Goal: Task Accomplishment & Management: Manage account settings

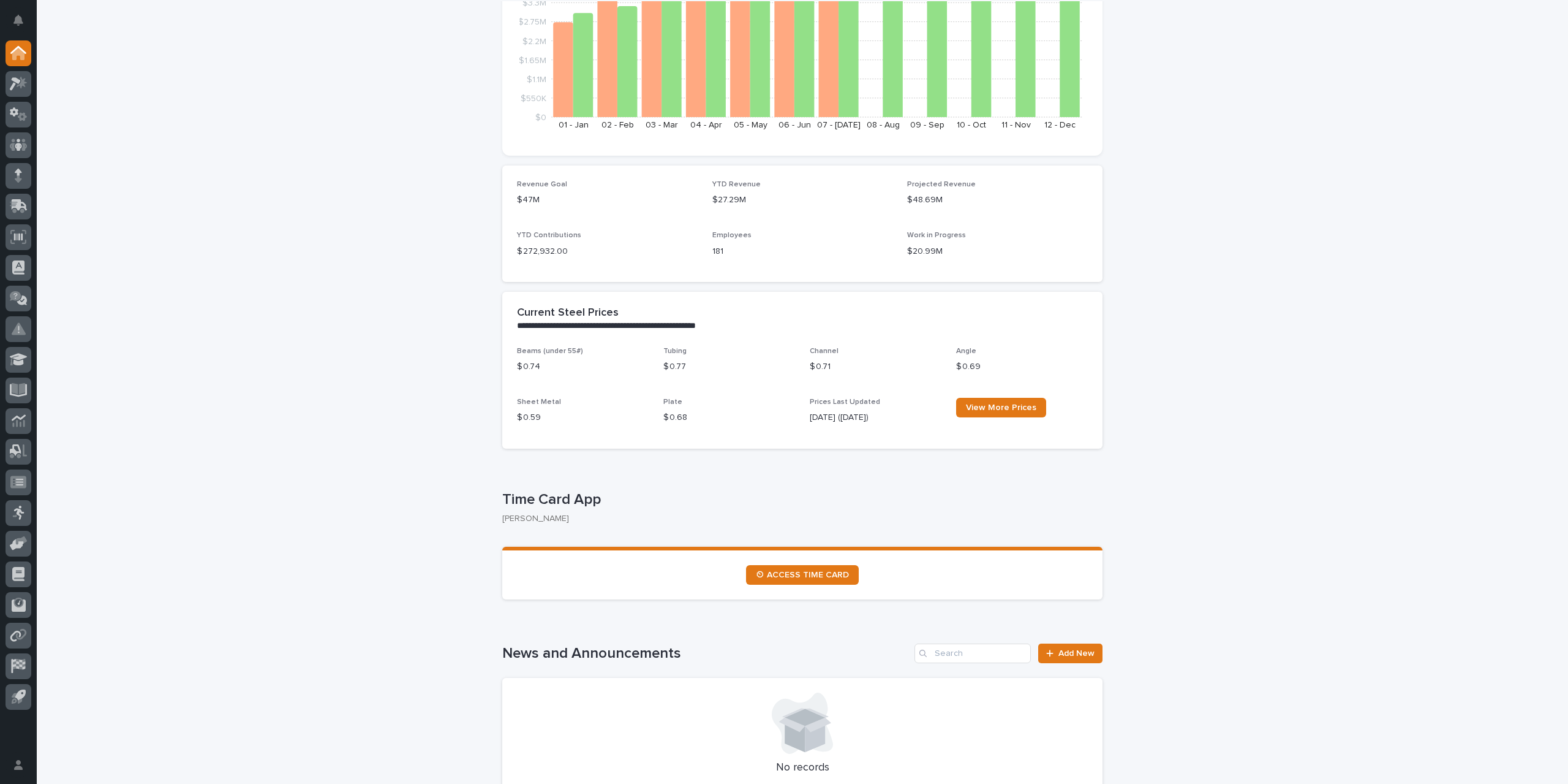
scroll to position [306, 0]
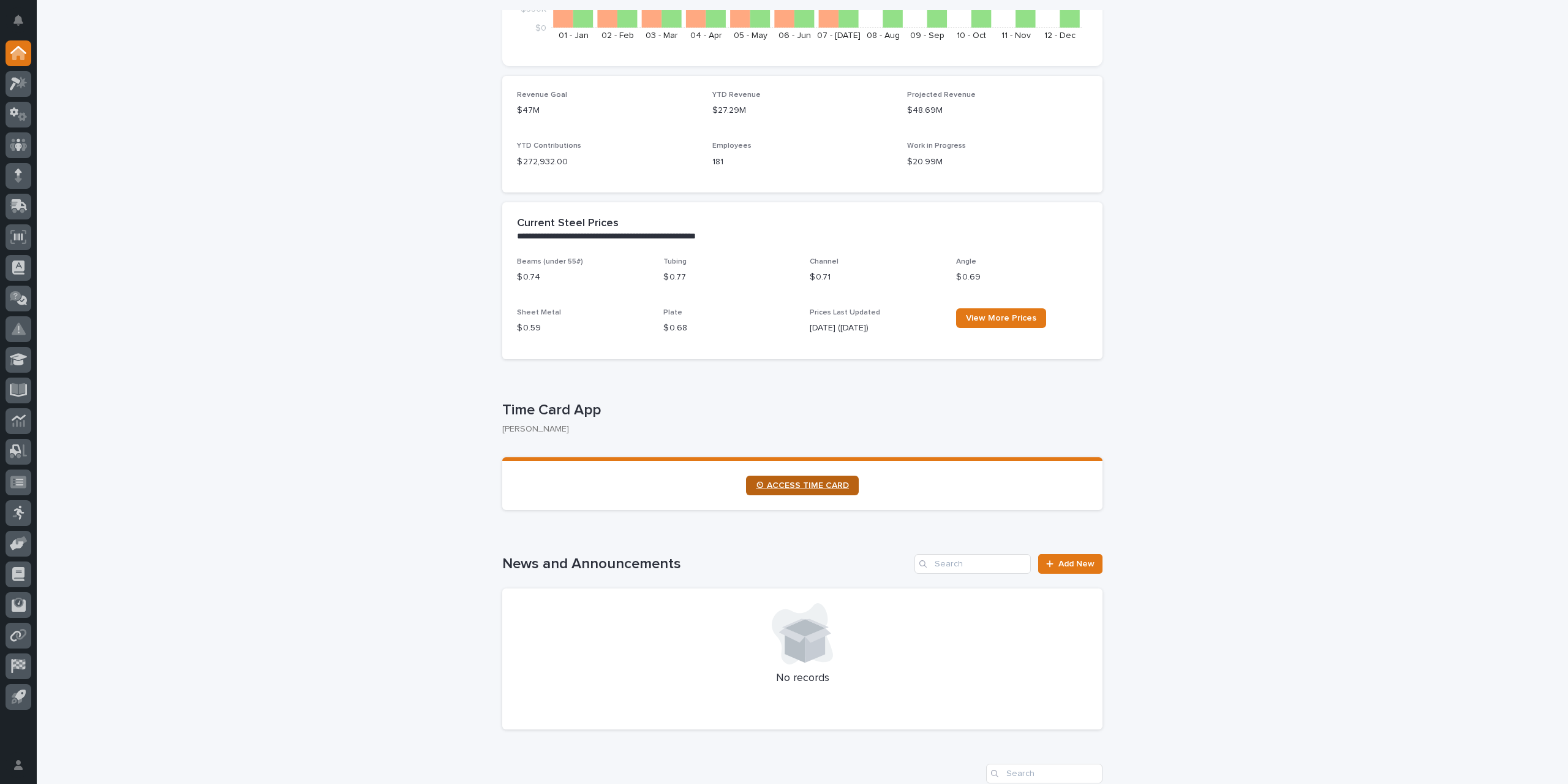
click at [795, 491] on link "⏲ ACCESS TIME CARD" at bounding box center [802, 485] width 113 height 20
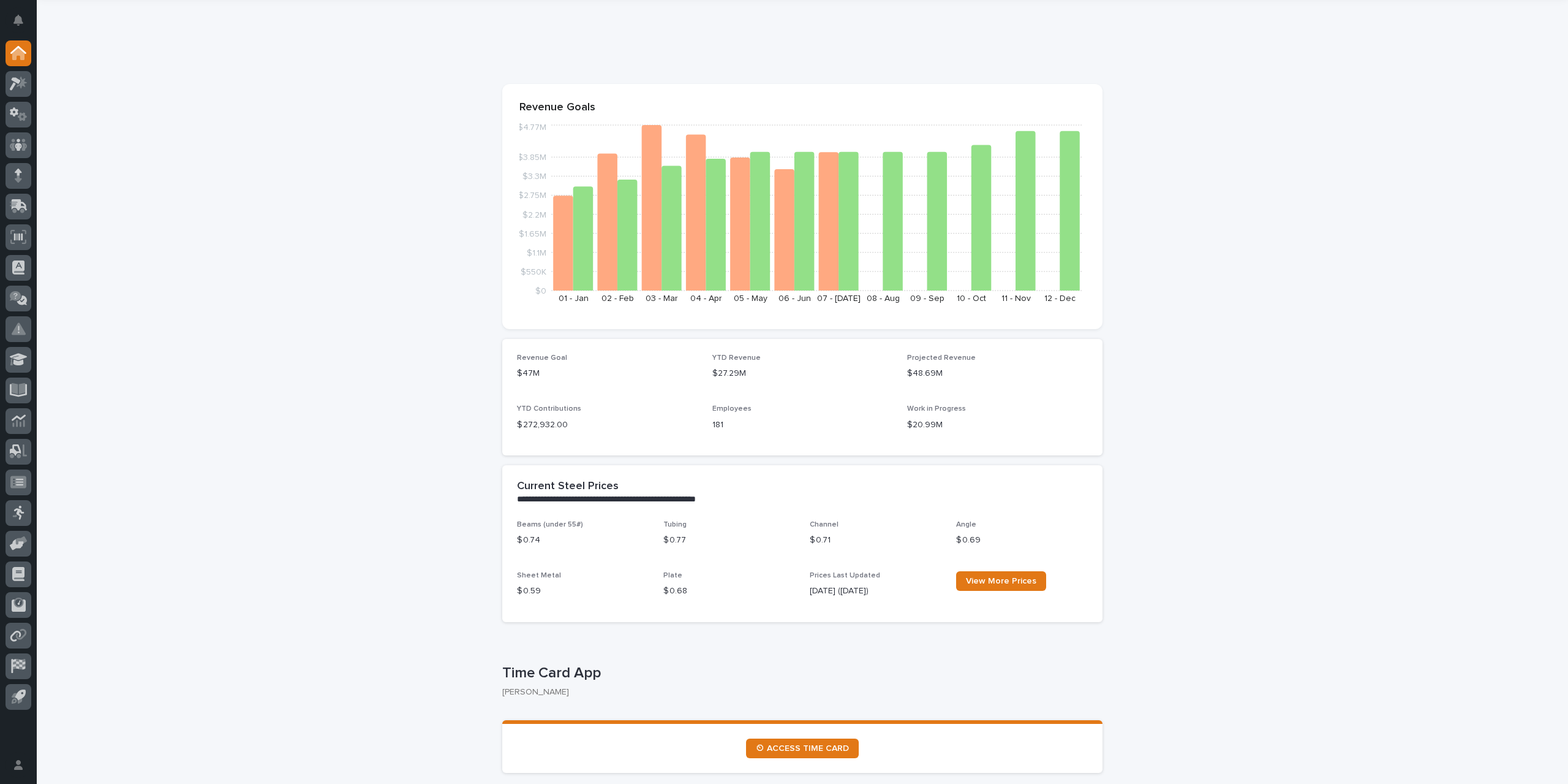
scroll to position [62, 0]
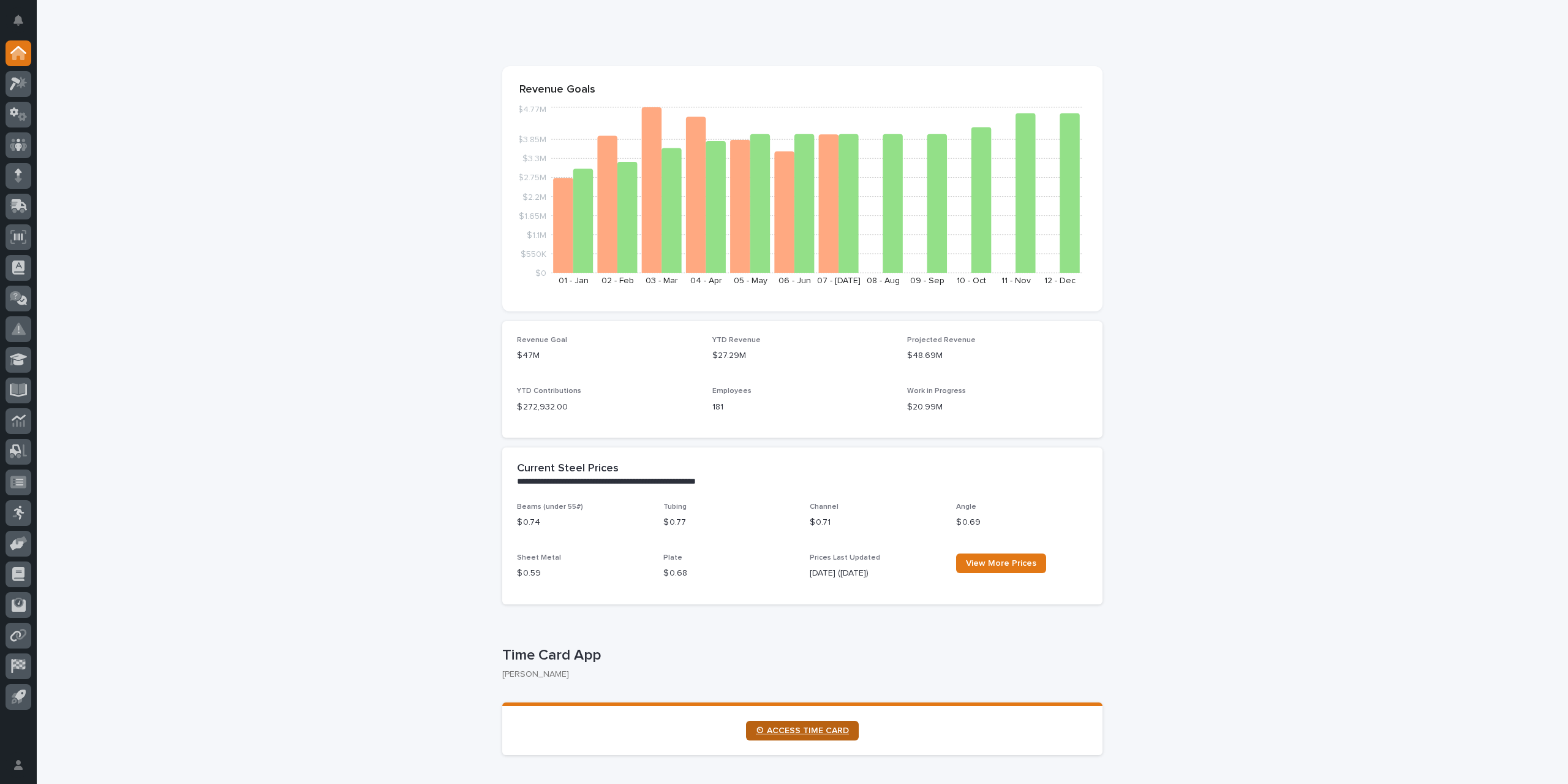
click at [841, 733] on span "⏲ ACCESS TIME CARD" at bounding box center [802, 730] width 93 height 8
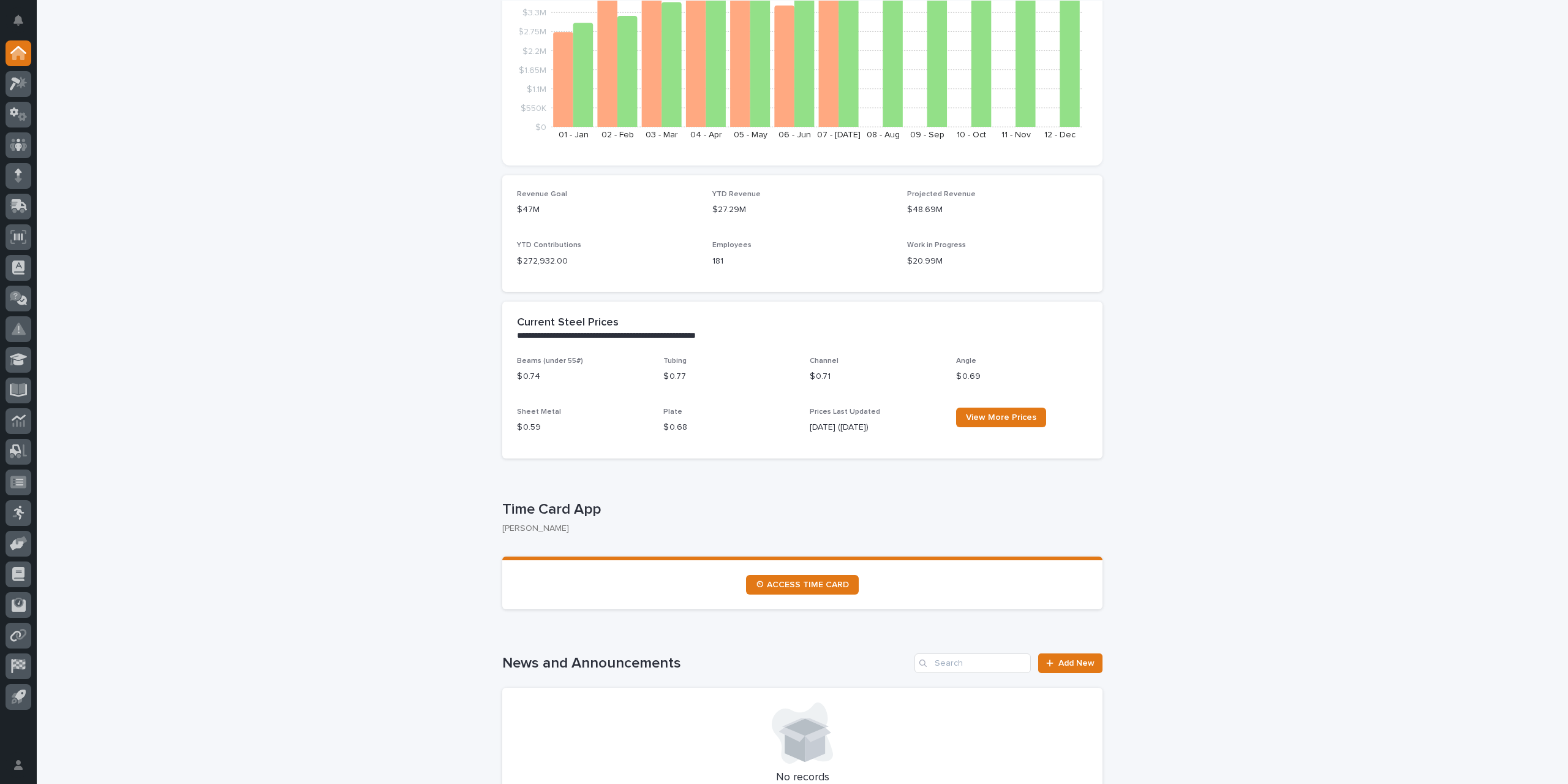
scroll to position [306, 0]
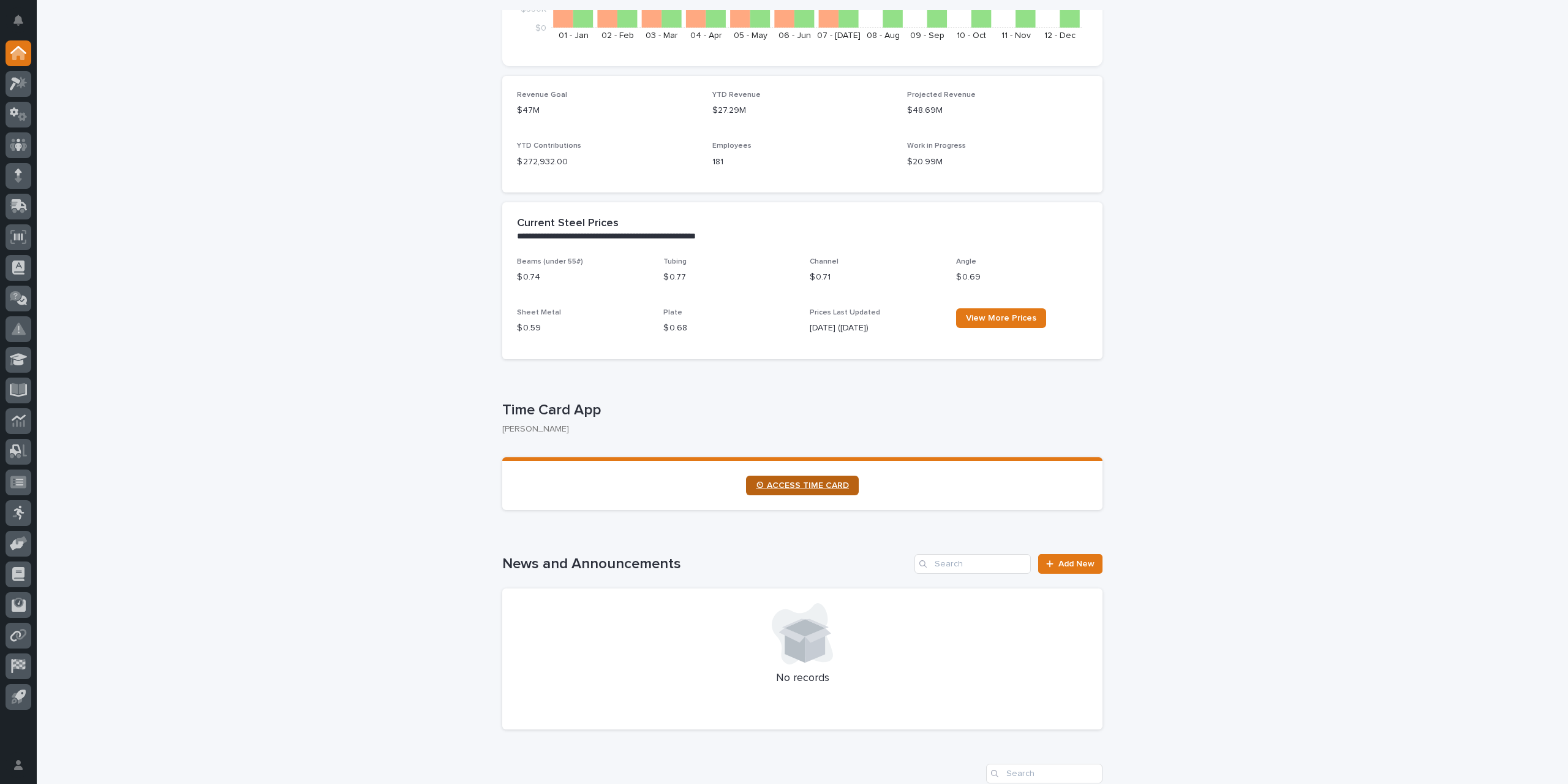
click at [779, 487] on span "⏲ ACCESS TIME CARD" at bounding box center [802, 484] width 93 height 8
click at [12, 86] on icon at bounding box center [16, 84] width 11 height 13
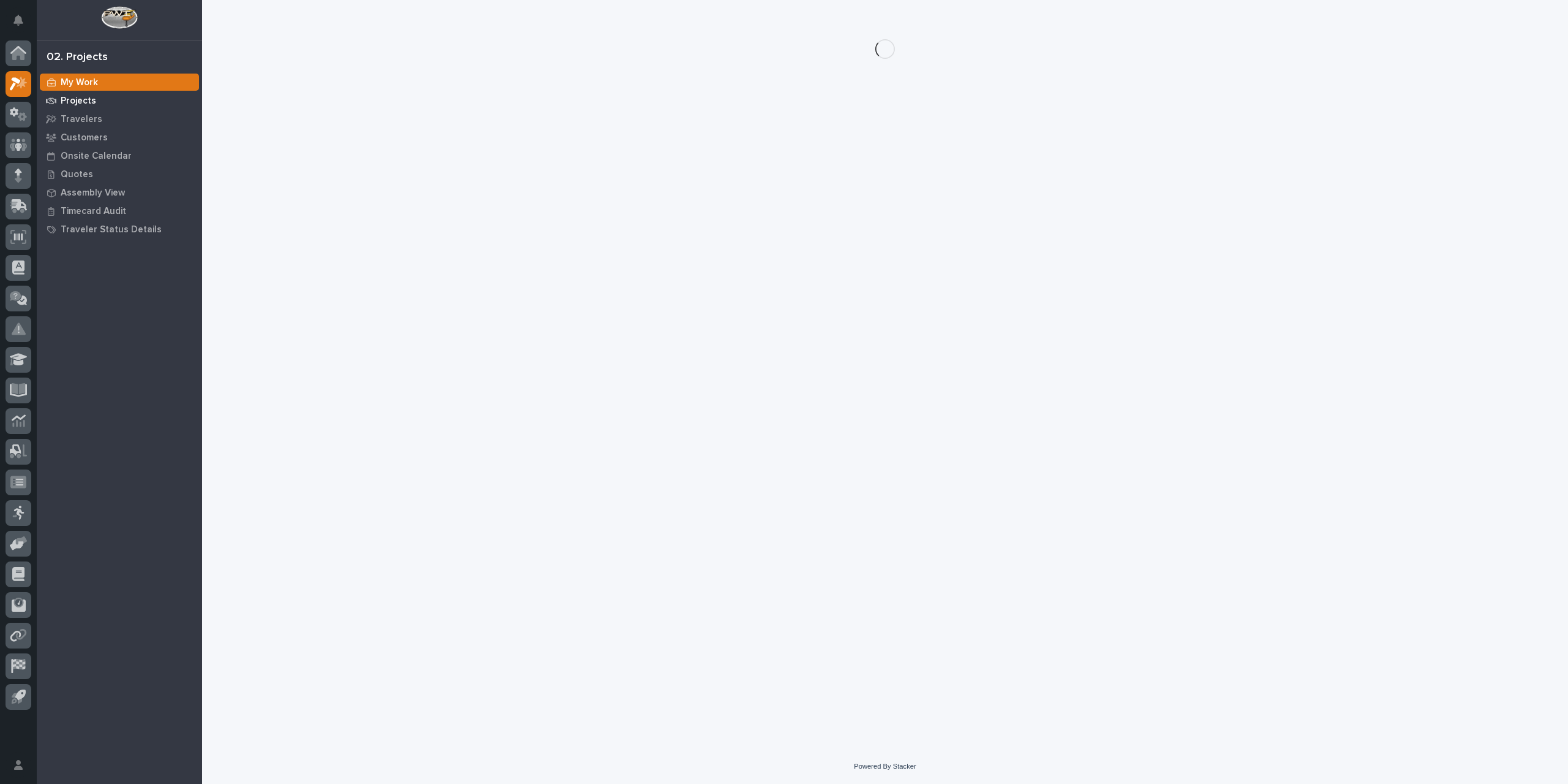
click at [106, 99] on div "Projects" at bounding box center [119, 100] width 160 height 17
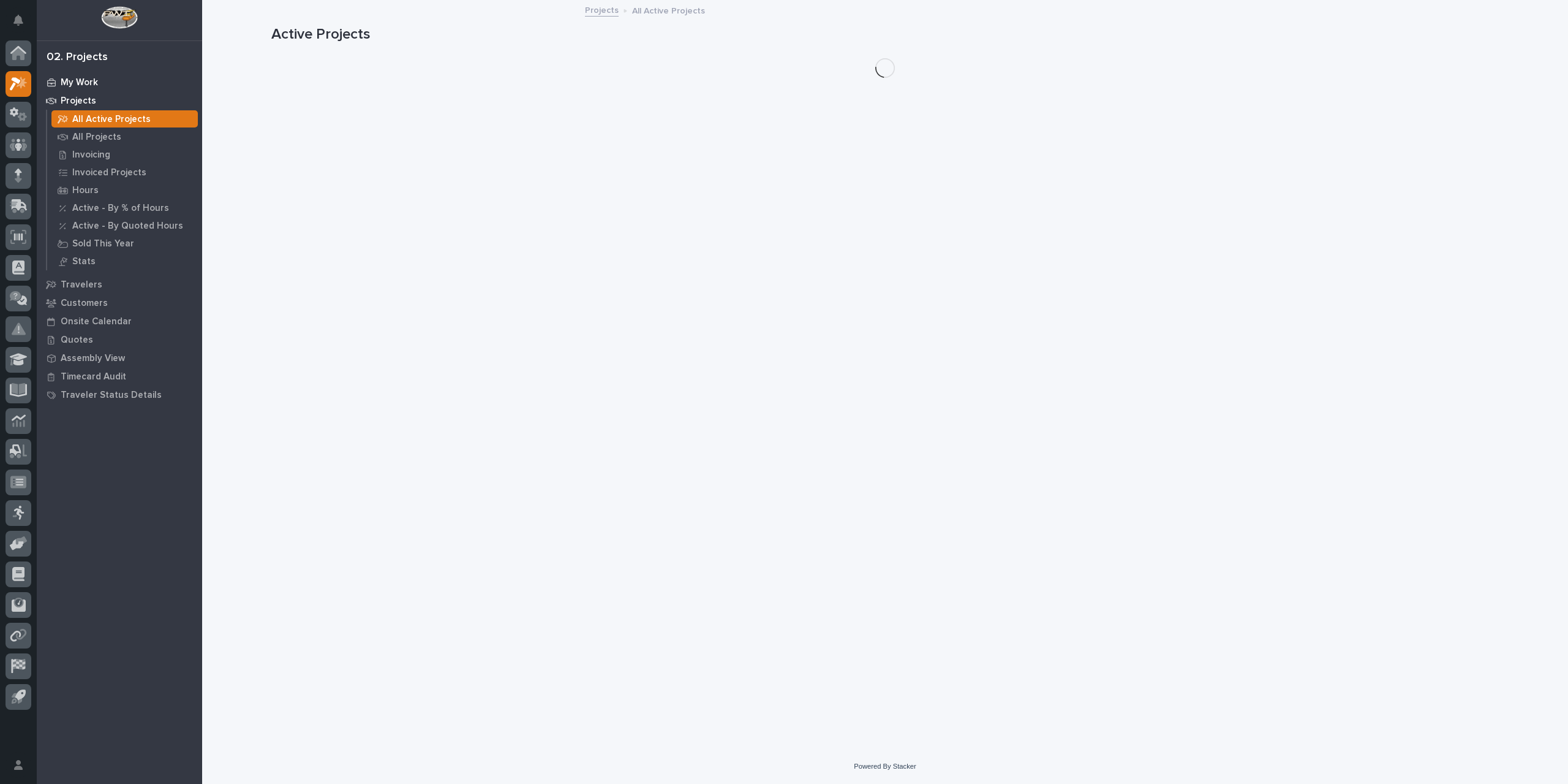
click at [97, 74] on div "My Work" at bounding box center [119, 82] width 160 height 17
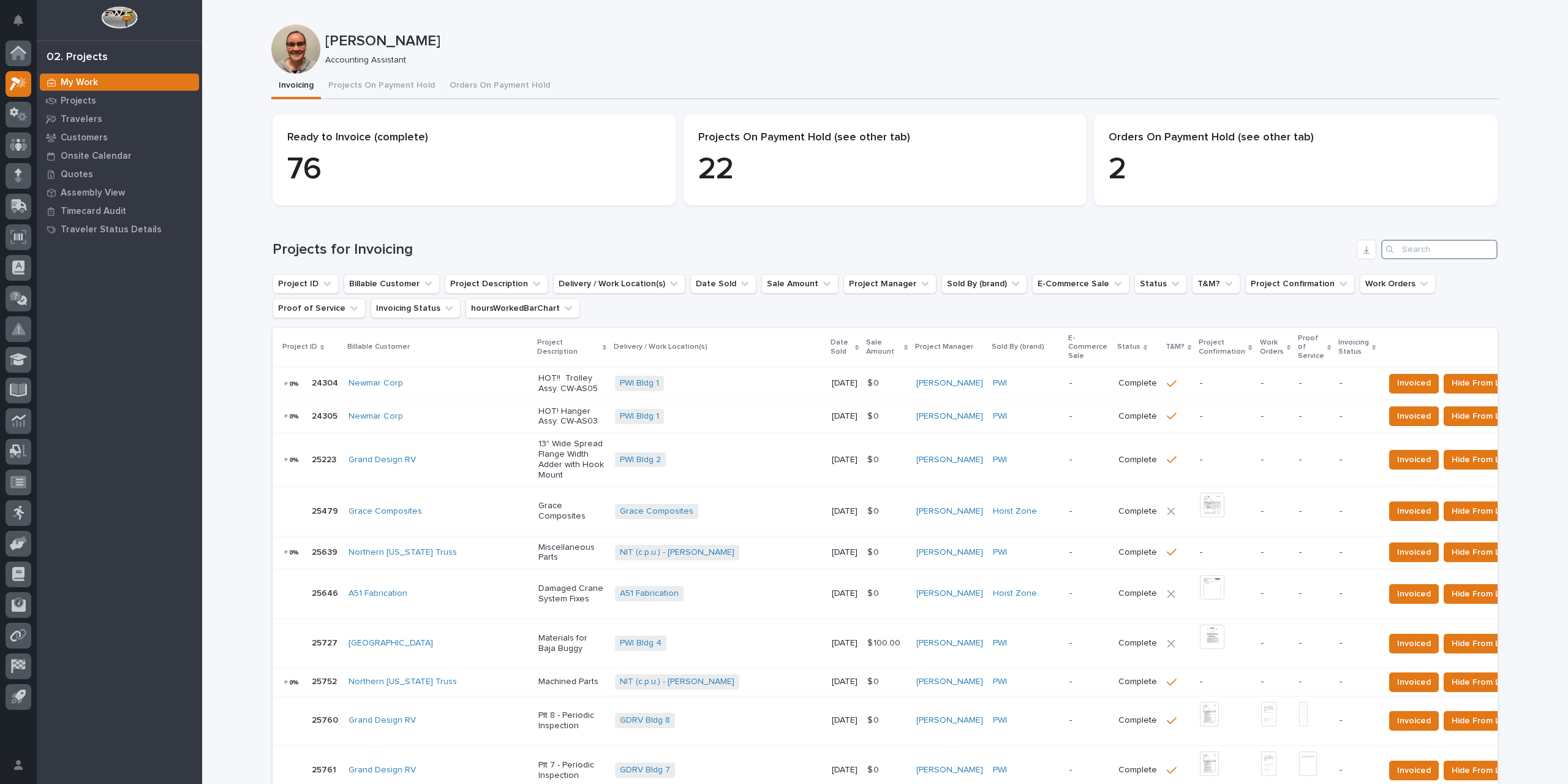
click at [1460, 253] on input "Search" at bounding box center [1439, 249] width 117 height 20
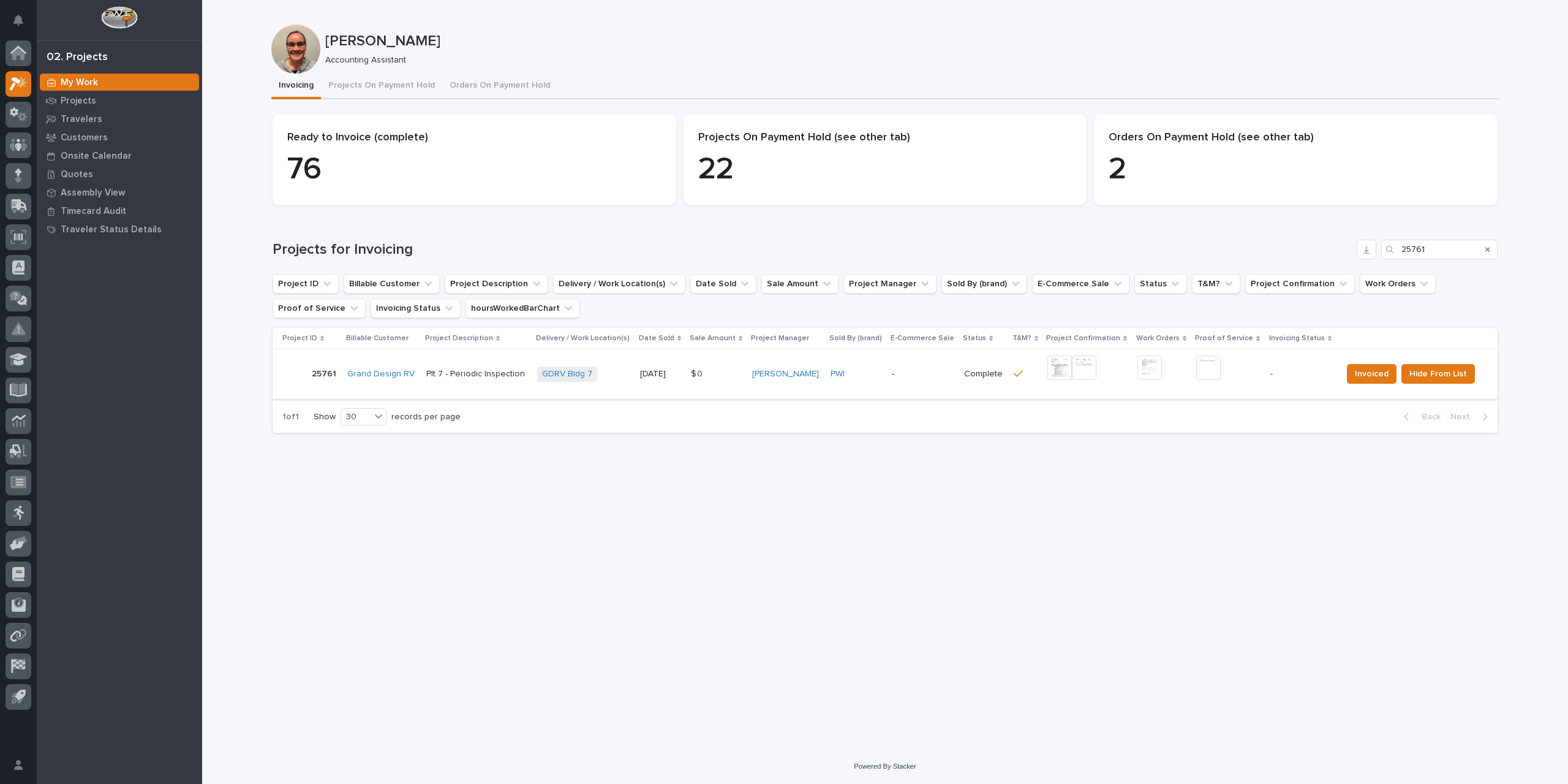
click at [1053, 369] on img at bounding box center [1060, 368] width 24 height 24
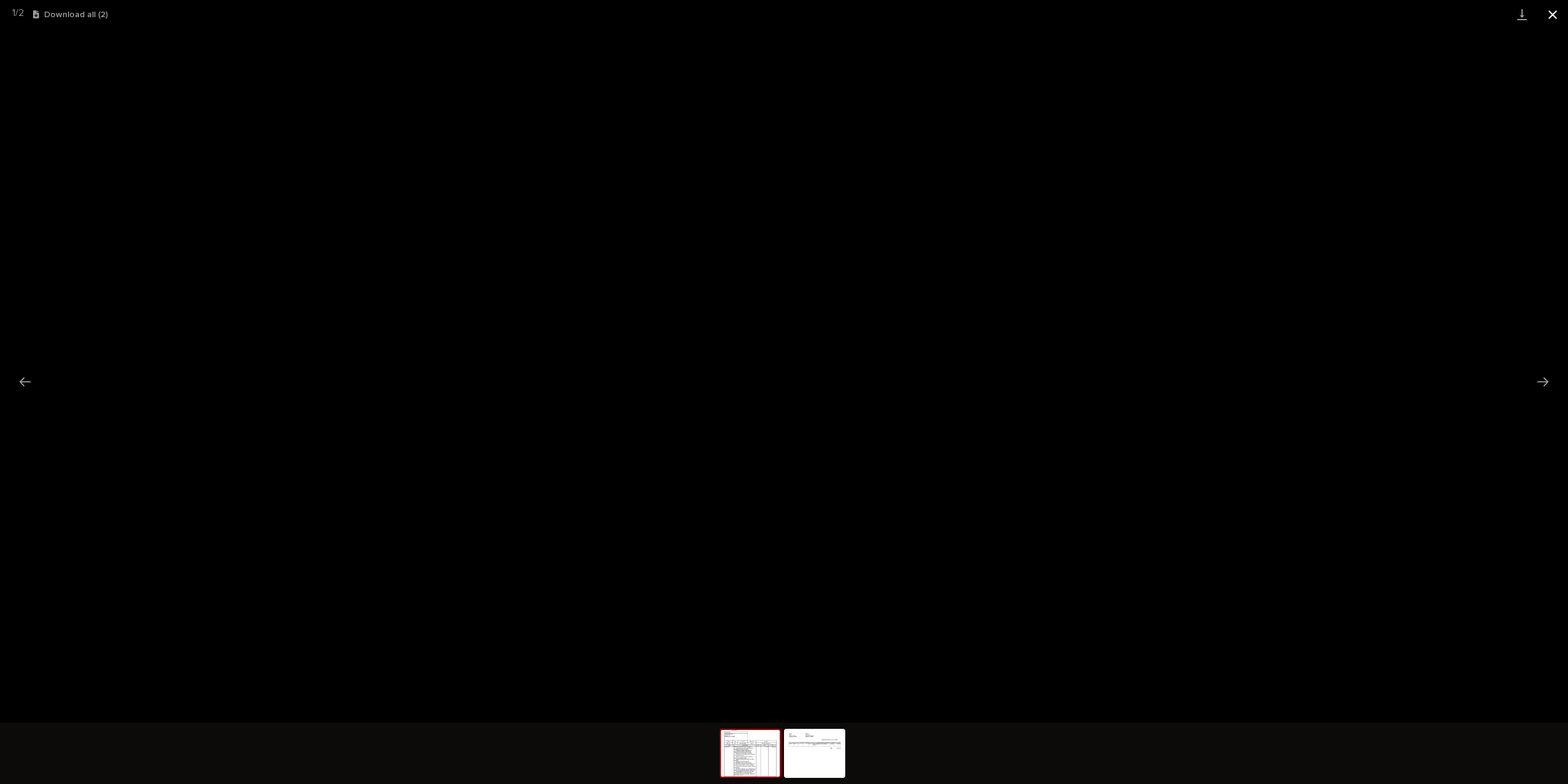
click at [1546, 18] on button "Close gallery" at bounding box center [1552, 14] width 31 height 29
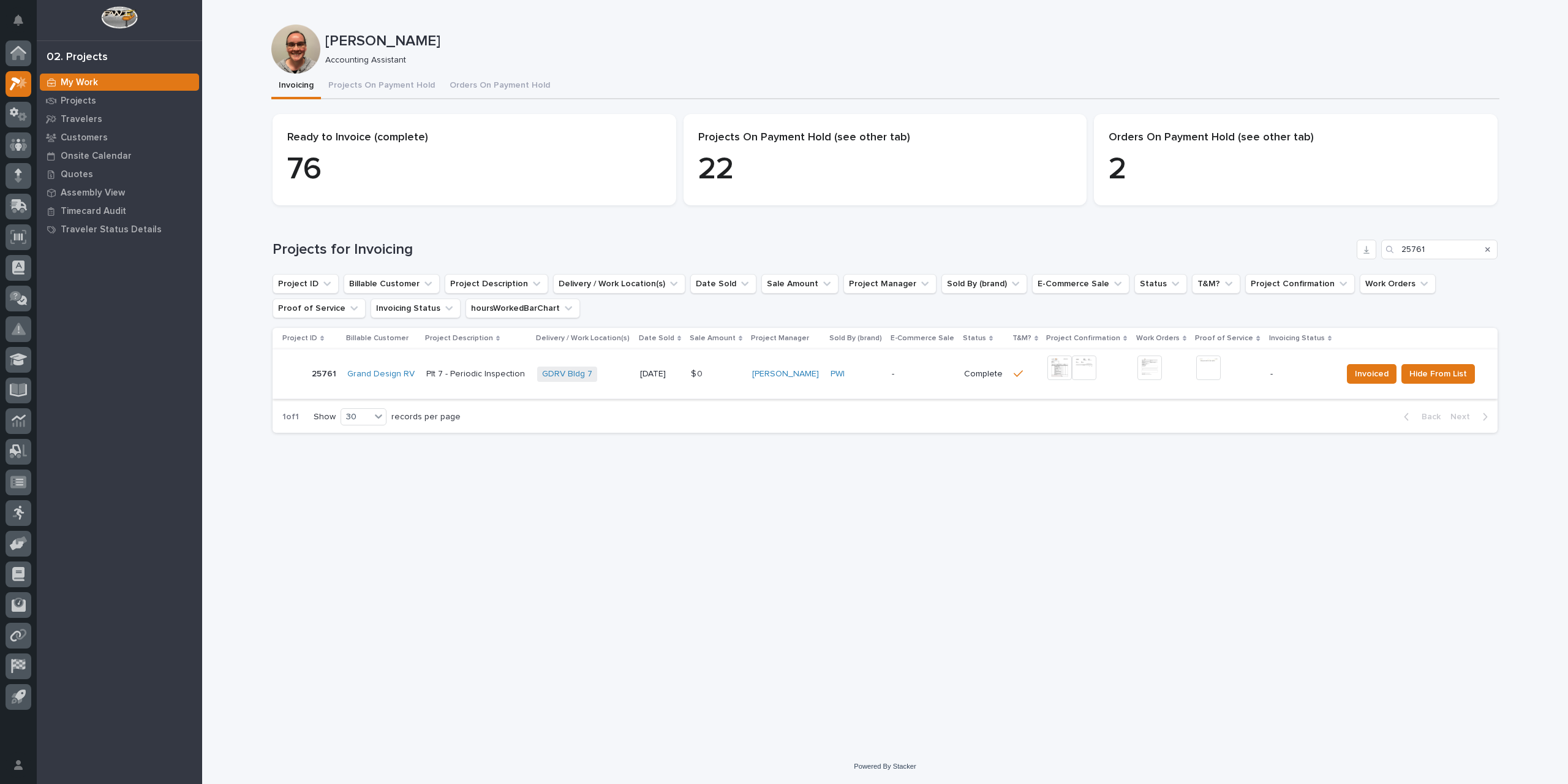
click at [1206, 370] on img at bounding box center [1208, 368] width 24 height 24
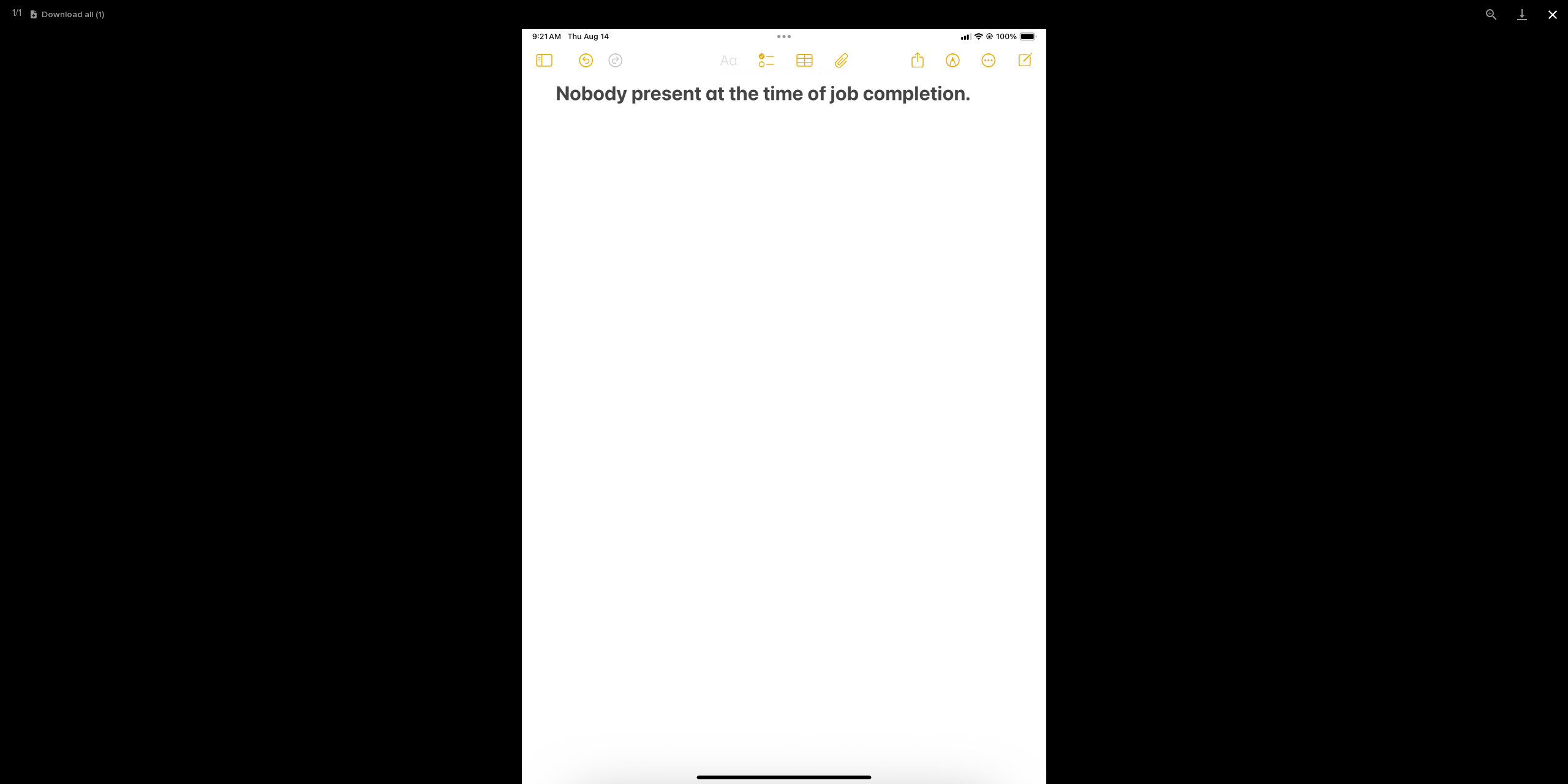
click at [1558, 16] on button "Close gallery" at bounding box center [1552, 14] width 31 height 29
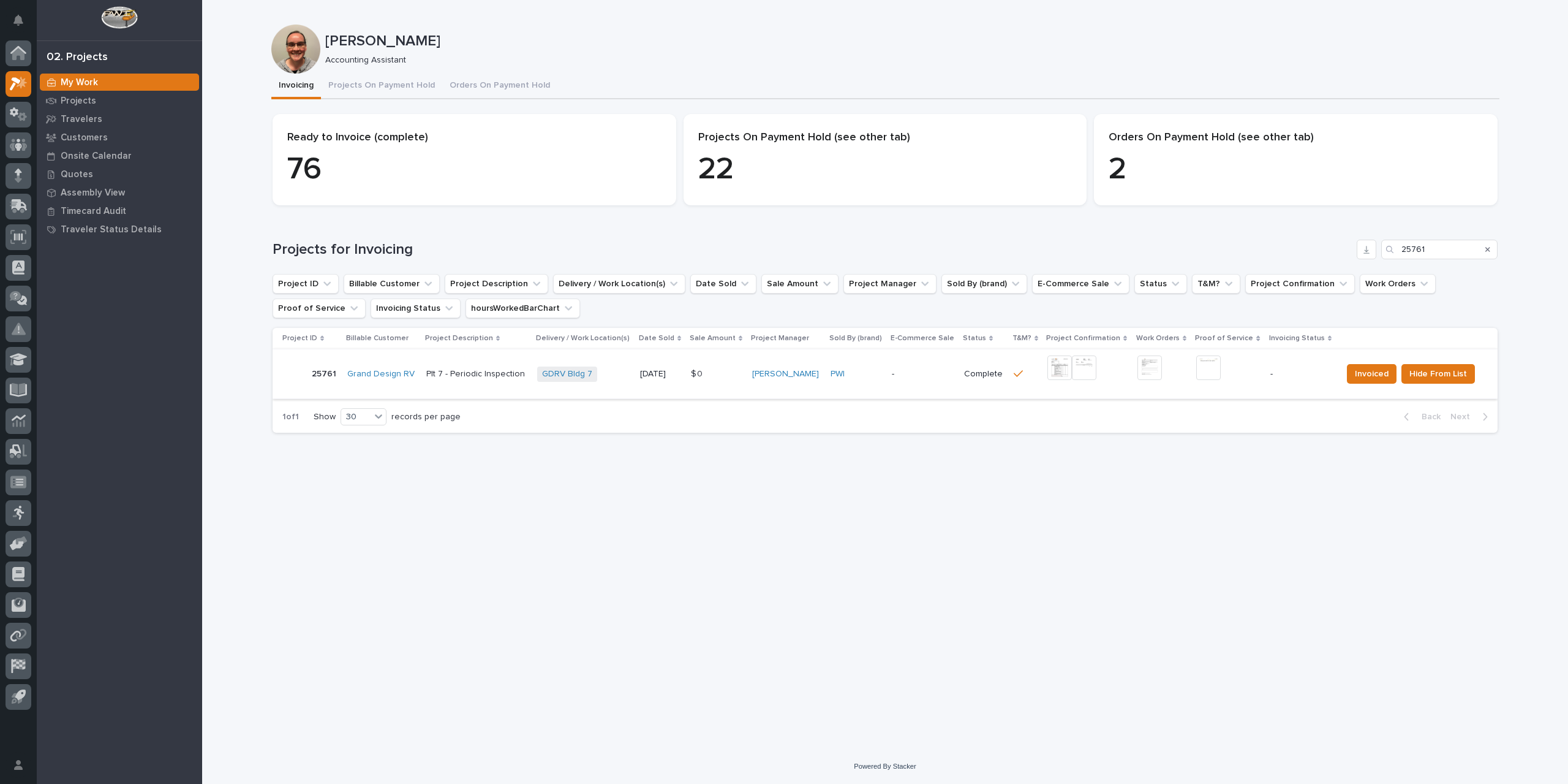
click at [1148, 368] on img at bounding box center [1149, 368] width 24 height 24
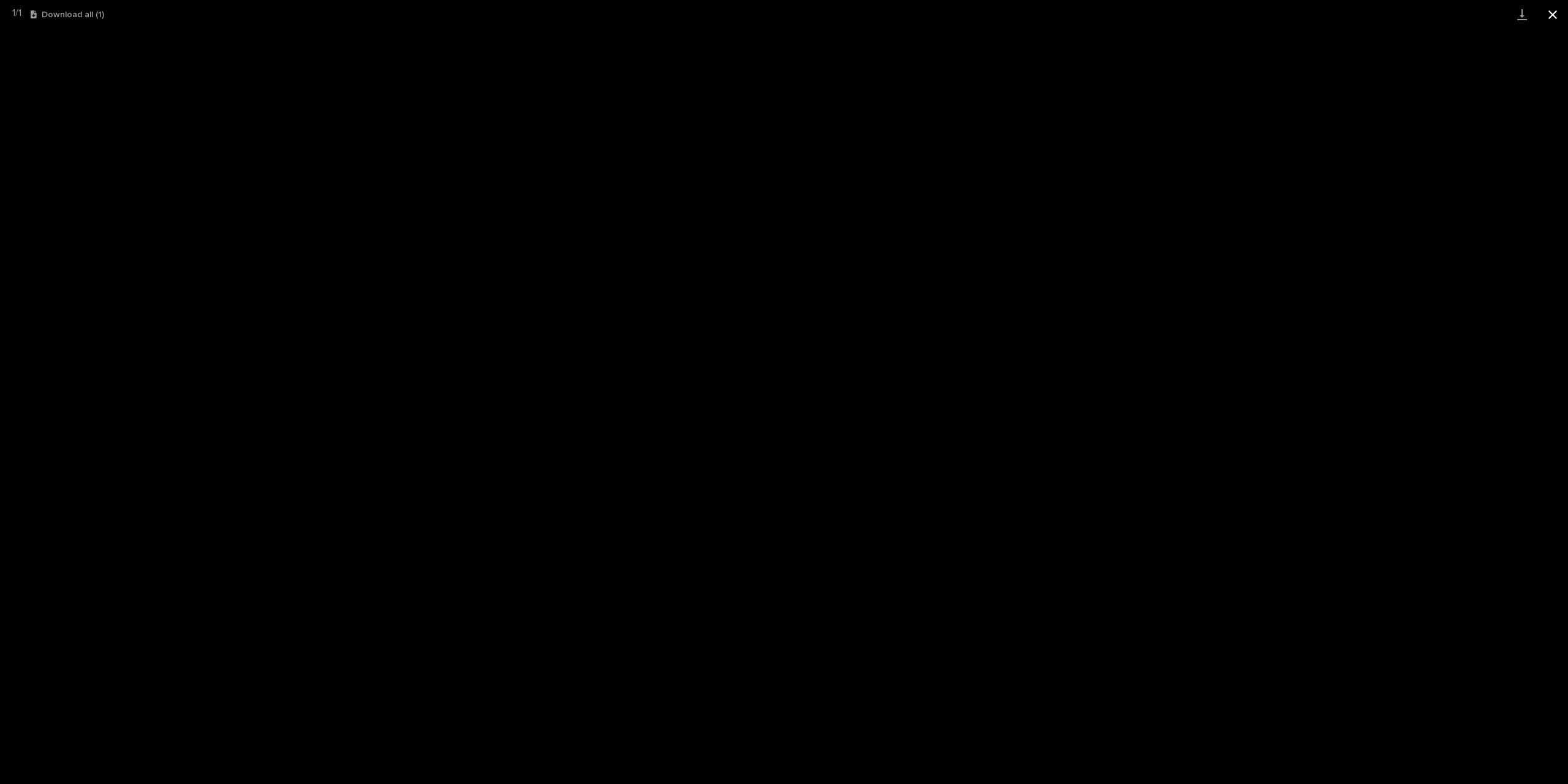
click at [1557, 21] on button "Close gallery" at bounding box center [1552, 14] width 31 height 29
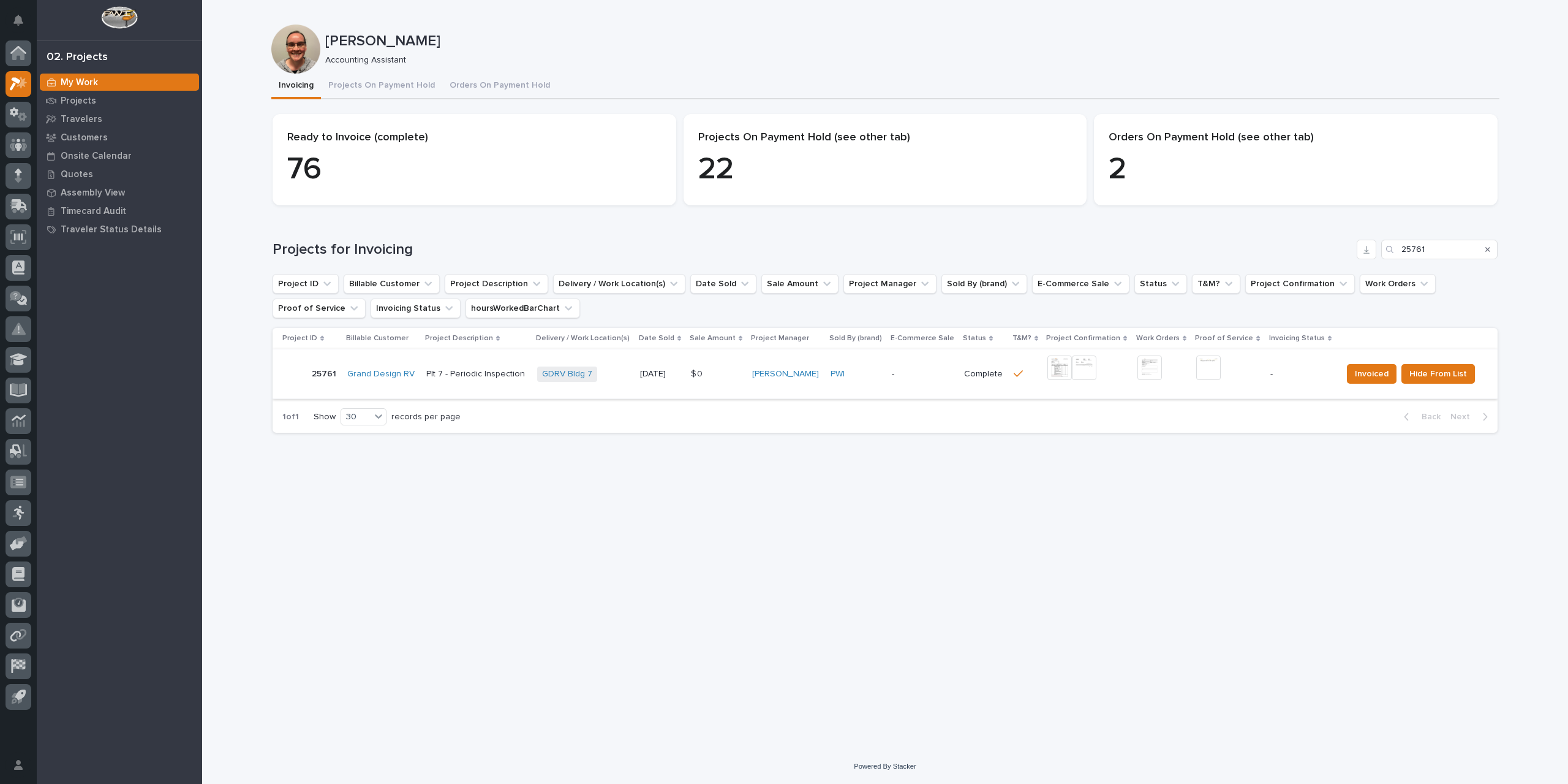
click at [1208, 370] on img at bounding box center [1208, 368] width 24 height 24
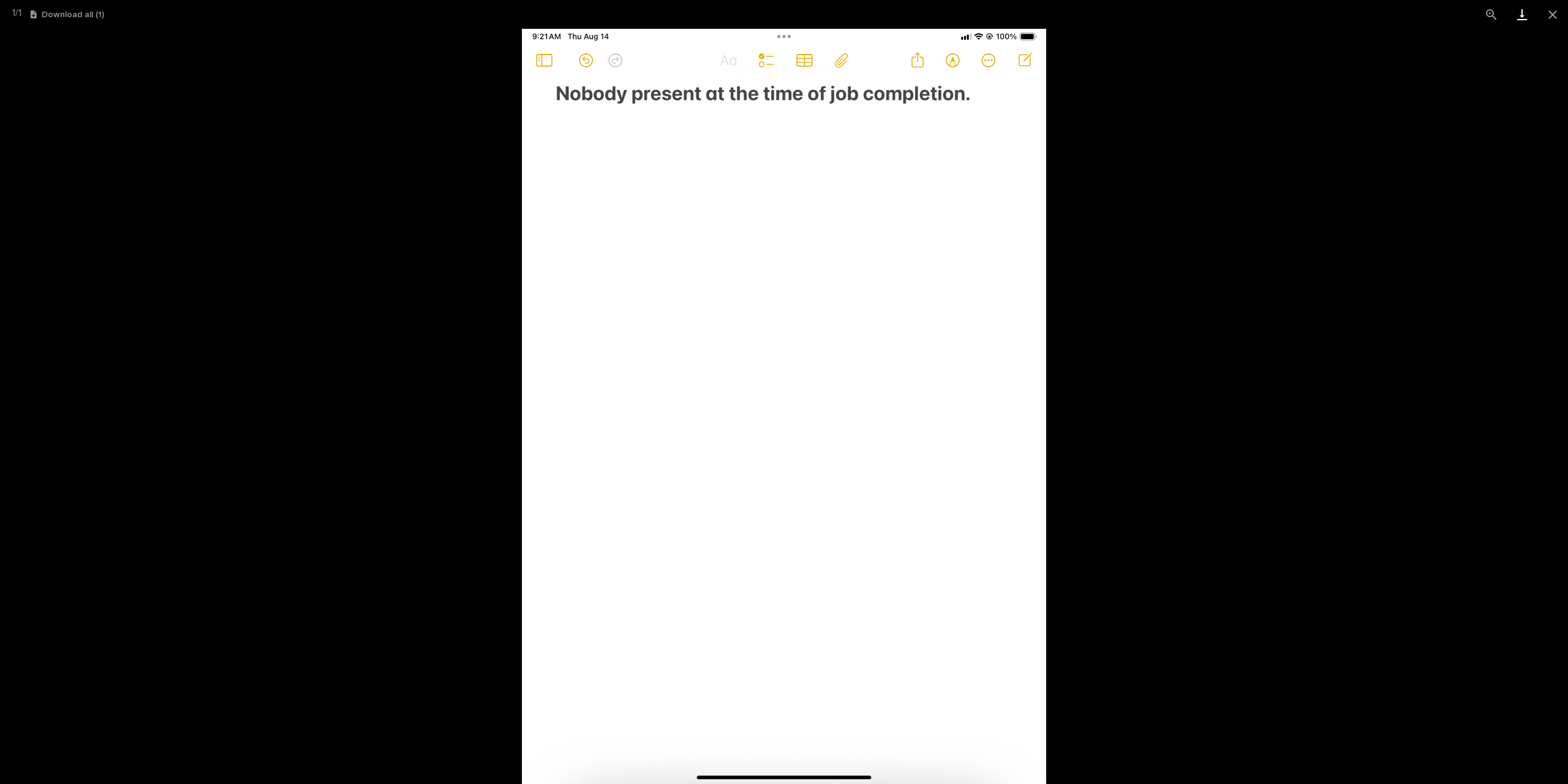
click at [1522, 22] on link "Download" at bounding box center [1521, 14] width 31 height 29
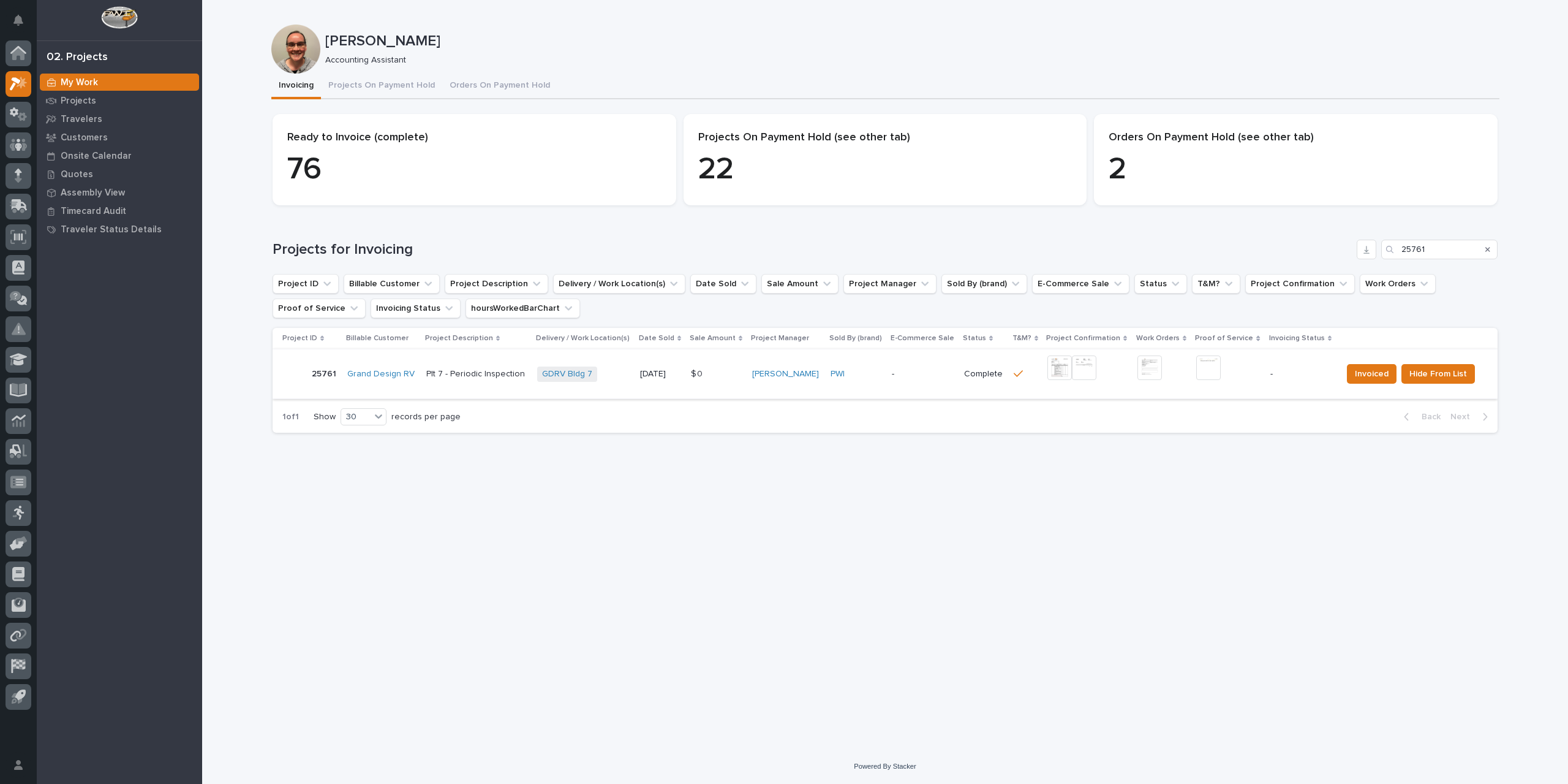
click at [1145, 369] on img at bounding box center [1149, 368] width 24 height 24
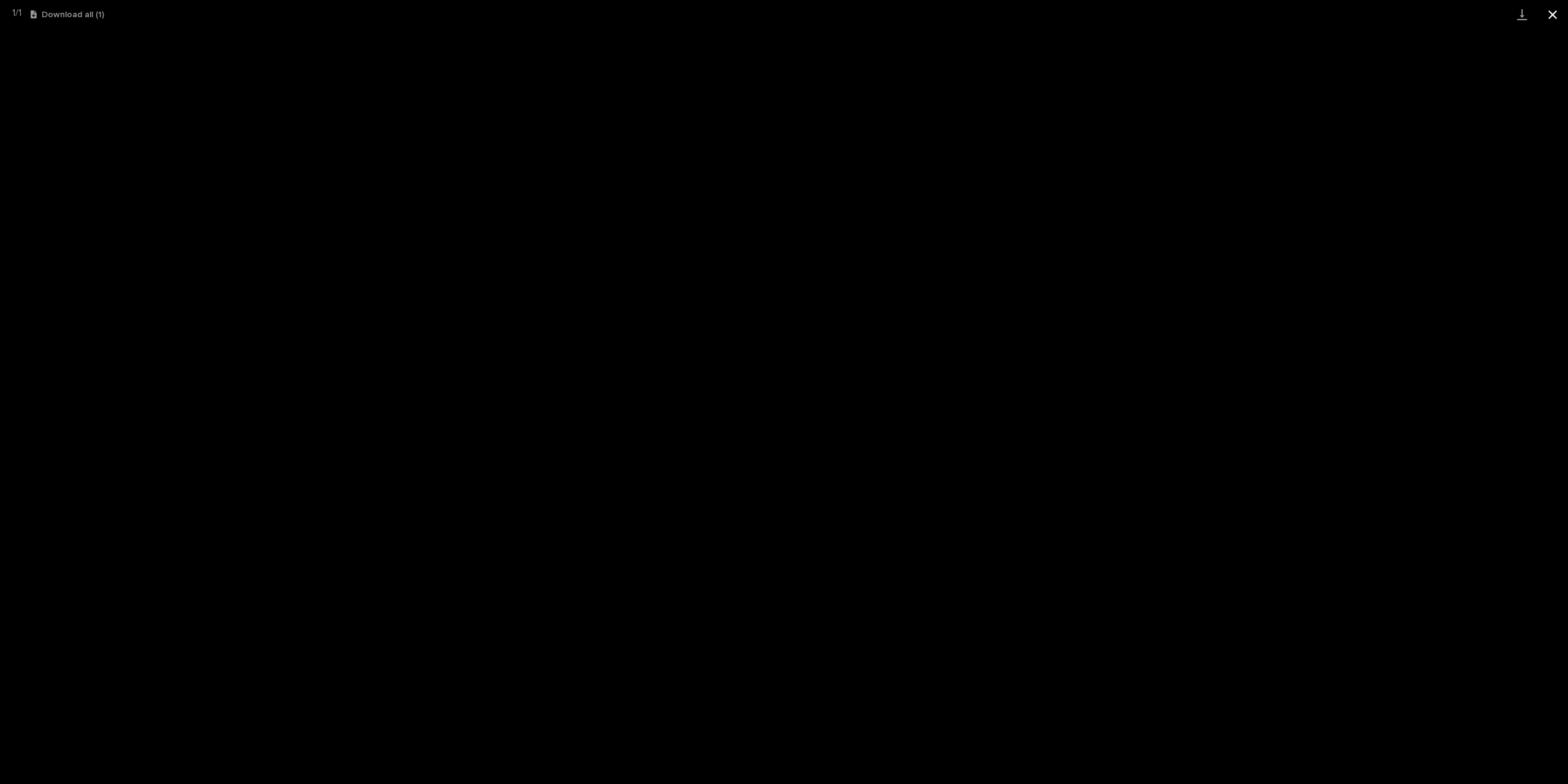
click at [1554, 14] on button "Close gallery" at bounding box center [1552, 14] width 31 height 29
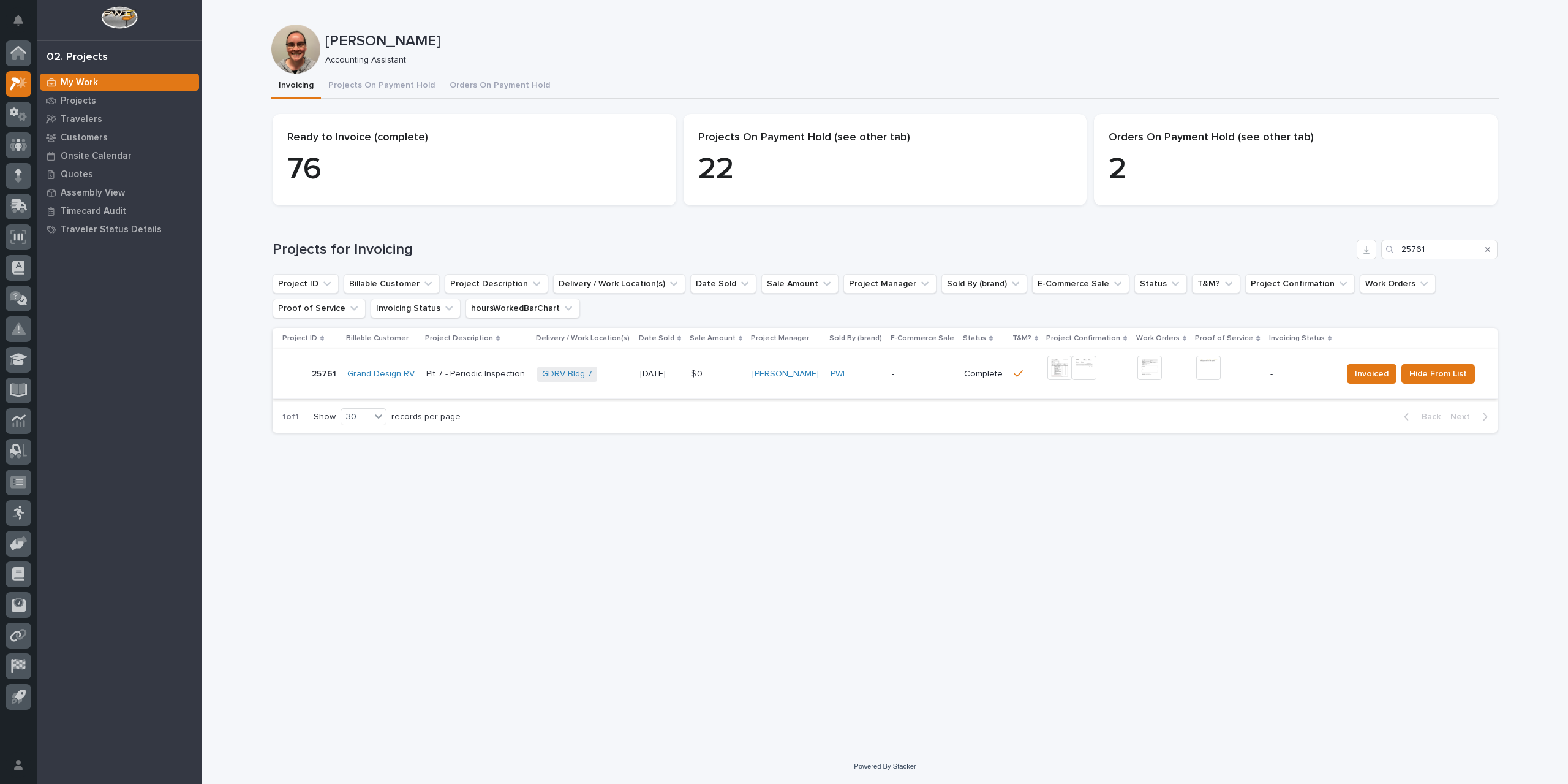
click at [1212, 363] on img at bounding box center [1208, 368] width 24 height 24
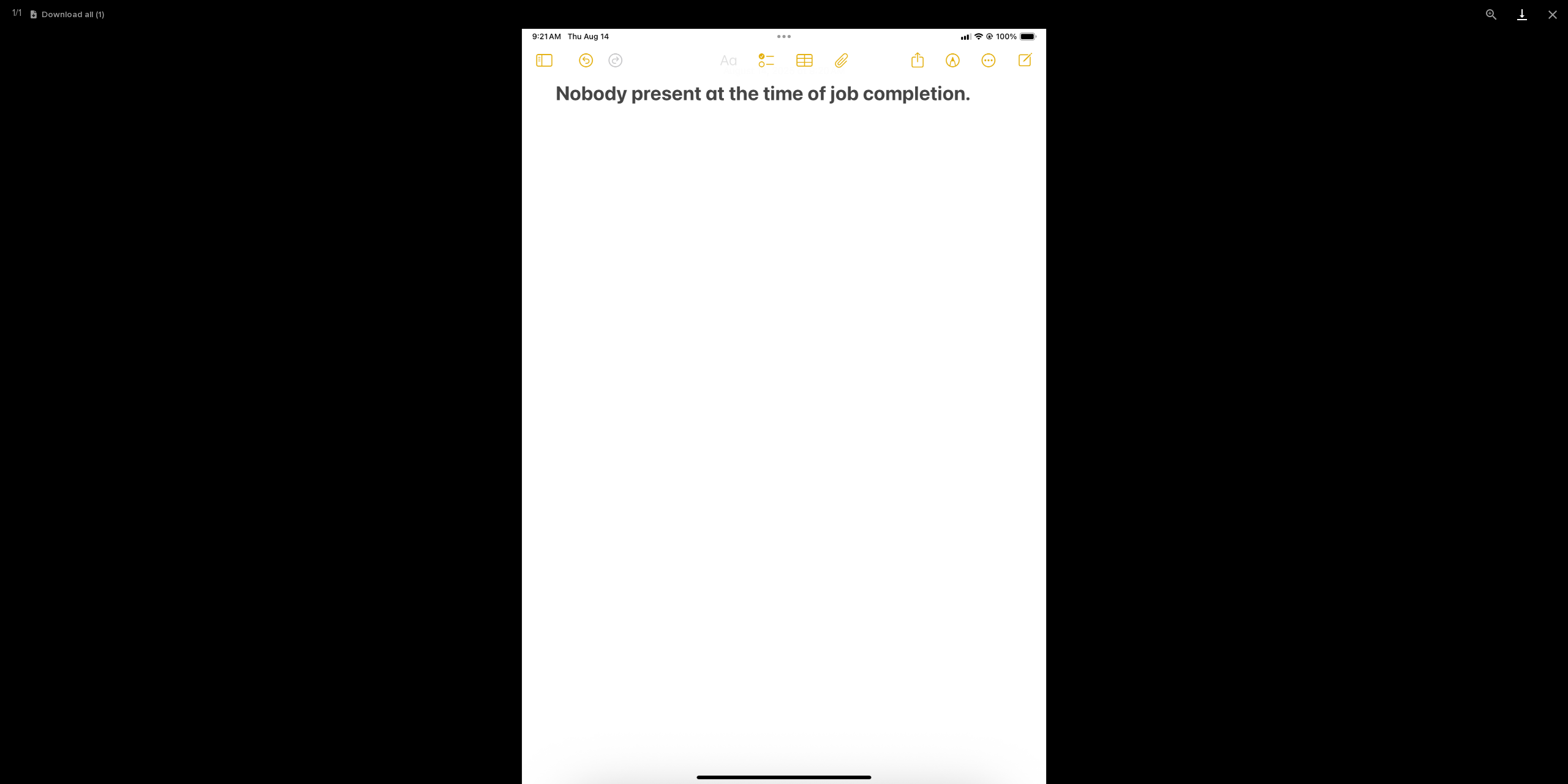
click at [1527, 13] on link "Download" at bounding box center [1521, 14] width 31 height 29
click at [1552, 18] on button "Close gallery" at bounding box center [1552, 14] width 31 height 29
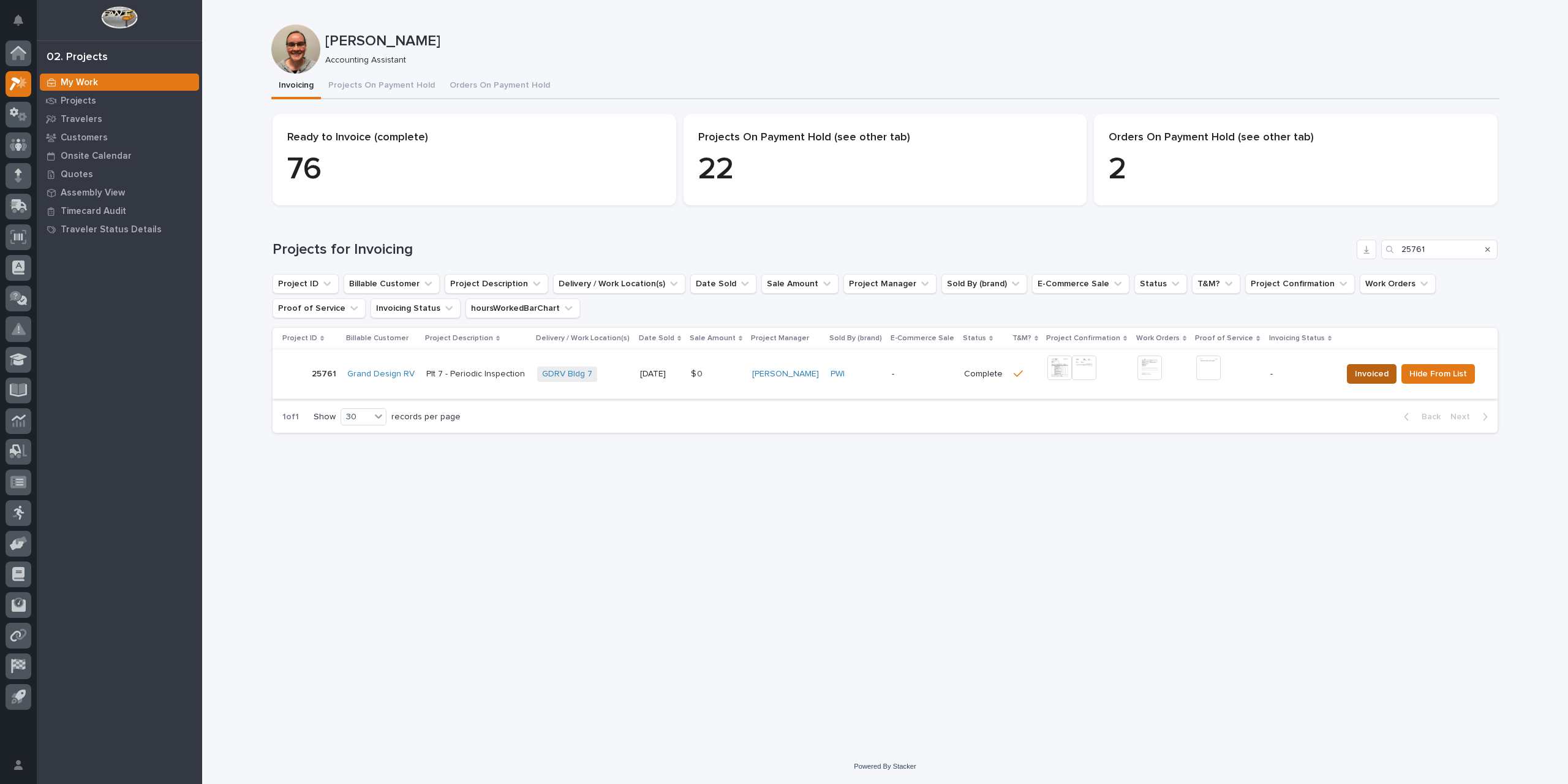
click at [1358, 375] on span "Invoiced" at bounding box center [1371, 374] width 34 height 15
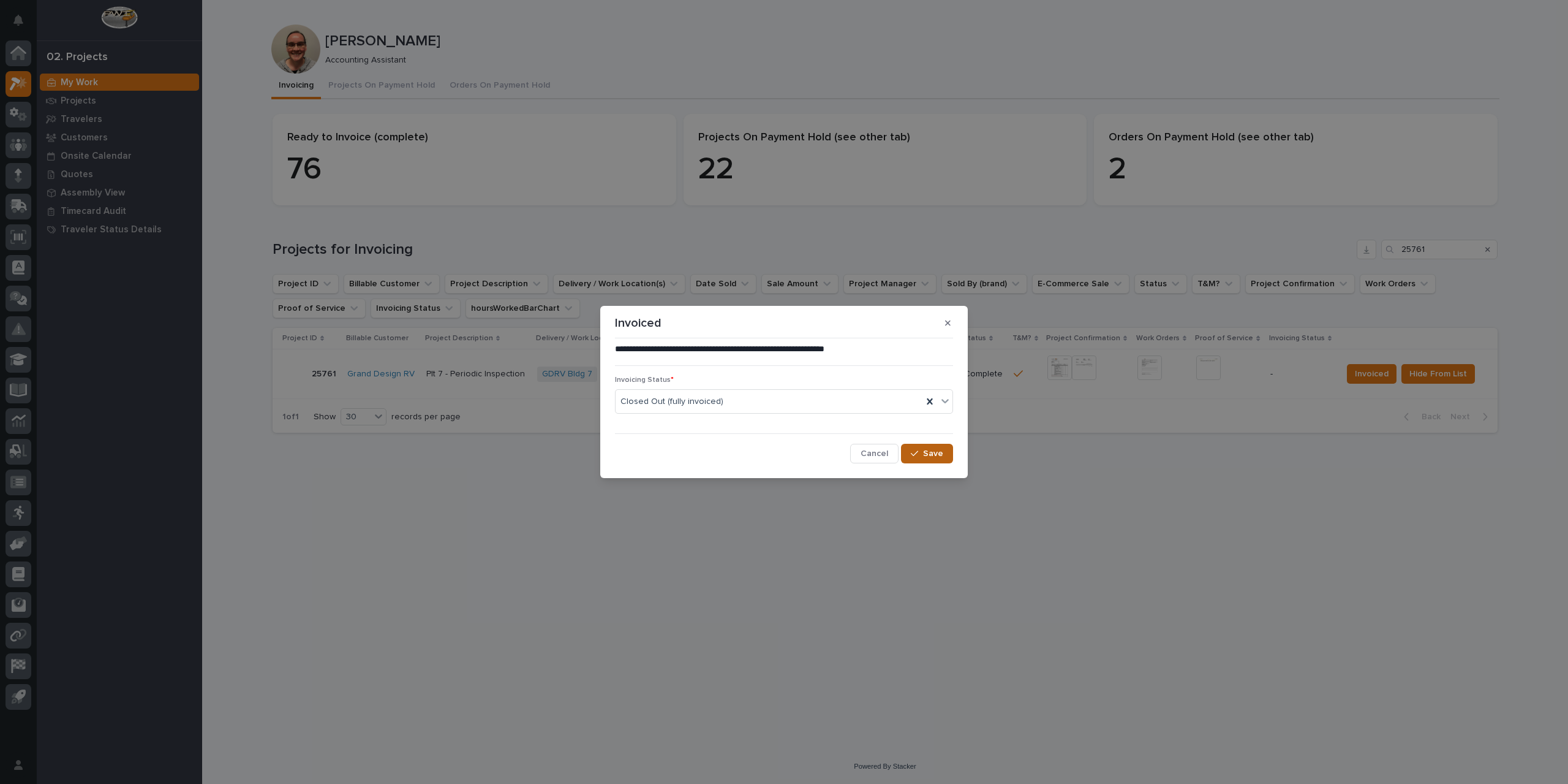
click at [940, 449] on span "Save" at bounding box center [933, 454] width 21 height 11
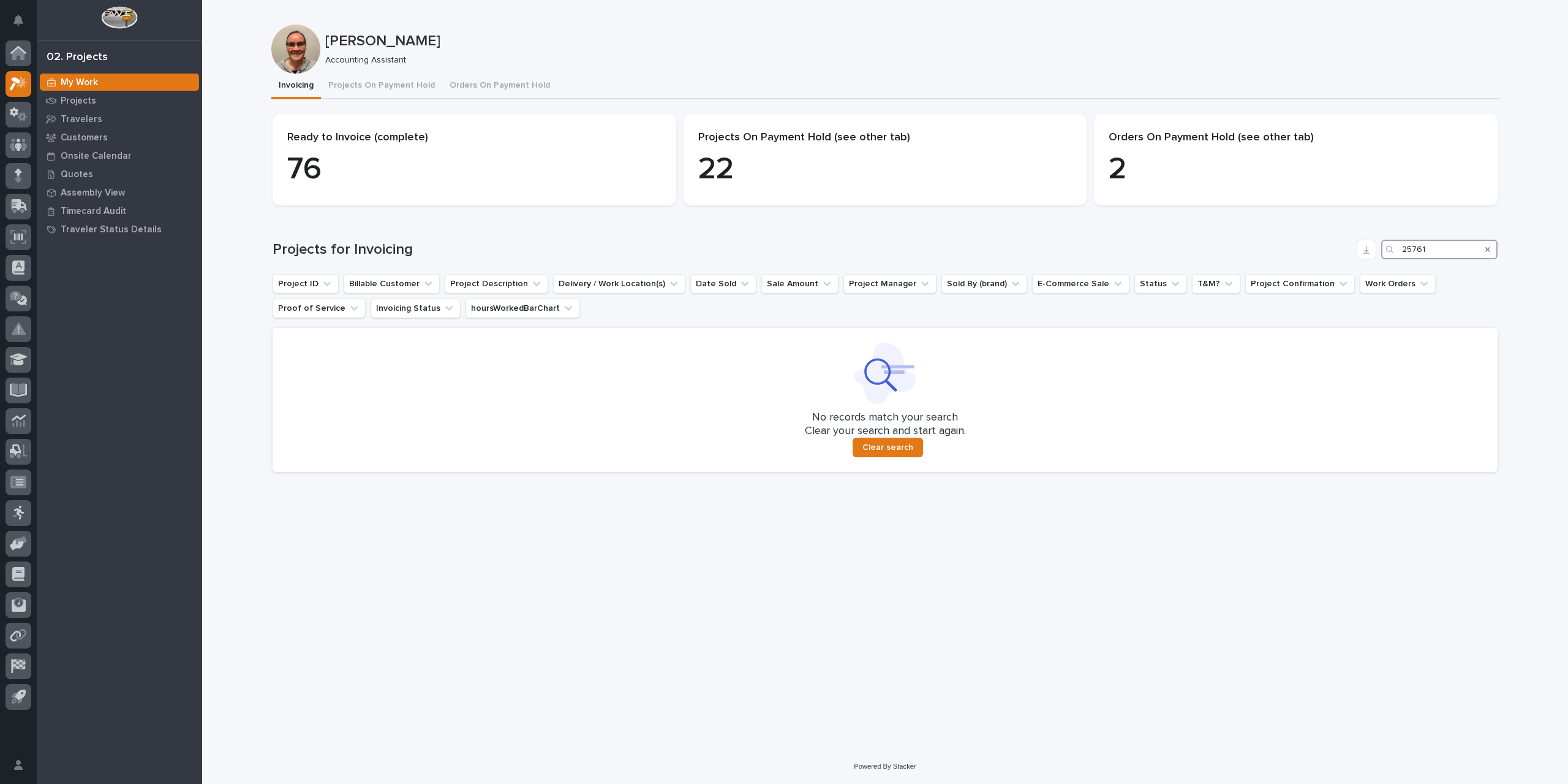
drag, startPoint x: 1442, startPoint y: 249, endPoint x: 1298, endPoint y: 259, distance: 144.3
click at [1298, 259] on div "Projects for Invoicing 25761 Project ID Billable Customer Project Description D…" at bounding box center [884, 356] width 1225 height 232
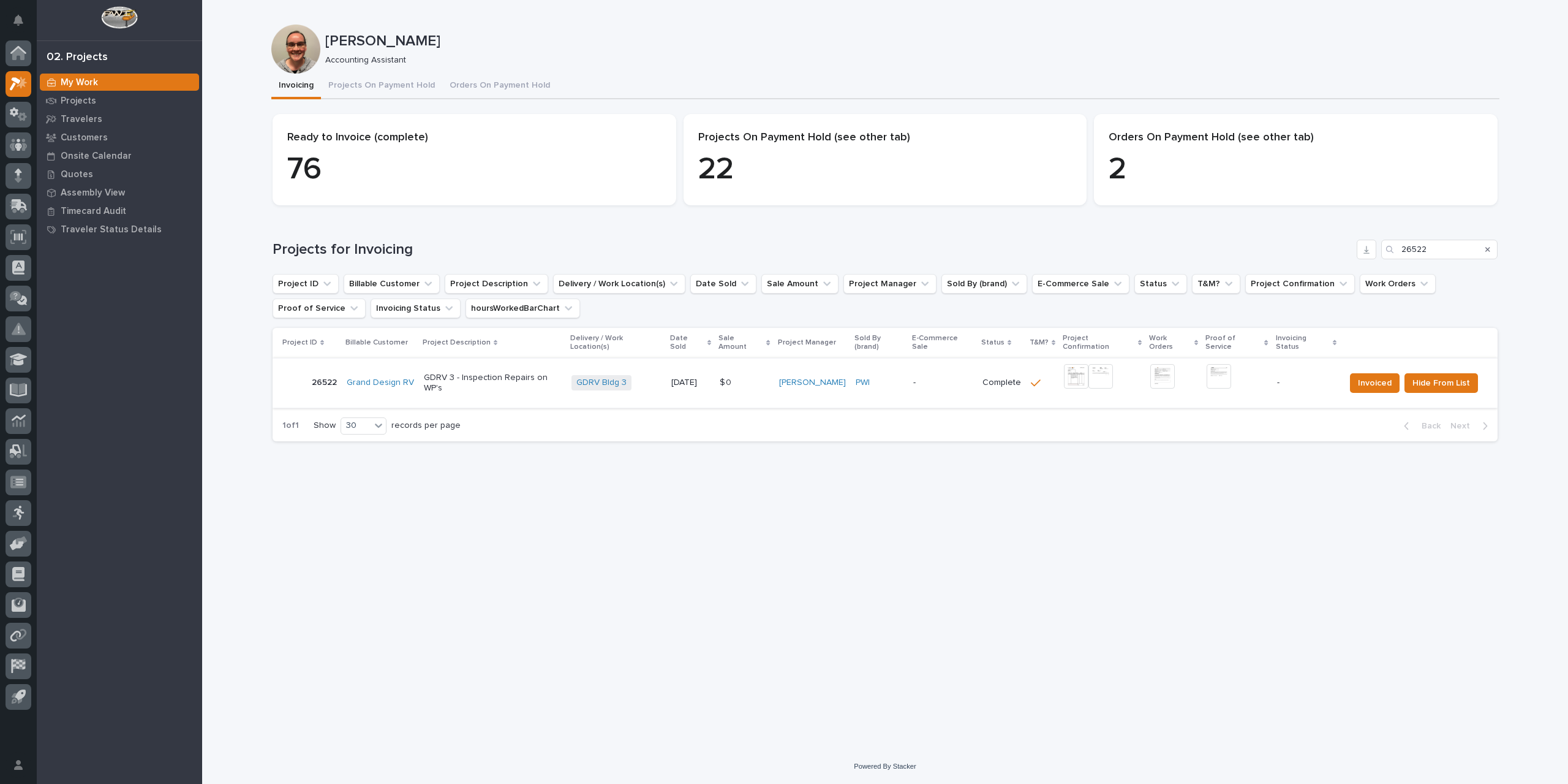
click at [1077, 372] on img at bounding box center [1075, 376] width 24 height 24
click at [1221, 371] on img at bounding box center [1218, 376] width 24 height 24
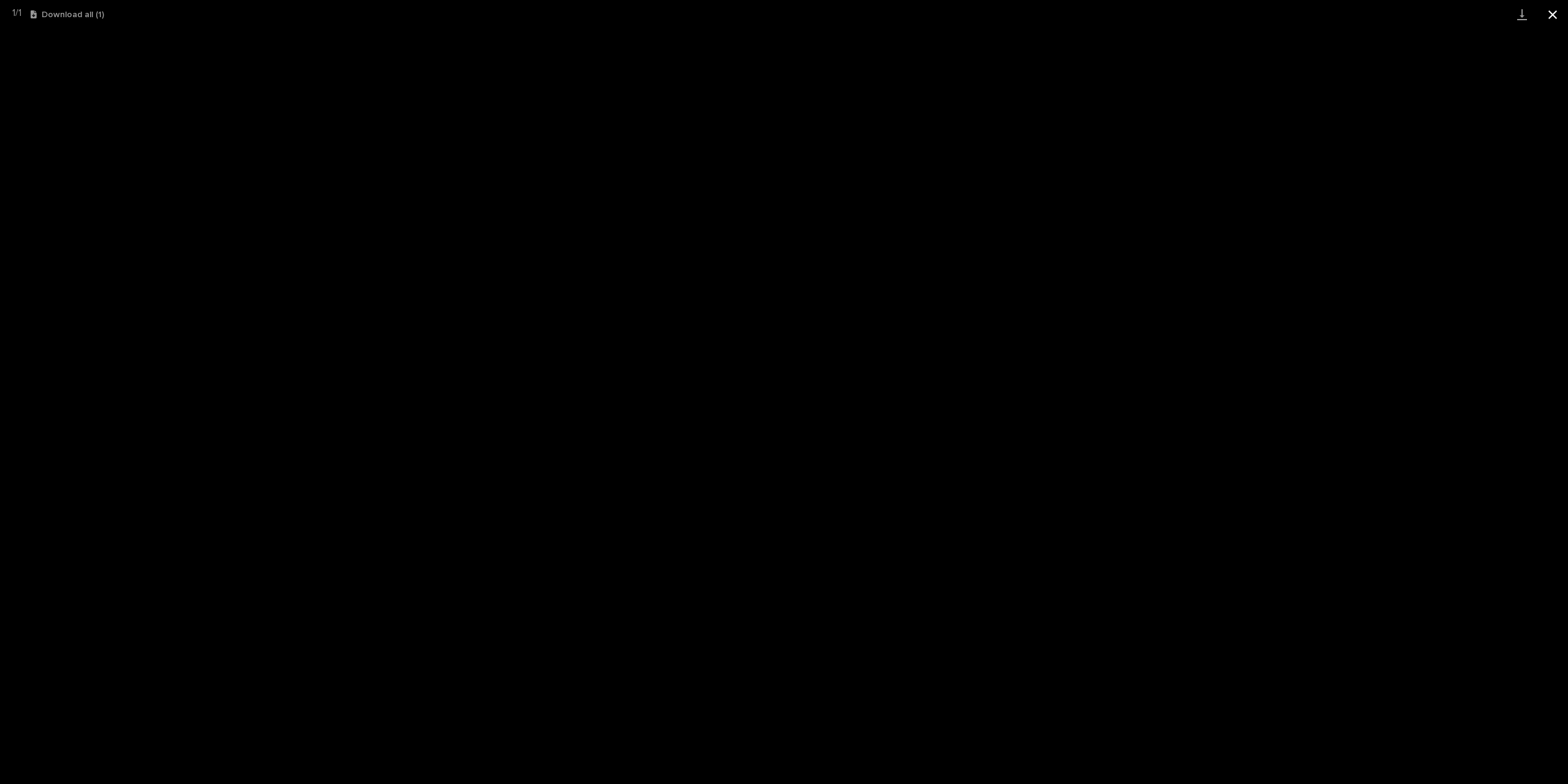
click at [1555, 15] on button "Close gallery" at bounding box center [1552, 14] width 31 height 29
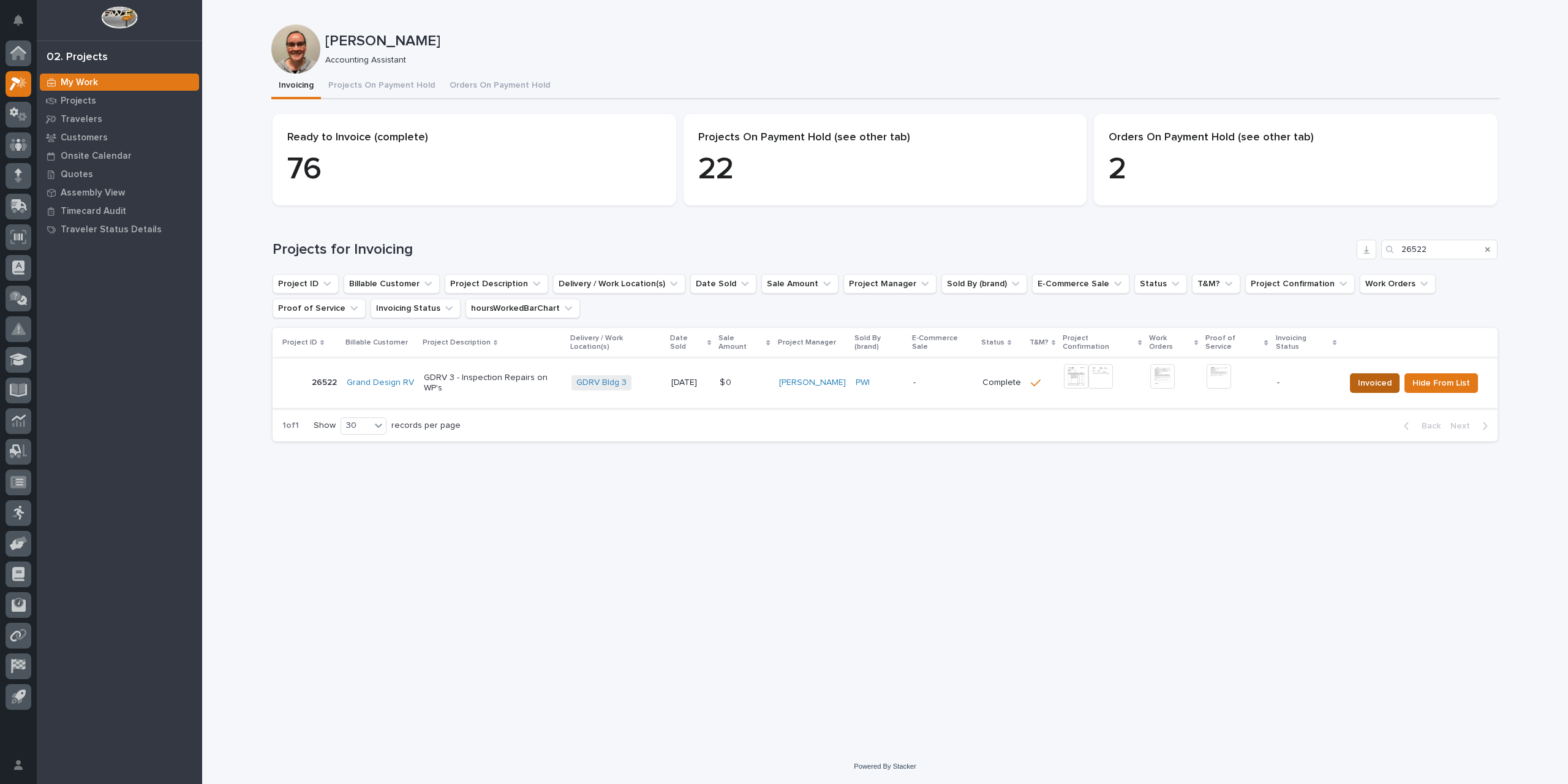
click at [1369, 375] on span "Invoiced" at bounding box center [1375, 383] width 34 height 15
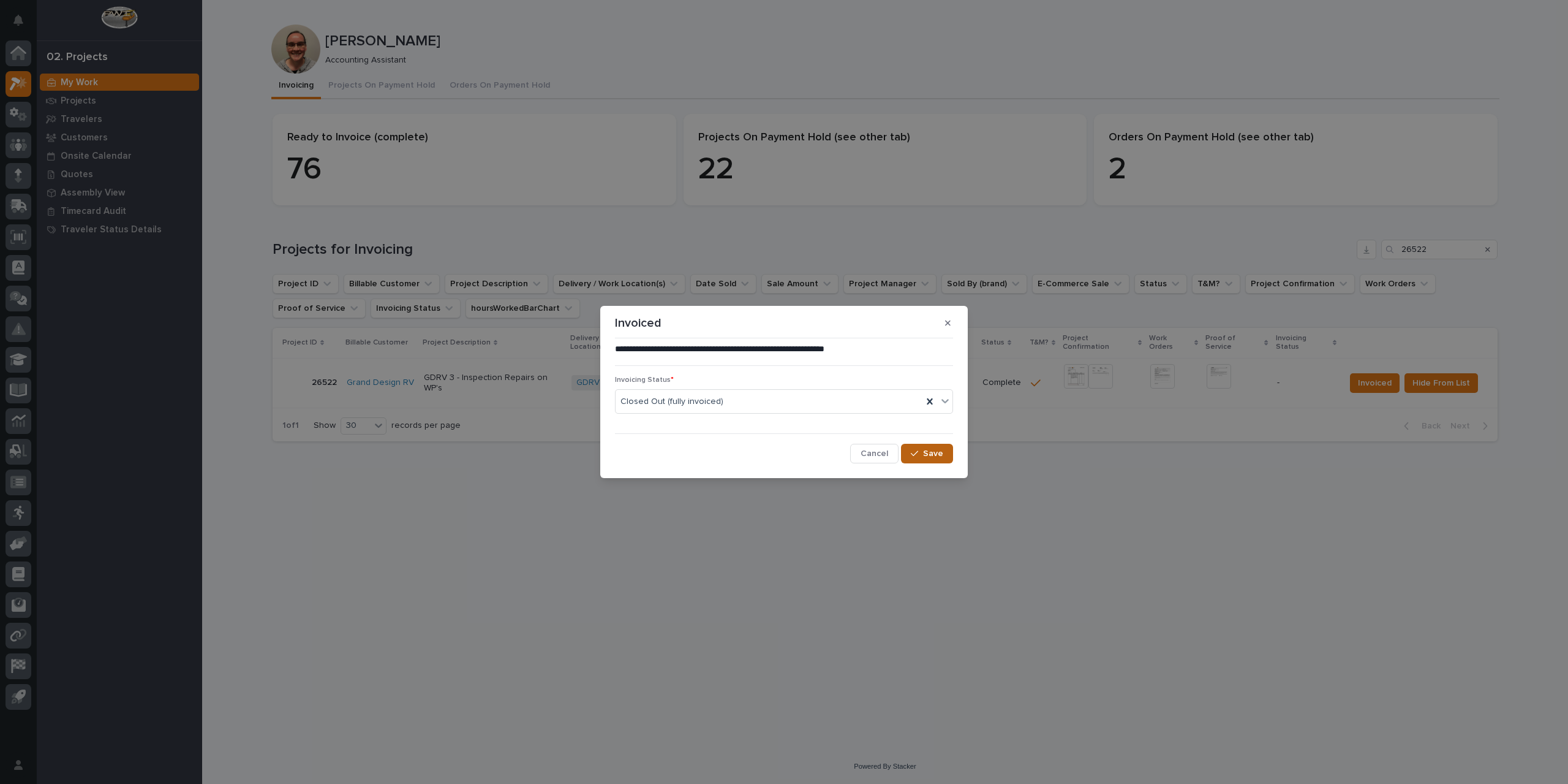
click at [937, 452] on span "Save" at bounding box center [933, 454] width 21 height 11
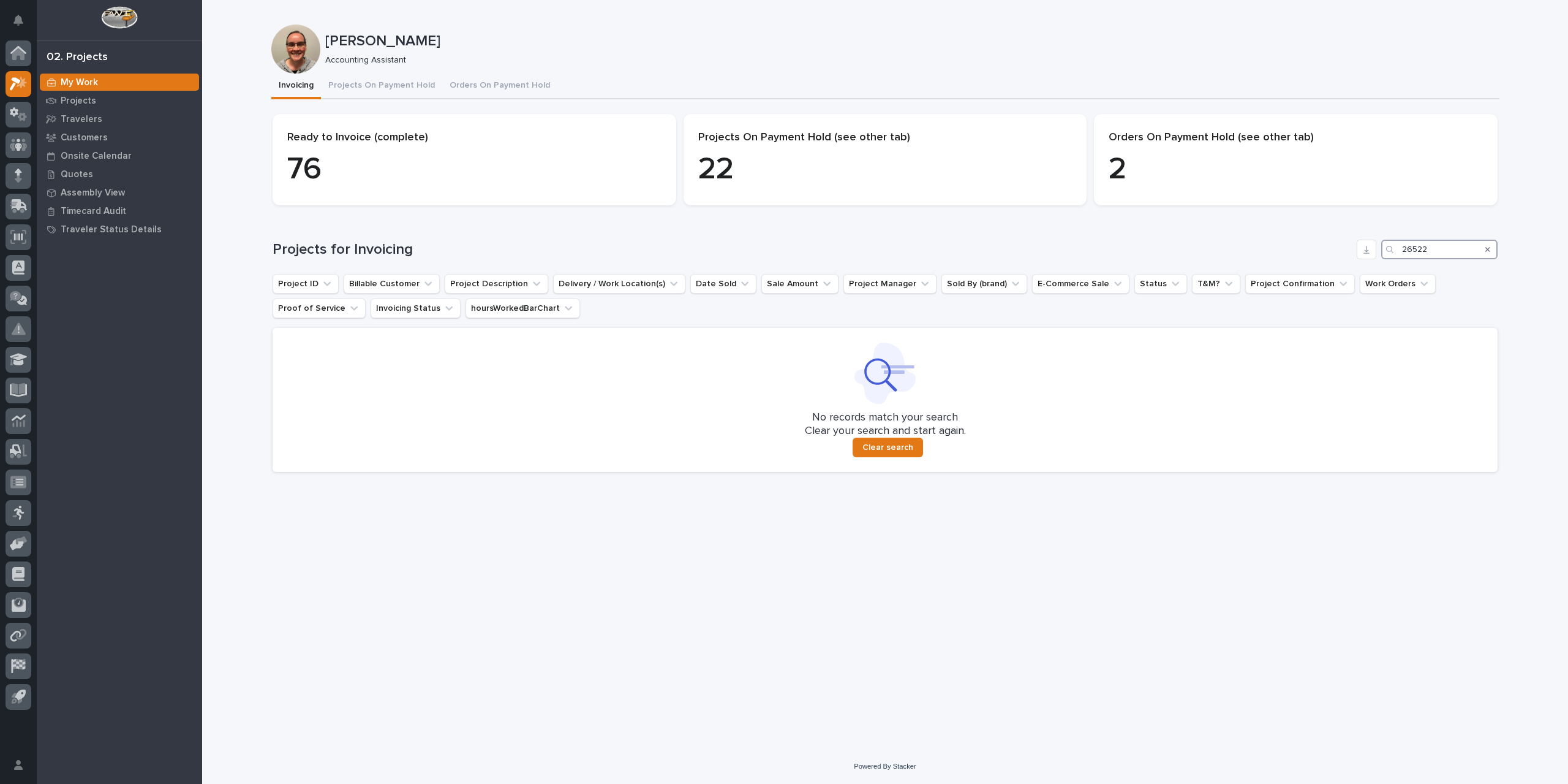
drag, startPoint x: 1448, startPoint y: 251, endPoint x: 1326, endPoint y: 258, distance: 122.2
click at [1326, 258] on div "Projects for Invoicing 26522" at bounding box center [884, 249] width 1225 height 20
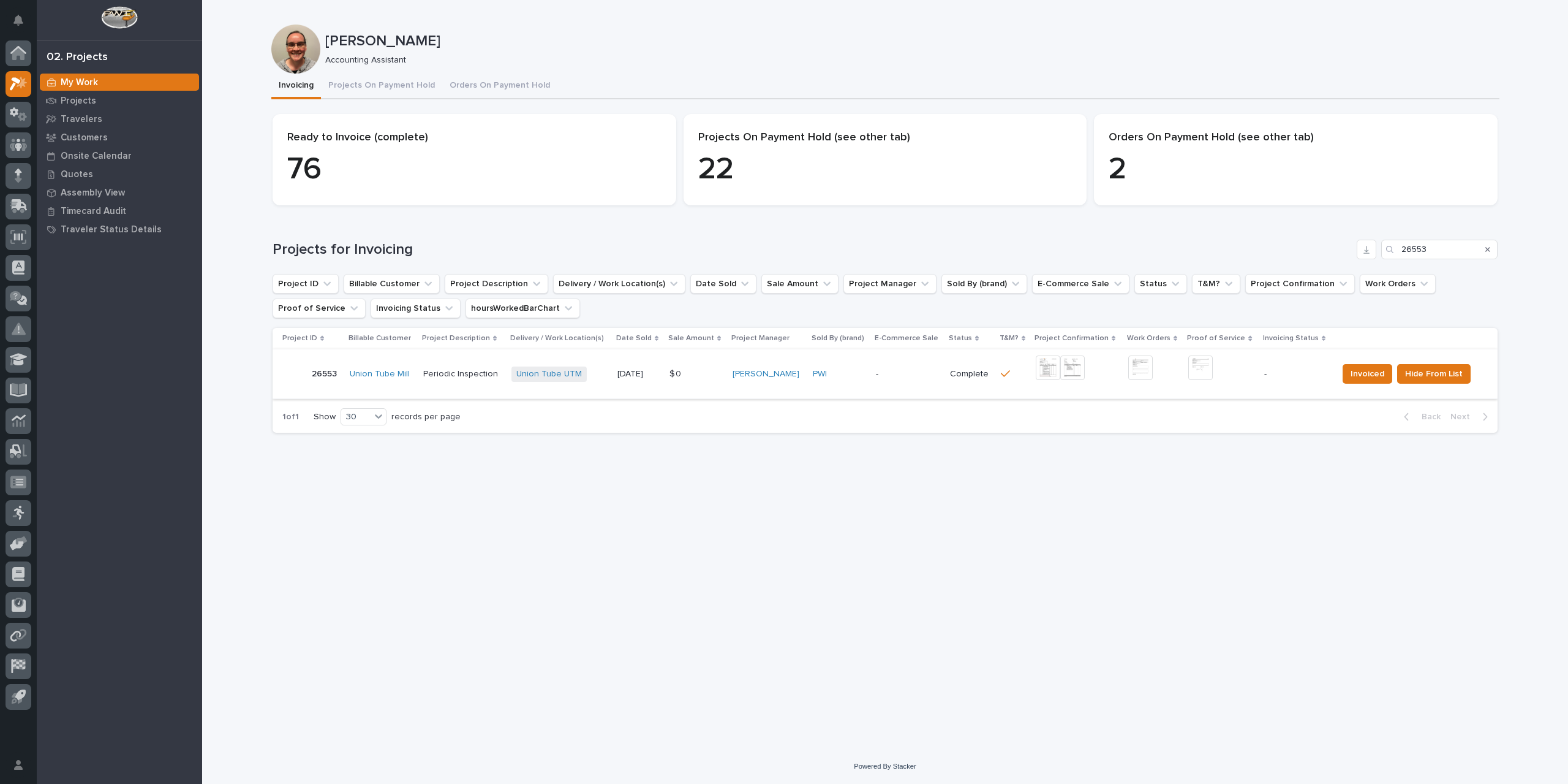
click at [1044, 372] on img at bounding box center [1048, 368] width 24 height 24
click at [1199, 371] on img at bounding box center [1200, 368] width 24 height 24
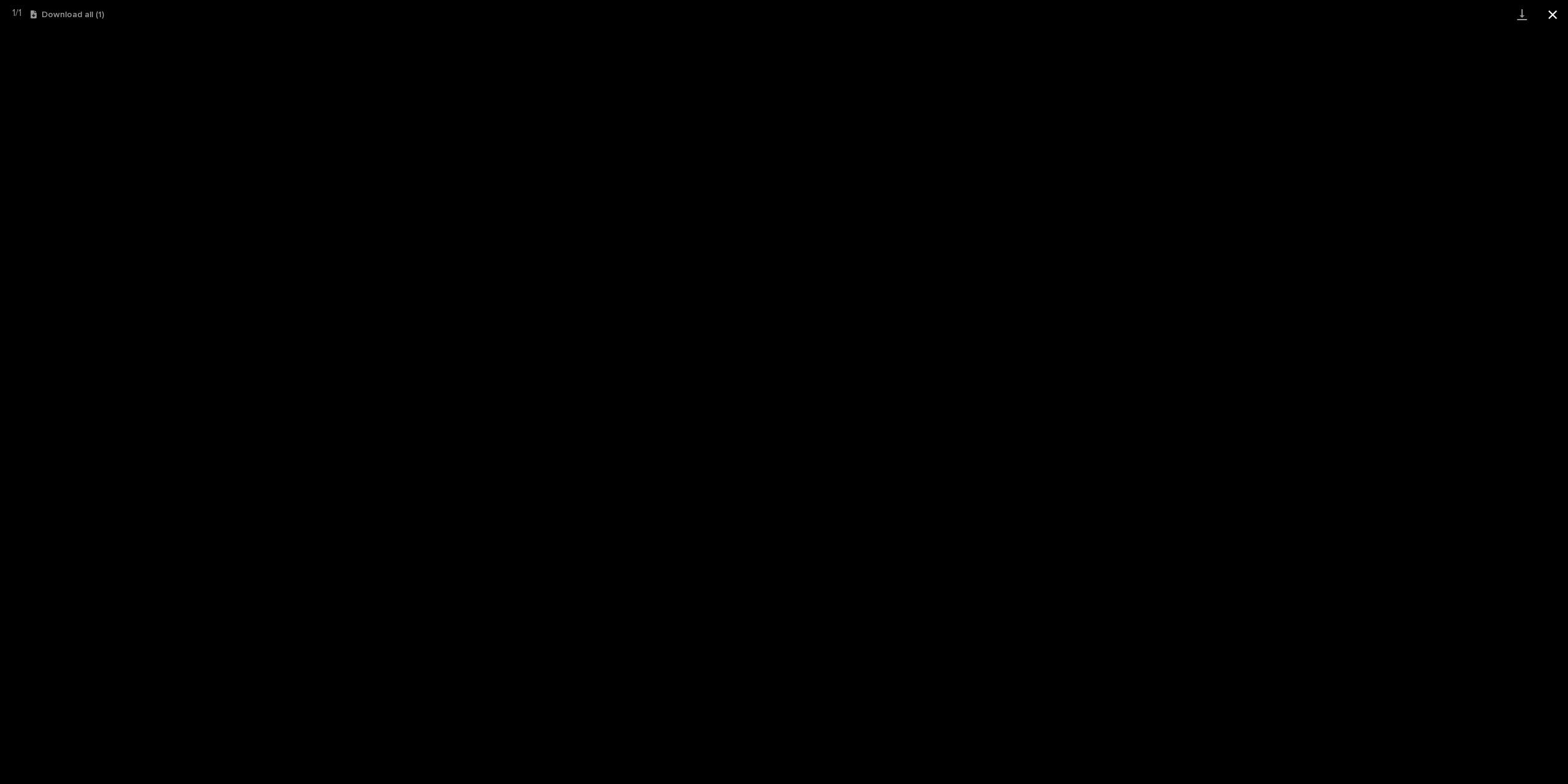
click at [1567, 13] on button "Close gallery" at bounding box center [1552, 14] width 31 height 29
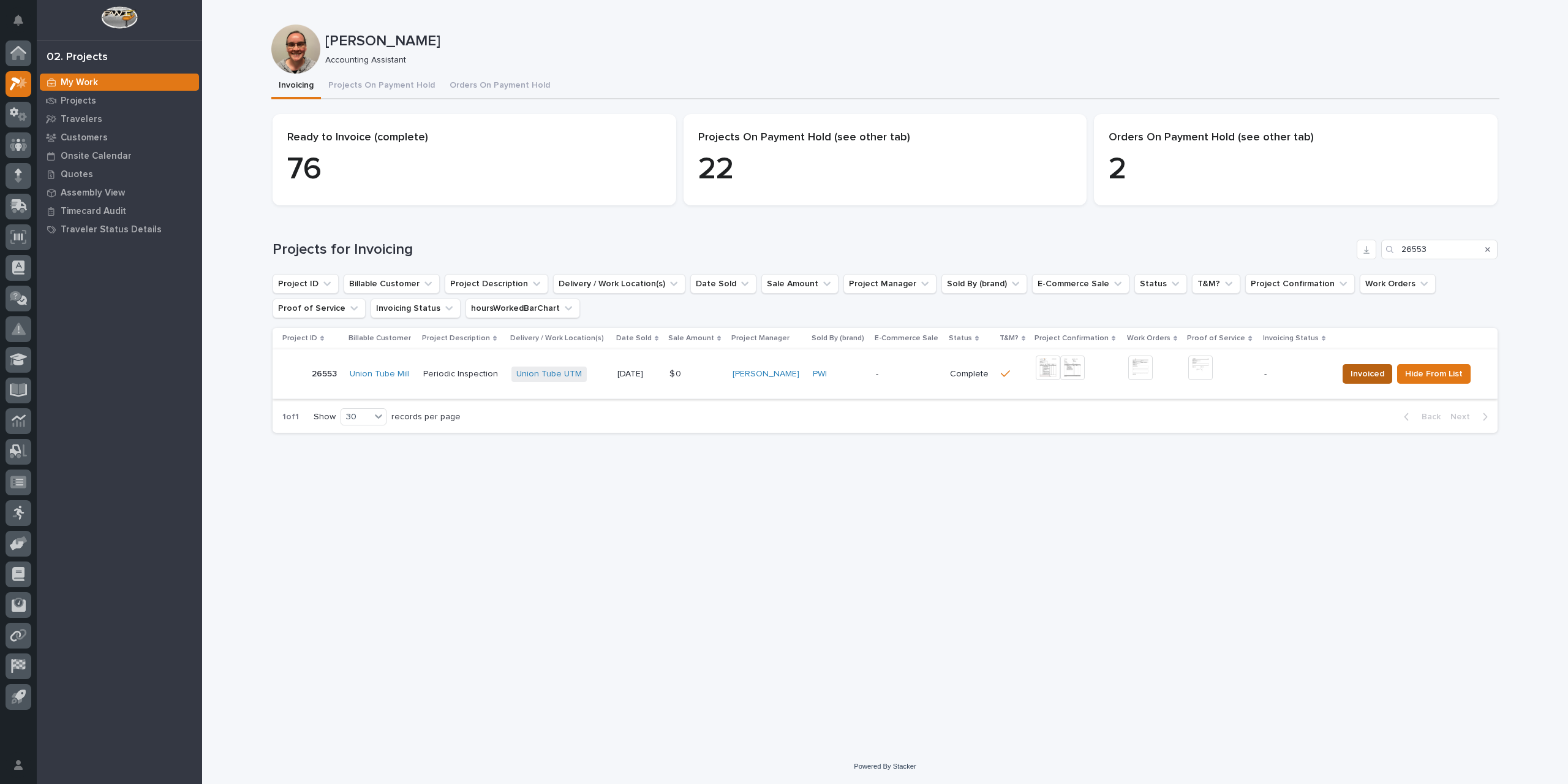
click at [1371, 372] on span "Invoiced" at bounding box center [1367, 374] width 34 height 15
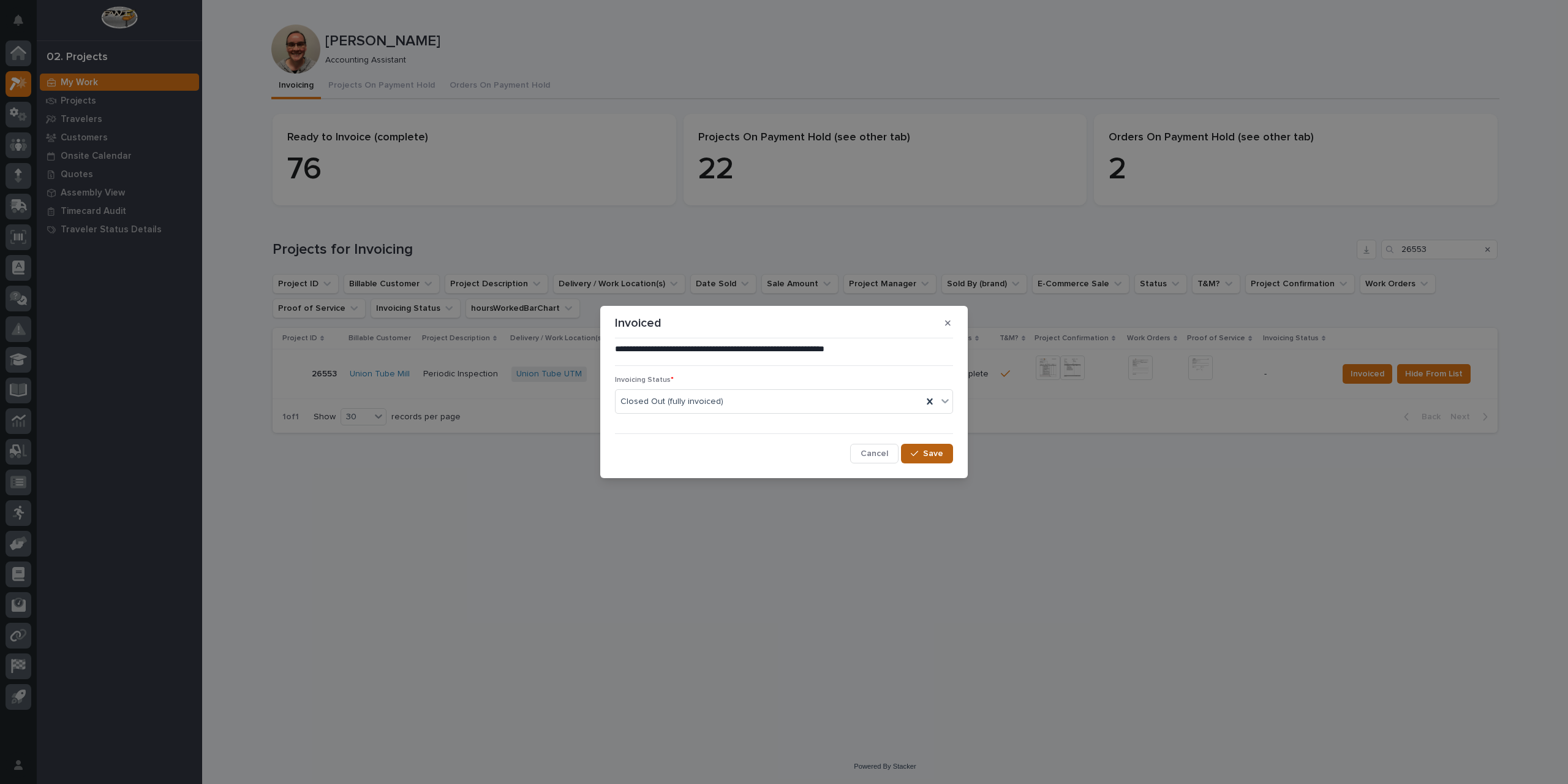
click at [932, 452] on span "Save" at bounding box center [933, 454] width 21 height 11
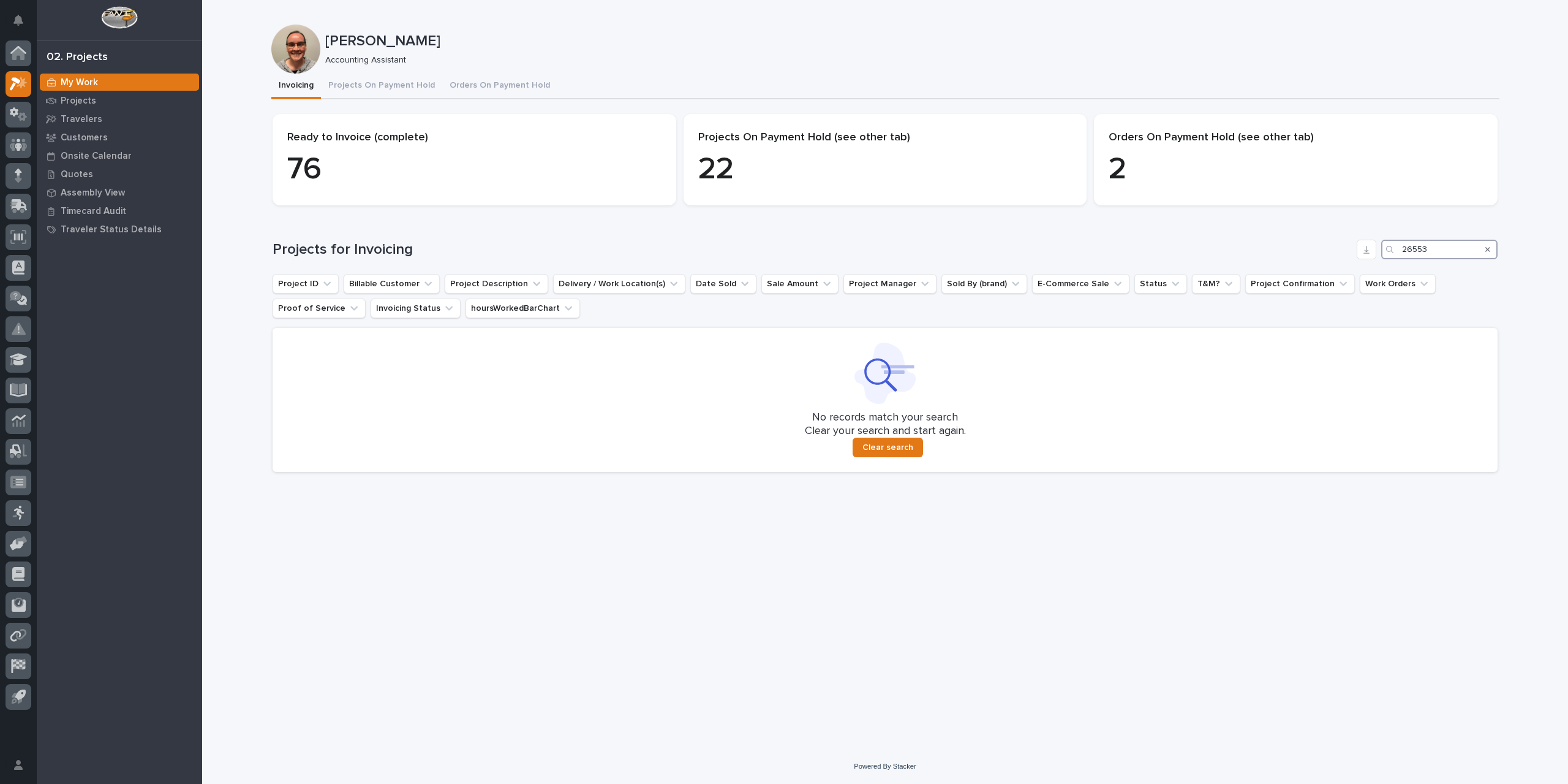
drag, startPoint x: 1435, startPoint y: 254, endPoint x: 1337, endPoint y: 252, distance: 98.0
click at [1337, 252] on div "Projects for Invoicing 26553" at bounding box center [884, 249] width 1225 height 20
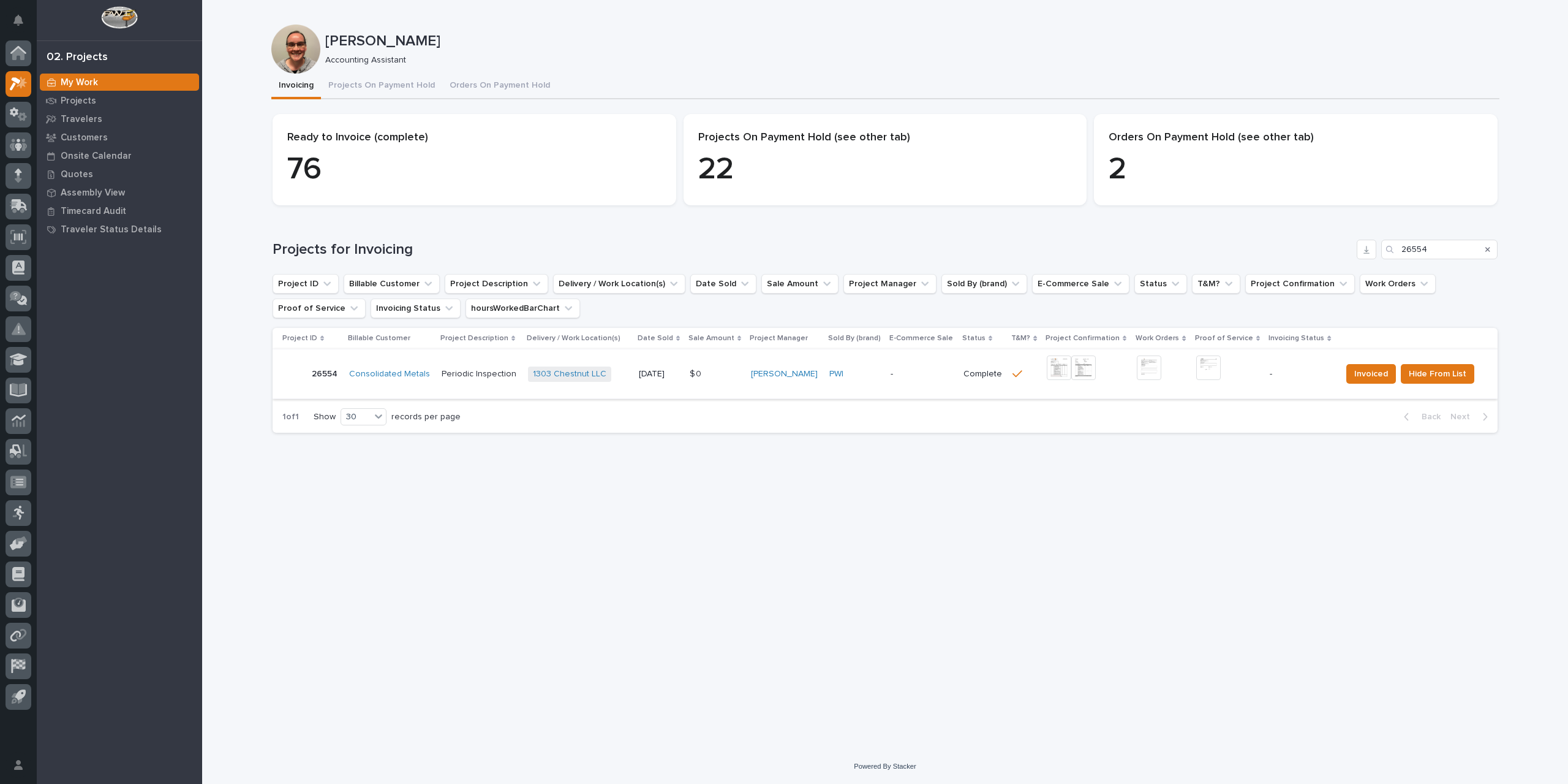
click at [1062, 367] on img at bounding box center [1059, 368] width 24 height 24
click at [1215, 369] on img at bounding box center [1208, 368] width 24 height 24
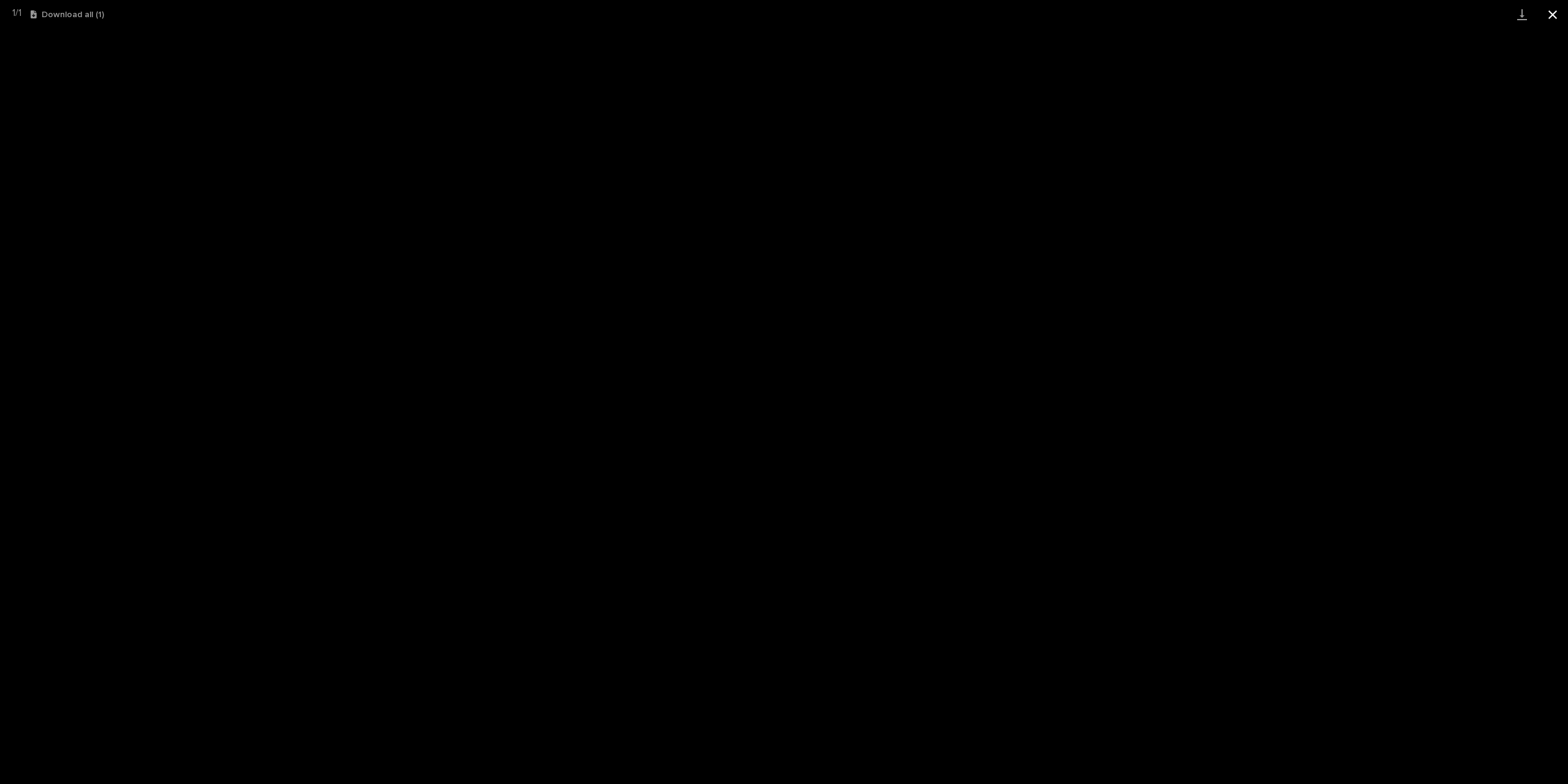
click at [1557, 15] on button "Close gallery" at bounding box center [1552, 14] width 31 height 29
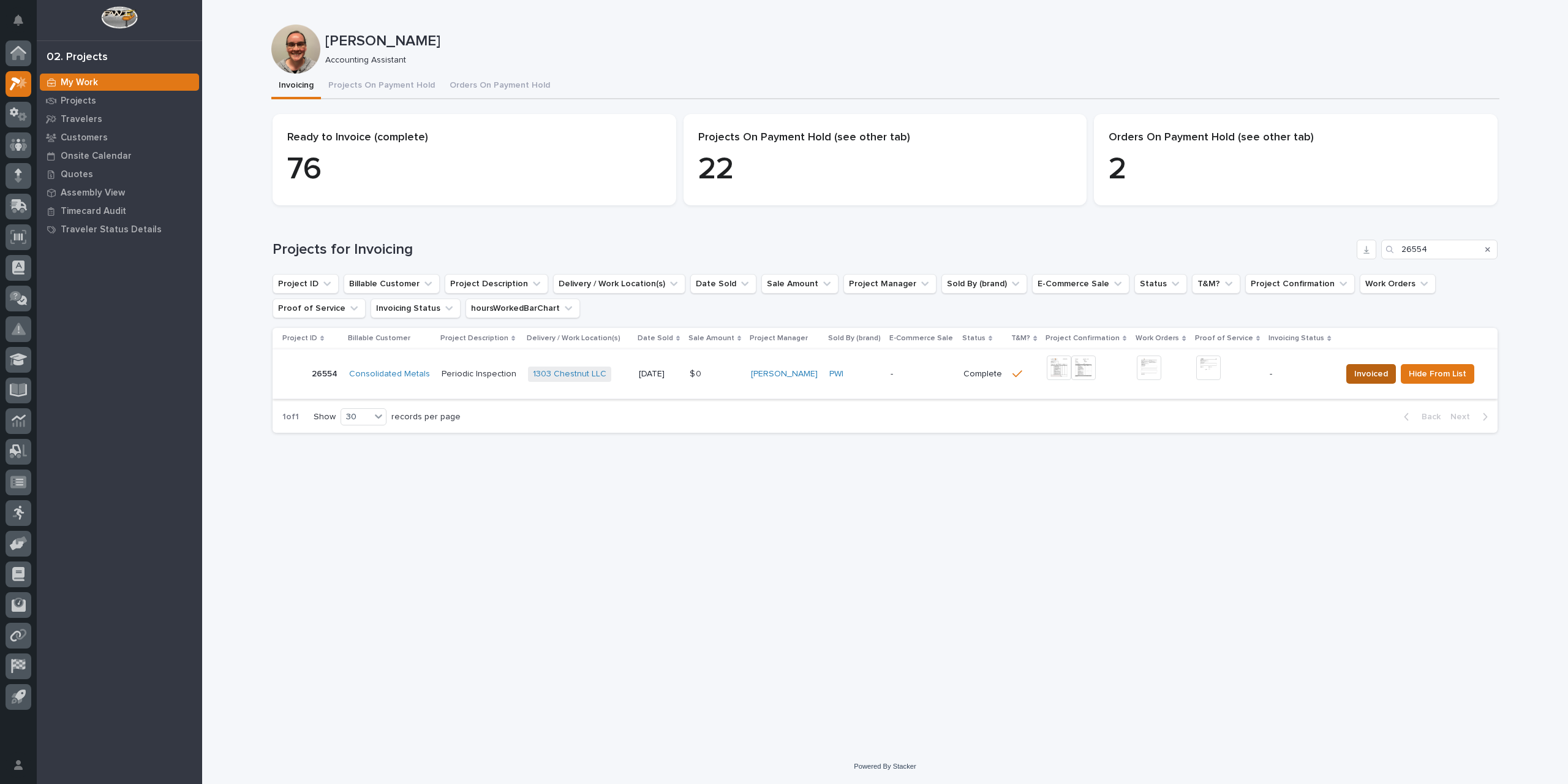
click at [1369, 374] on span "Invoiced" at bounding box center [1371, 374] width 34 height 15
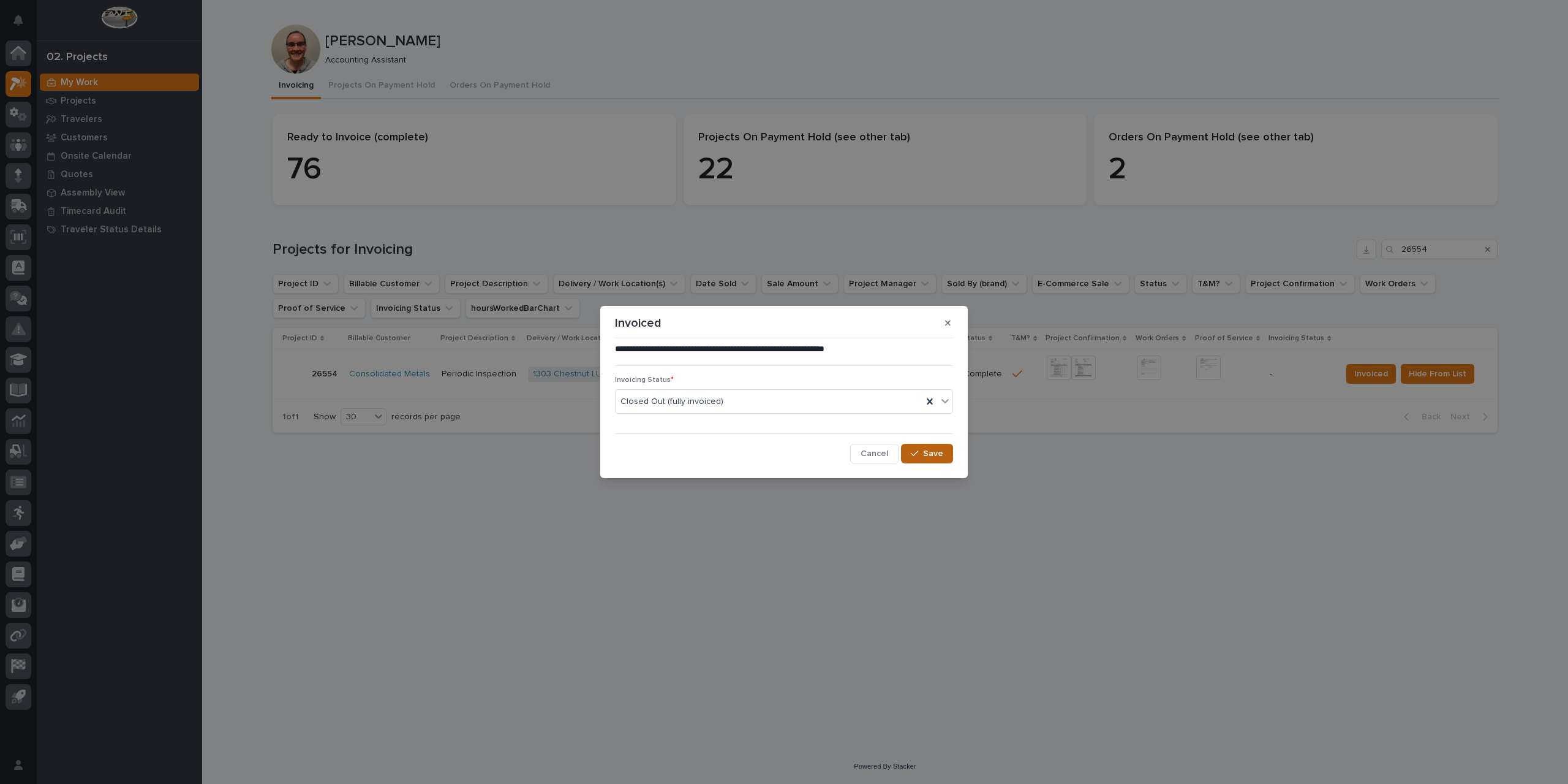
click at [935, 448] on span "Save" at bounding box center [933, 454] width 21 height 11
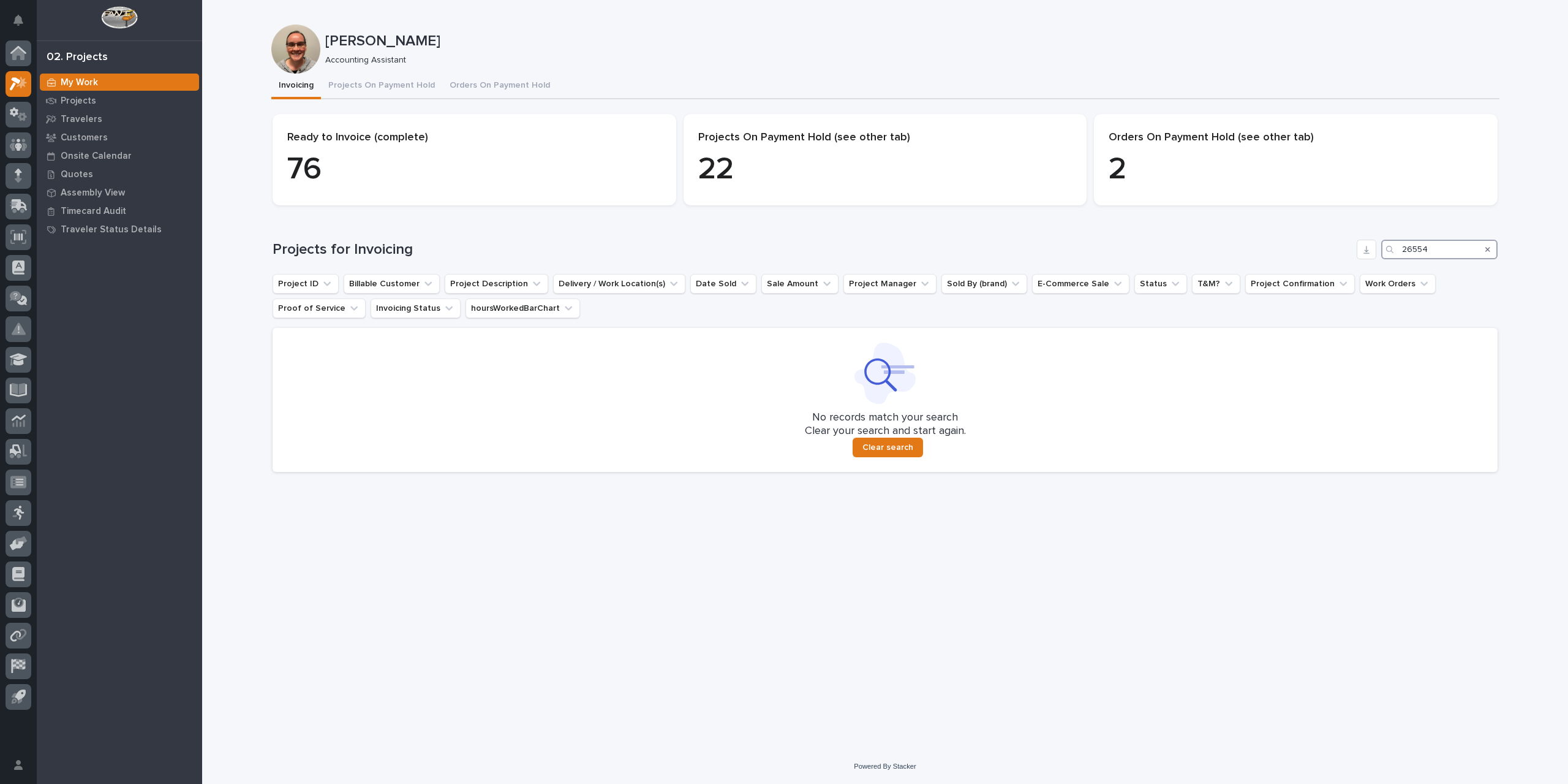
drag, startPoint x: 1435, startPoint y: 252, endPoint x: 1340, endPoint y: 263, distance: 95.6
click at [1340, 263] on div "Projects for Invoicing 26554 Project ID Billable Customer Project Description D…" at bounding box center [884, 356] width 1225 height 232
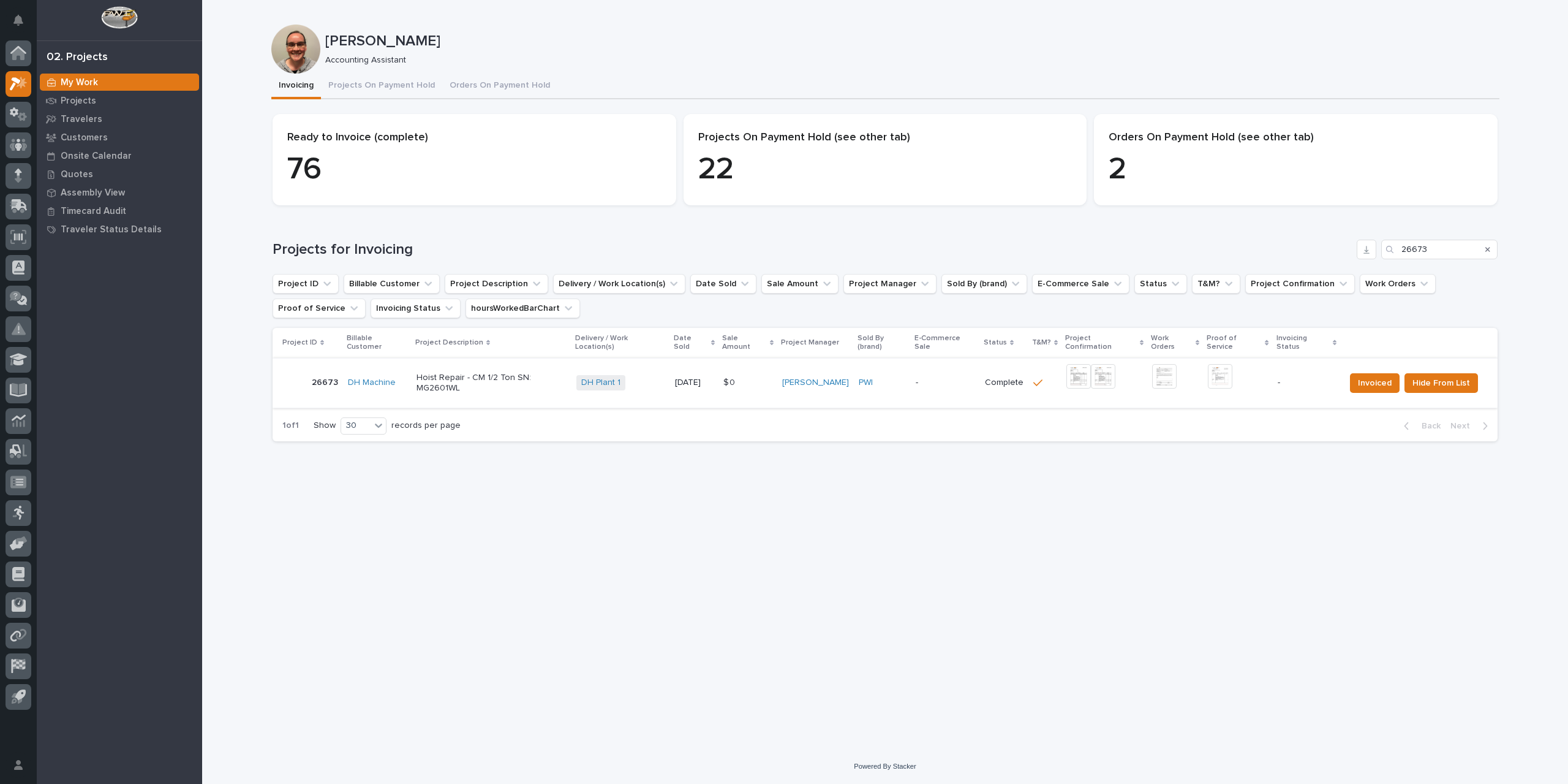
click at [1079, 367] on img at bounding box center [1078, 376] width 24 height 24
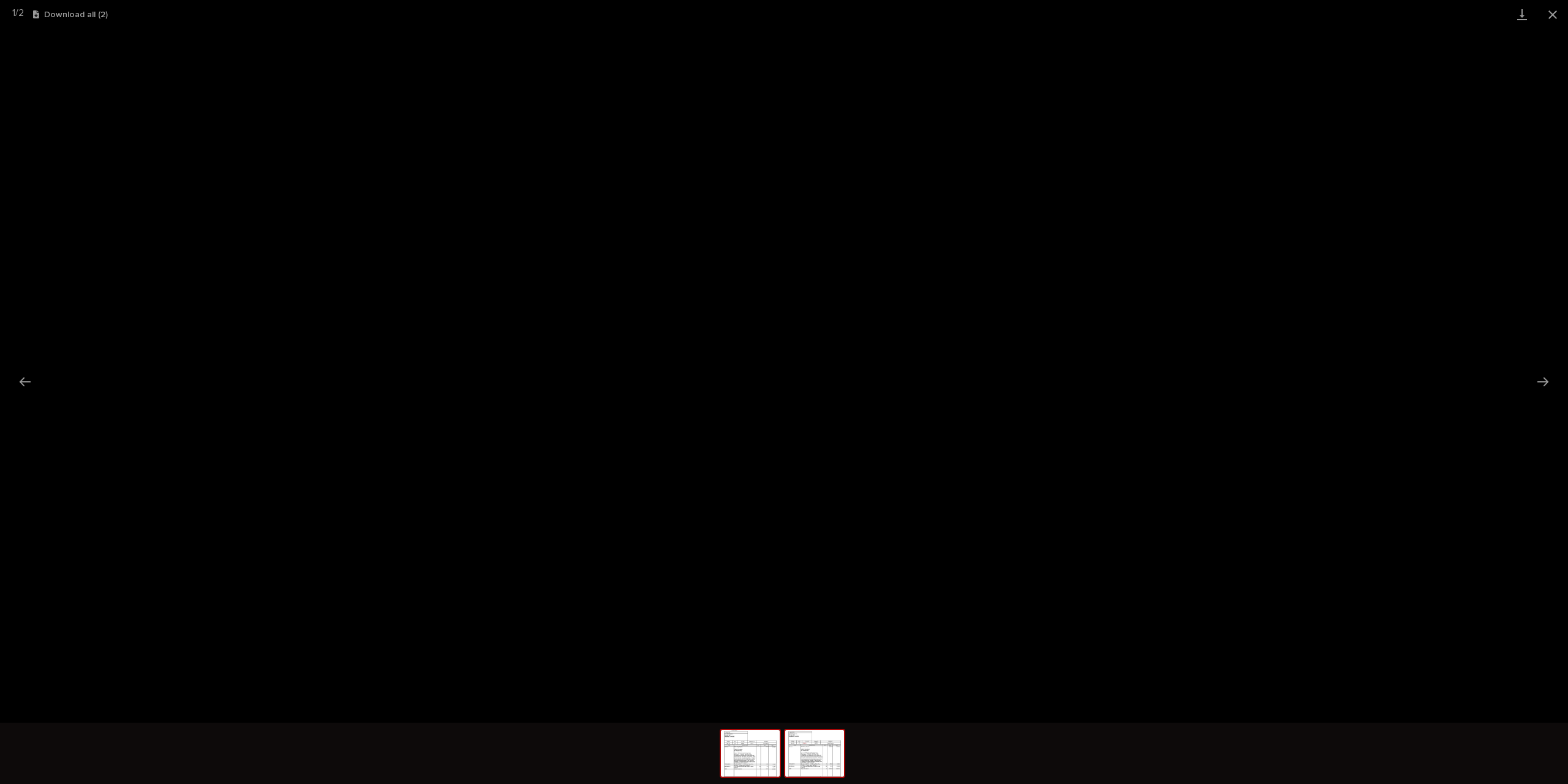
click at [818, 759] on img at bounding box center [814, 753] width 59 height 47
click at [764, 754] on img at bounding box center [750, 753] width 59 height 47
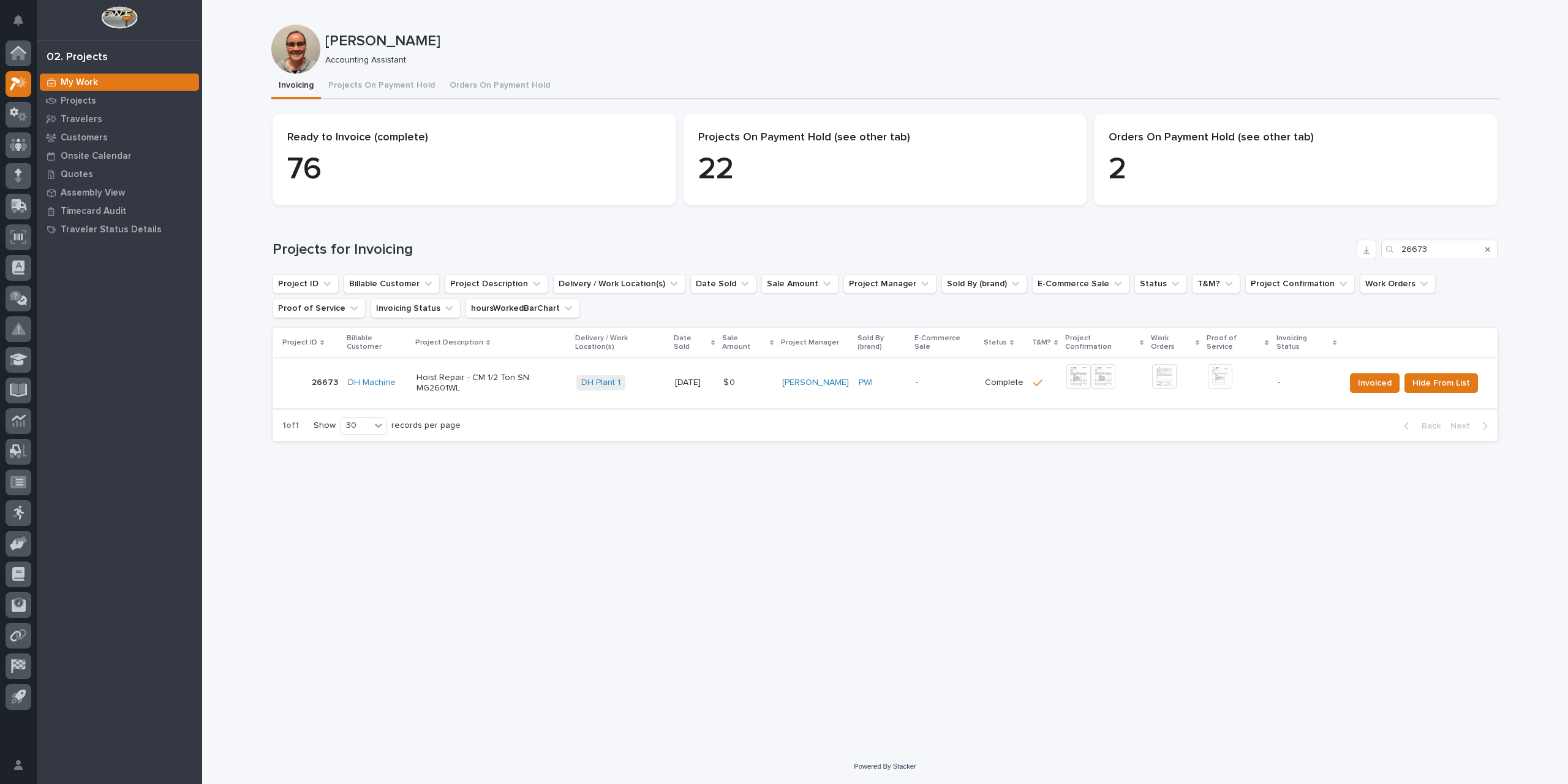
click at [1231, 371] on img at bounding box center [1220, 376] width 24 height 24
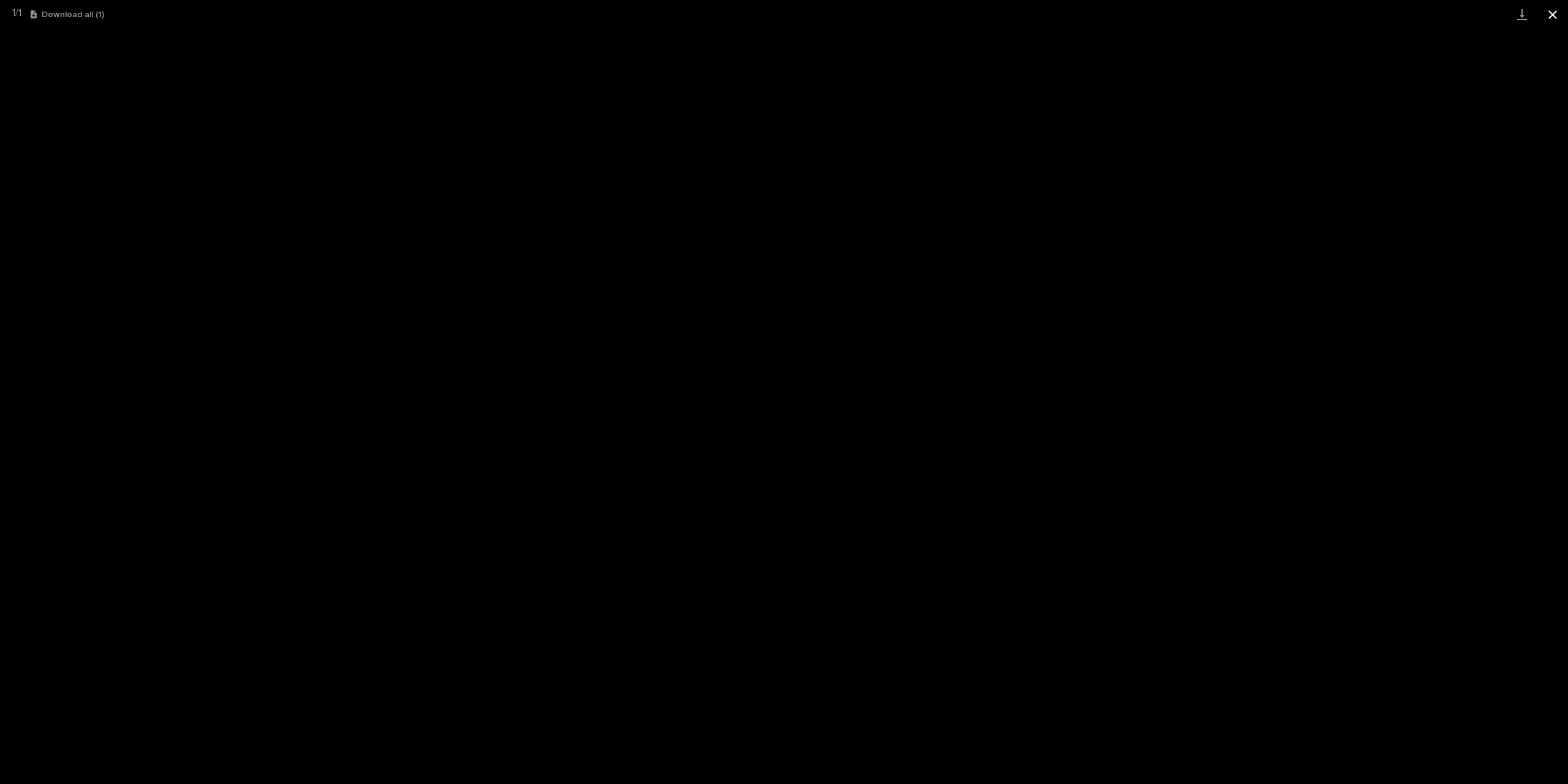
click at [1556, 17] on button "Close gallery" at bounding box center [1552, 14] width 31 height 29
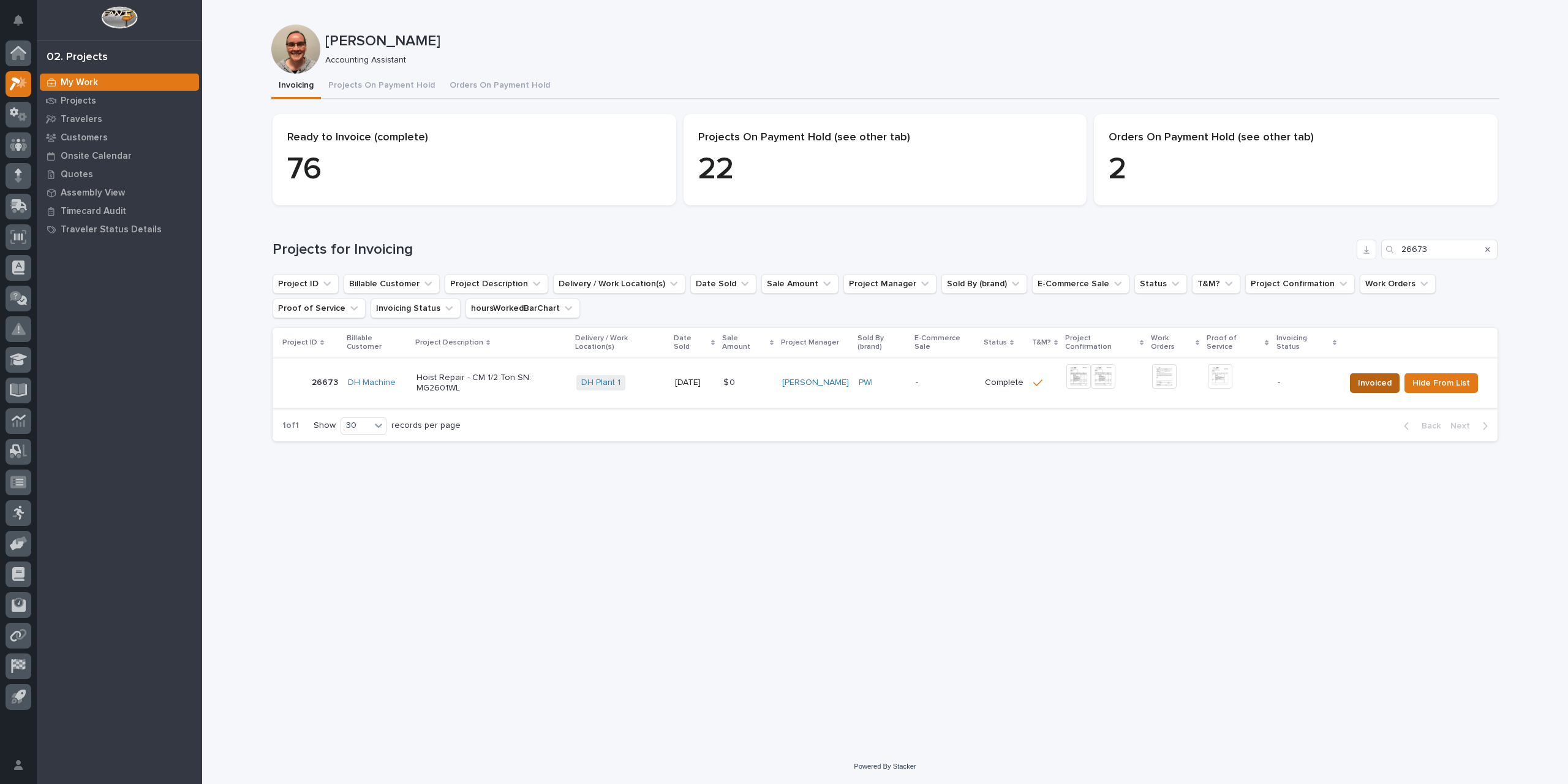
click at [1367, 375] on span "Invoiced" at bounding box center [1375, 383] width 34 height 15
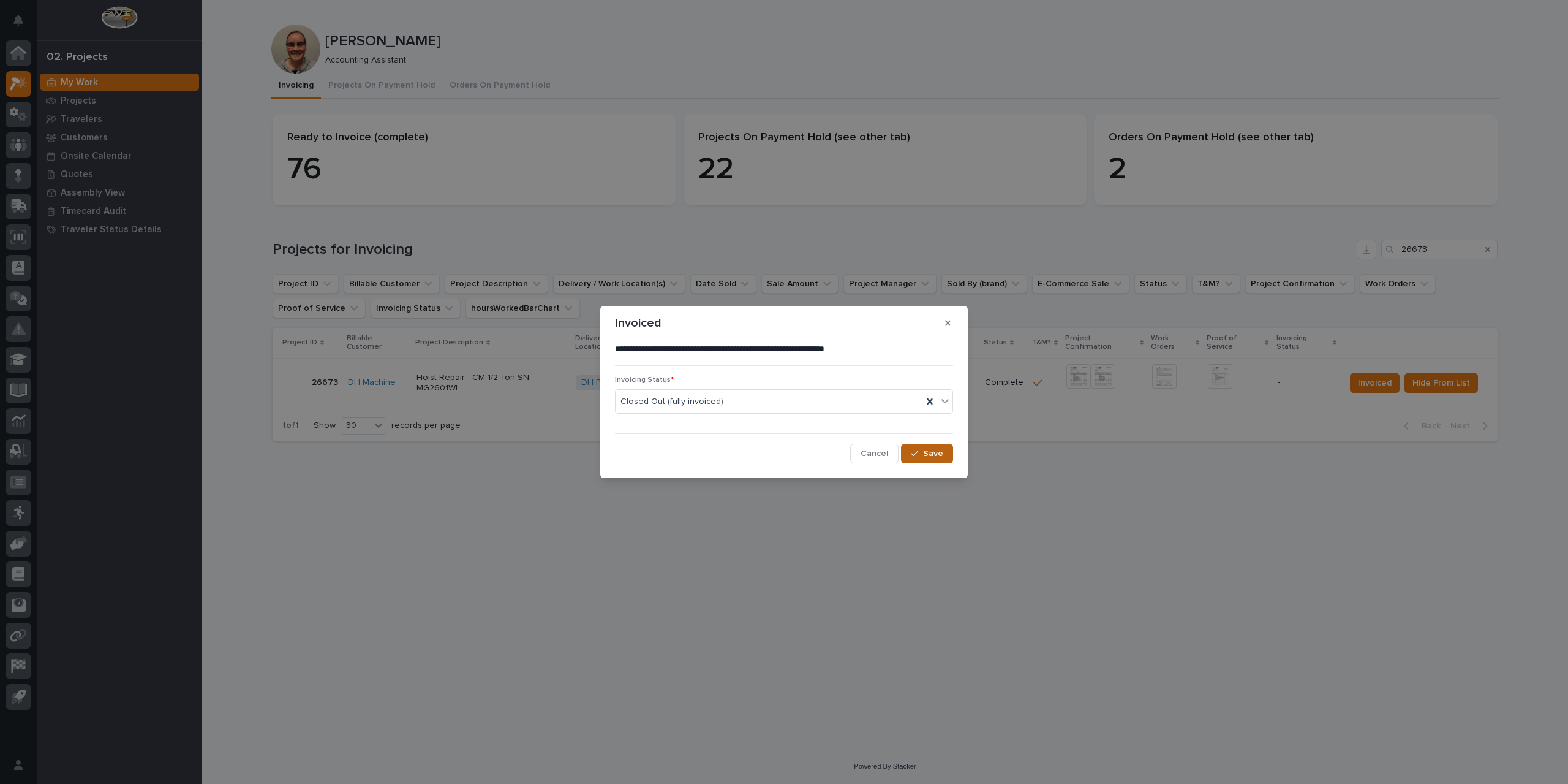
click at [937, 455] on span "Save" at bounding box center [933, 454] width 21 height 11
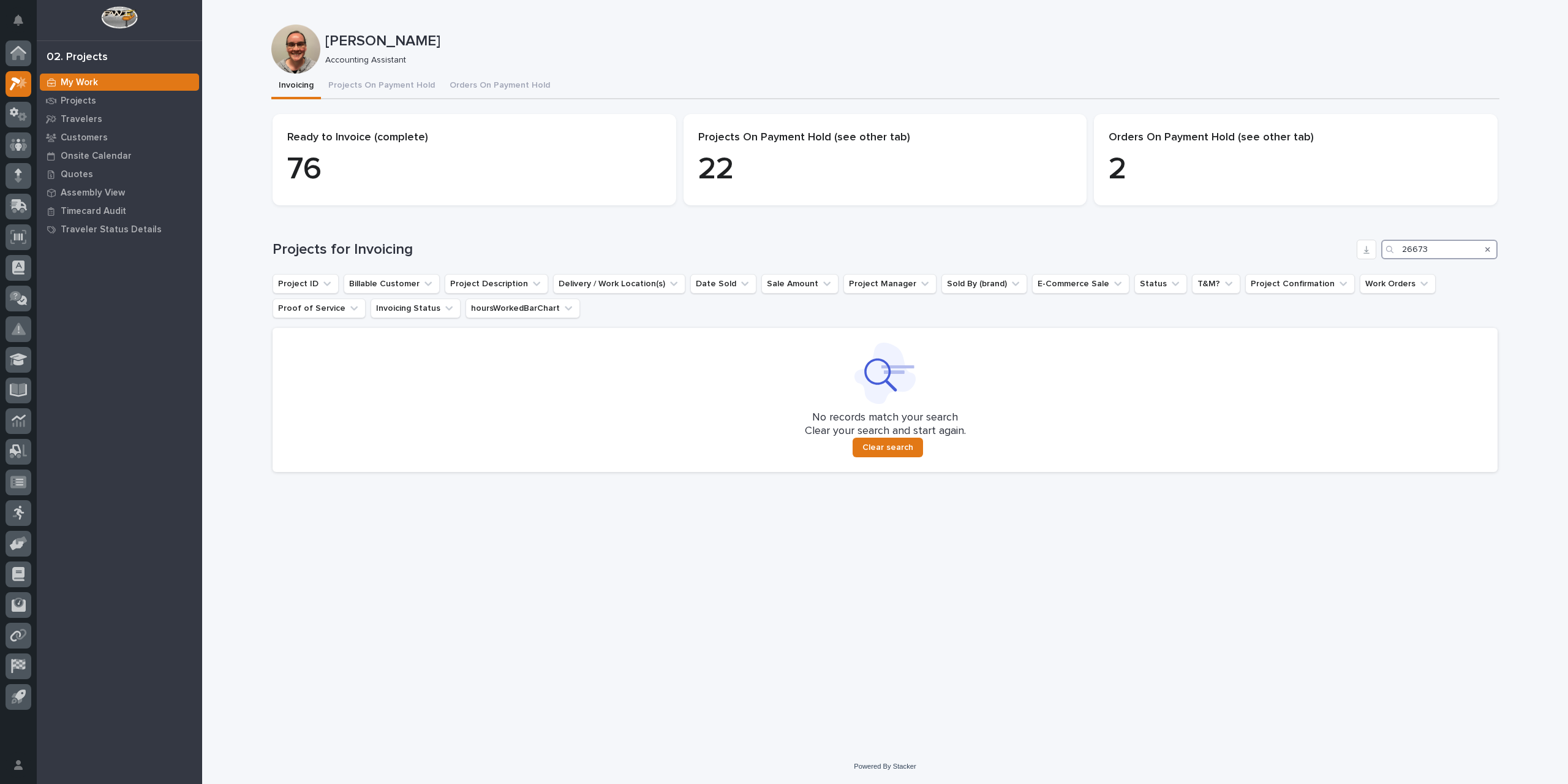
drag, startPoint x: 1436, startPoint y: 246, endPoint x: 1351, endPoint y: 251, distance: 85.1
click at [1351, 251] on div "Projects for Invoicing 26673" at bounding box center [884, 249] width 1225 height 20
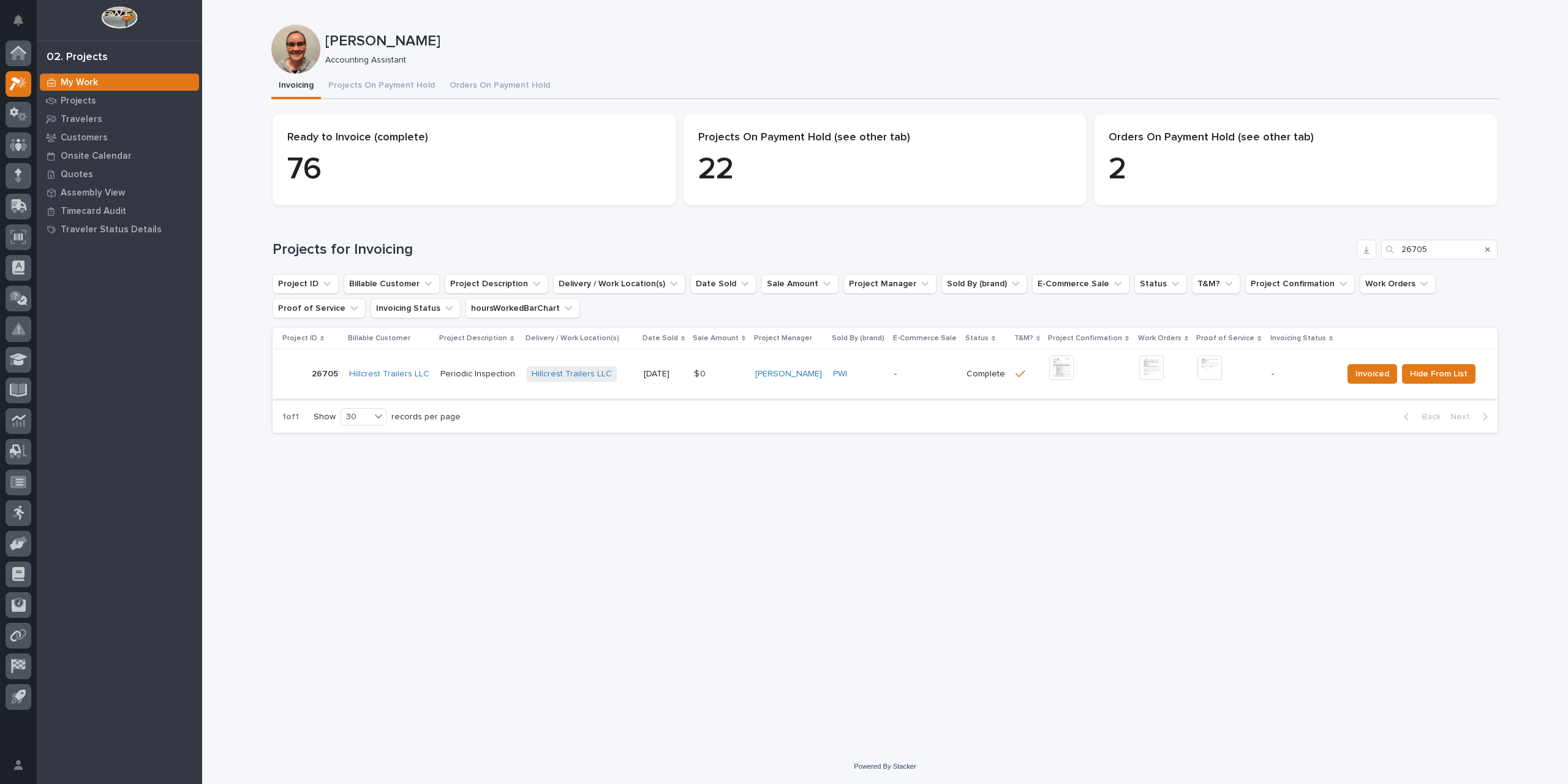
click at [1062, 372] on img at bounding box center [1062, 368] width 24 height 24
click at [1204, 370] on img at bounding box center [1210, 368] width 24 height 24
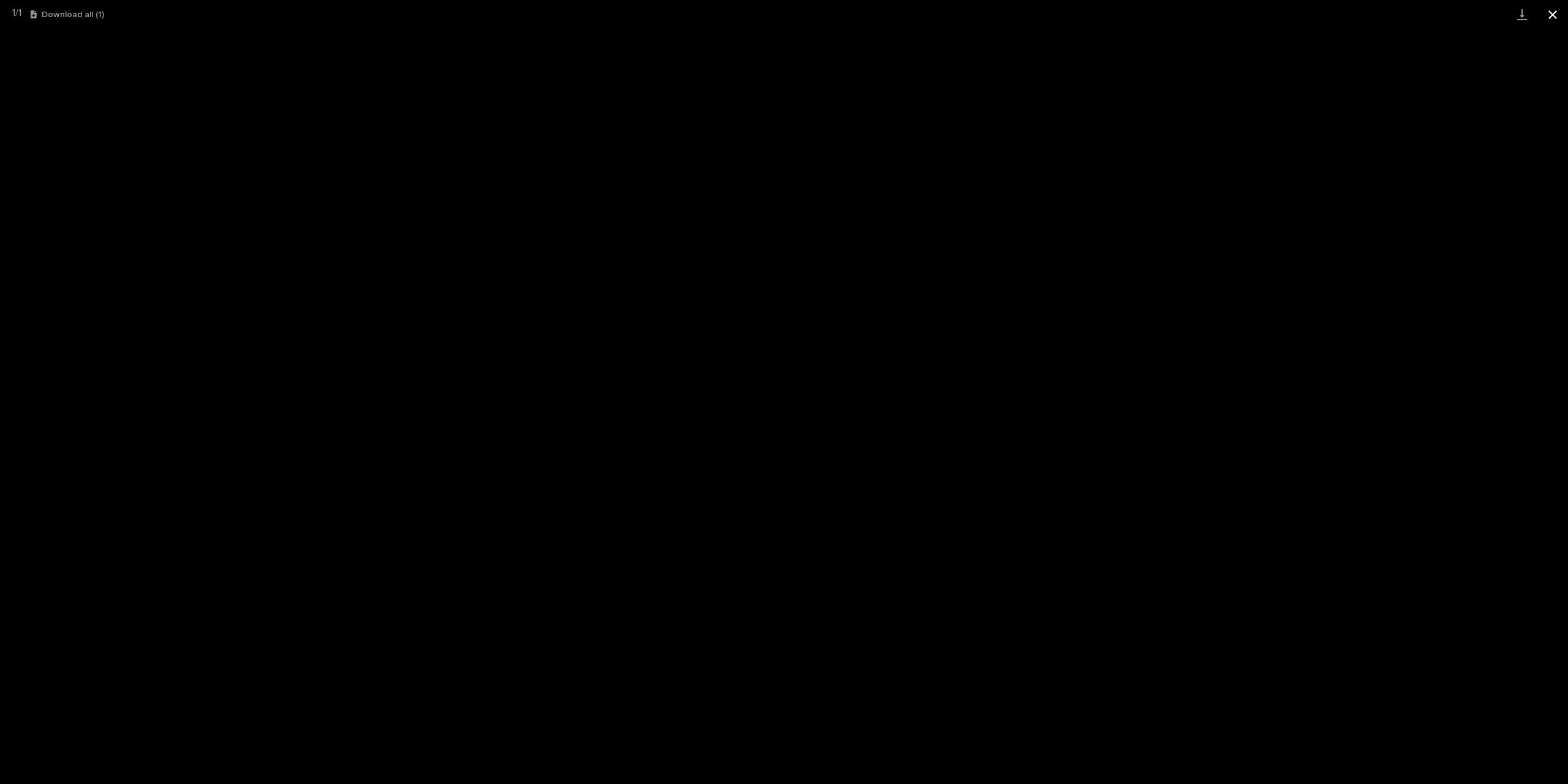
drag, startPoint x: 1556, startPoint y: 14, endPoint x: 1538, endPoint y: 16, distance: 18.1
click at [1555, 14] on button "Close gallery" at bounding box center [1552, 14] width 31 height 29
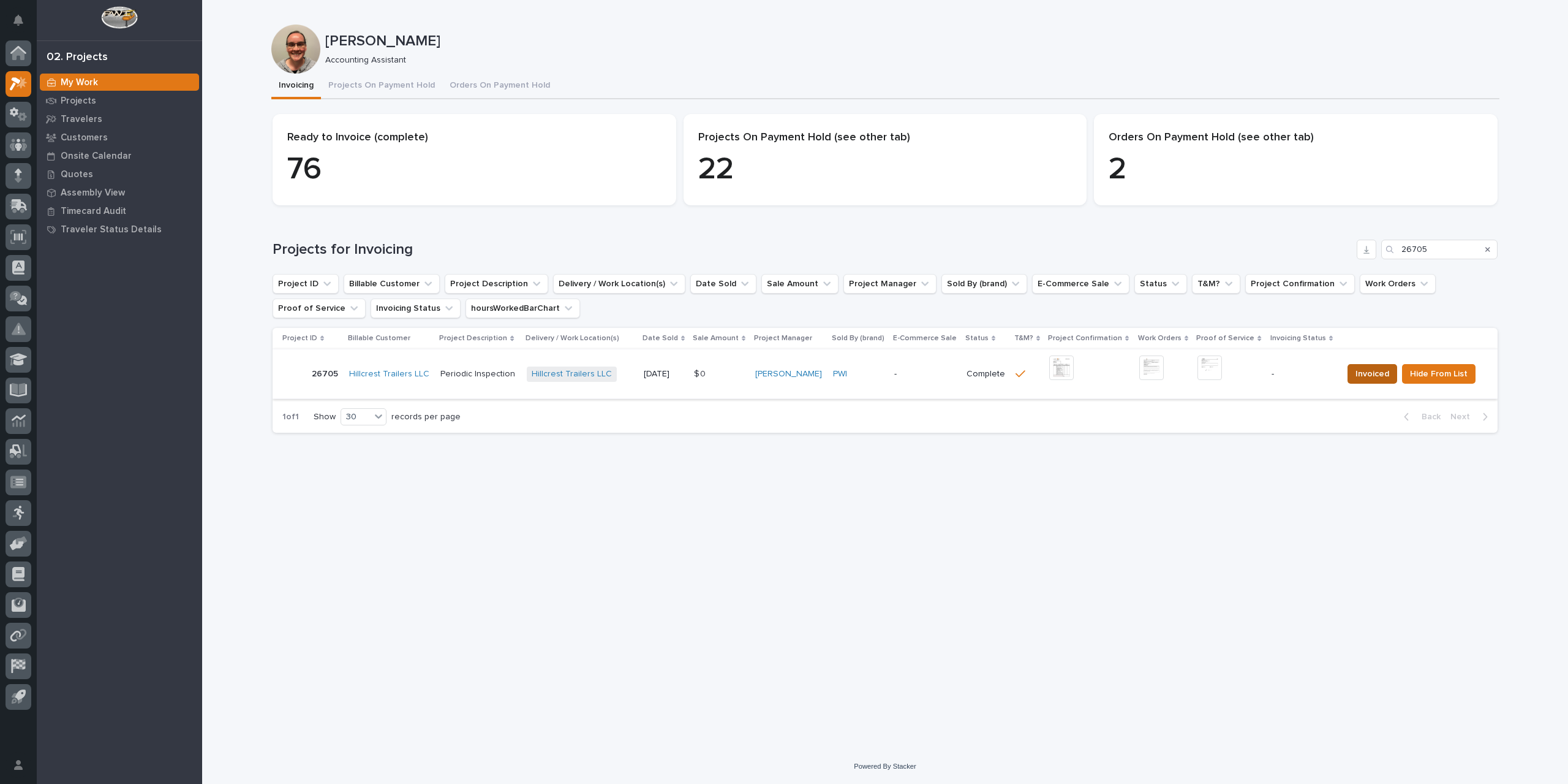
click at [1376, 371] on span "Invoiced" at bounding box center [1372, 374] width 34 height 15
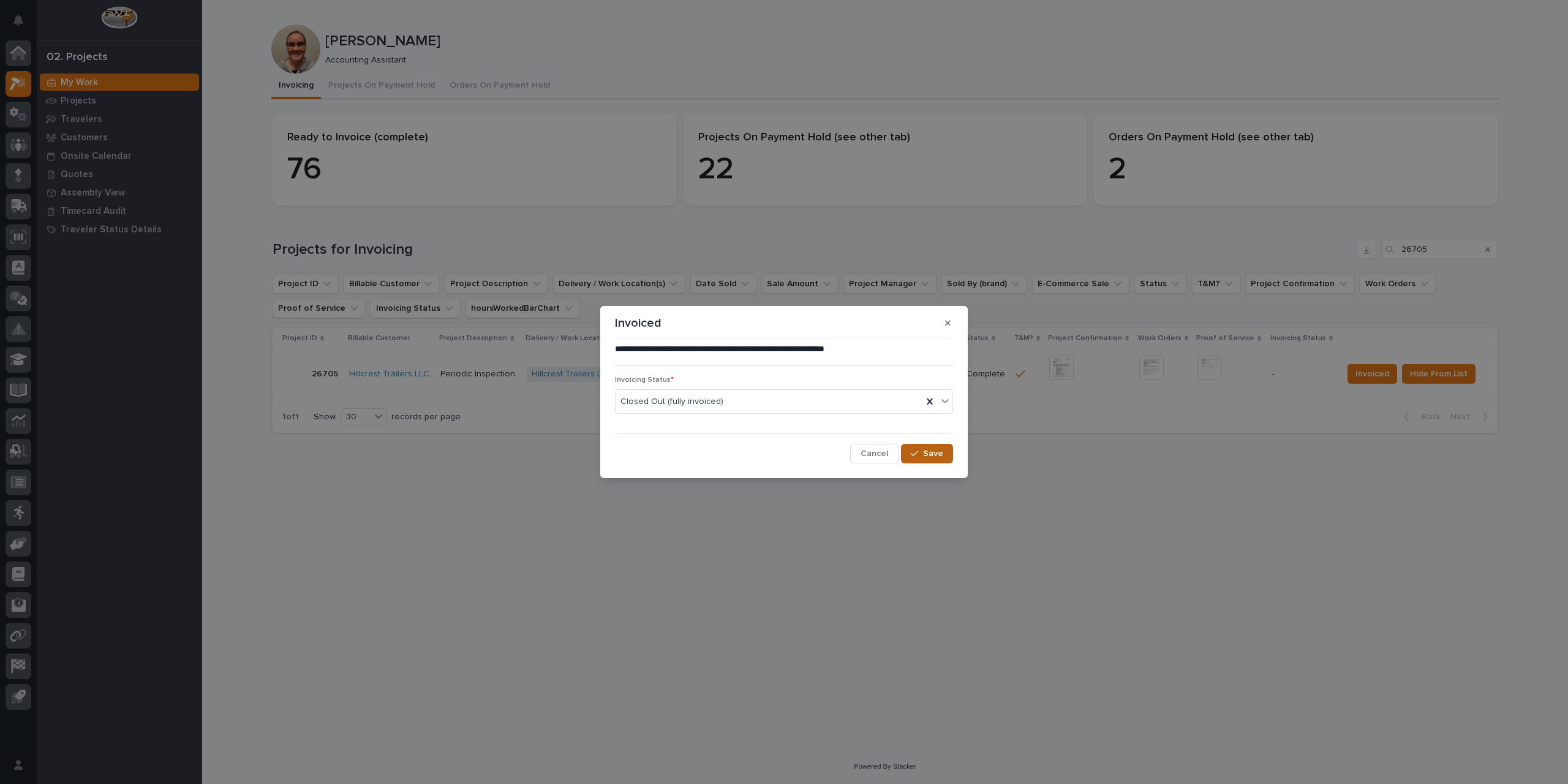
click at [932, 452] on span "Save" at bounding box center [933, 454] width 21 height 11
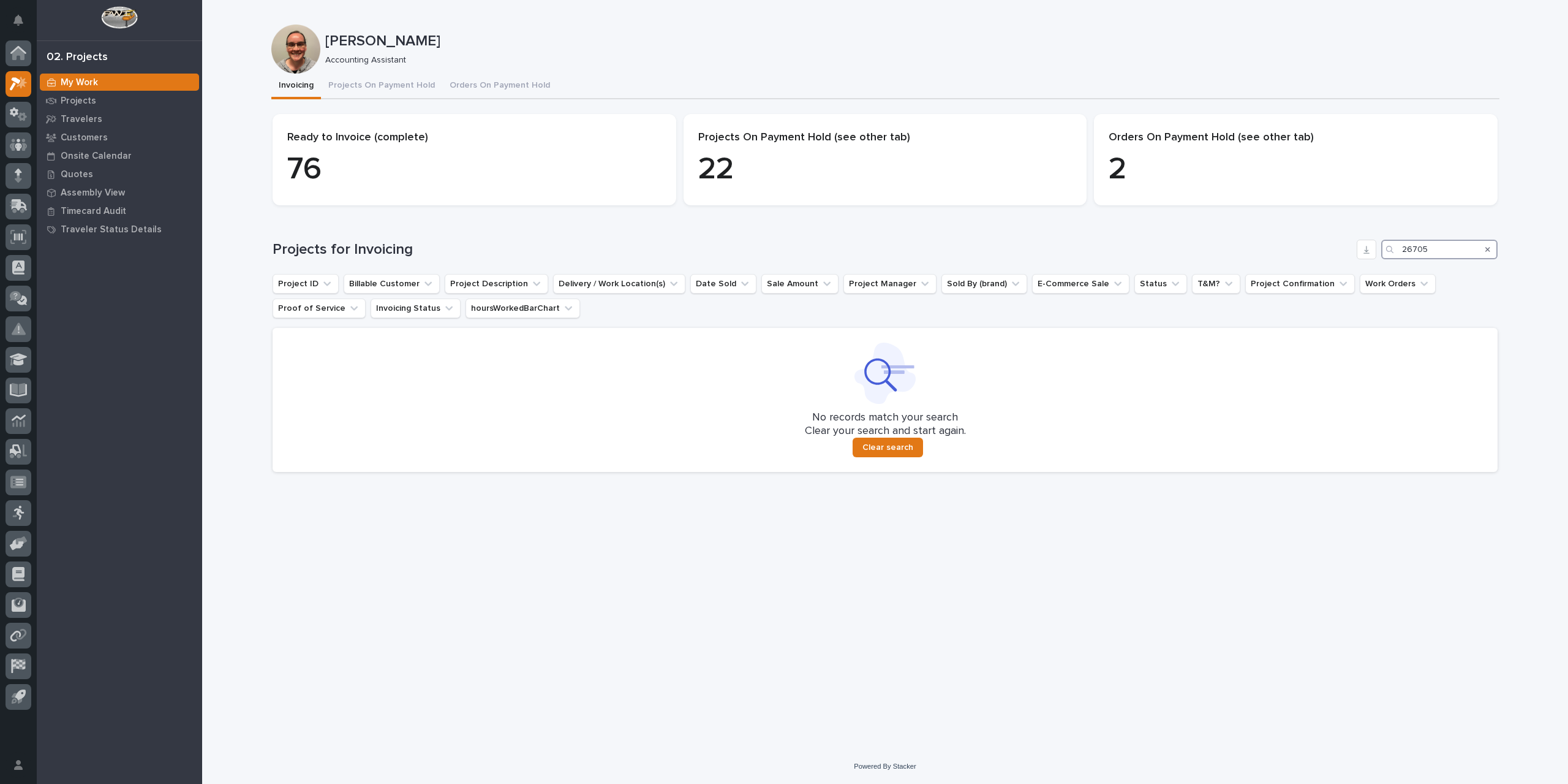
drag, startPoint x: 1461, startPoint y: 248, endPoint x: 1339, endPoint y: 249, distance: 122.0
click at [1339, 249] on div "Projects for Invoicing 26705" at bounding box center [884, 249] width 1225 height 20
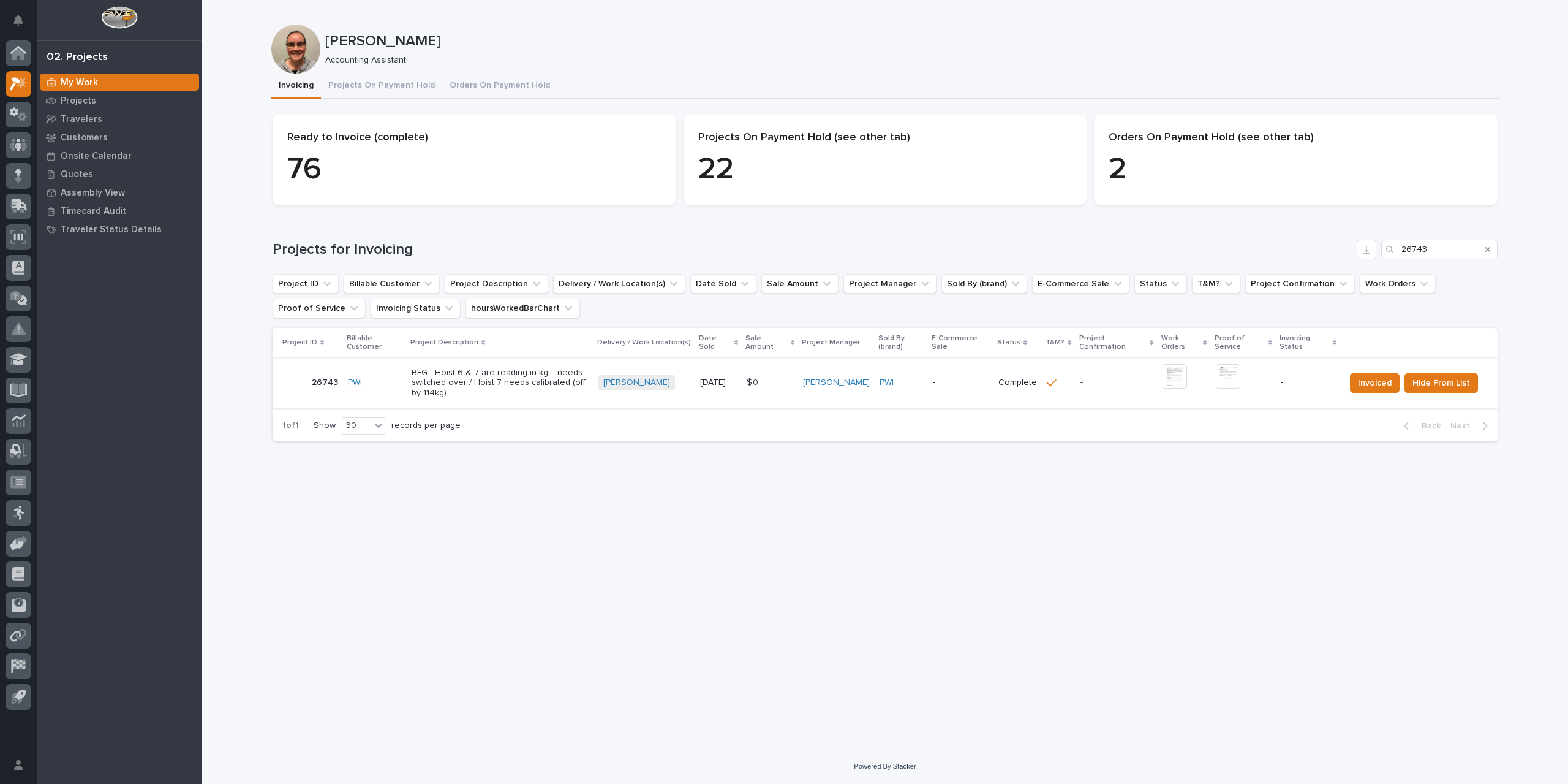
click at [1180, 379] on img at bounding box center [1174, 376] width 24 height 24
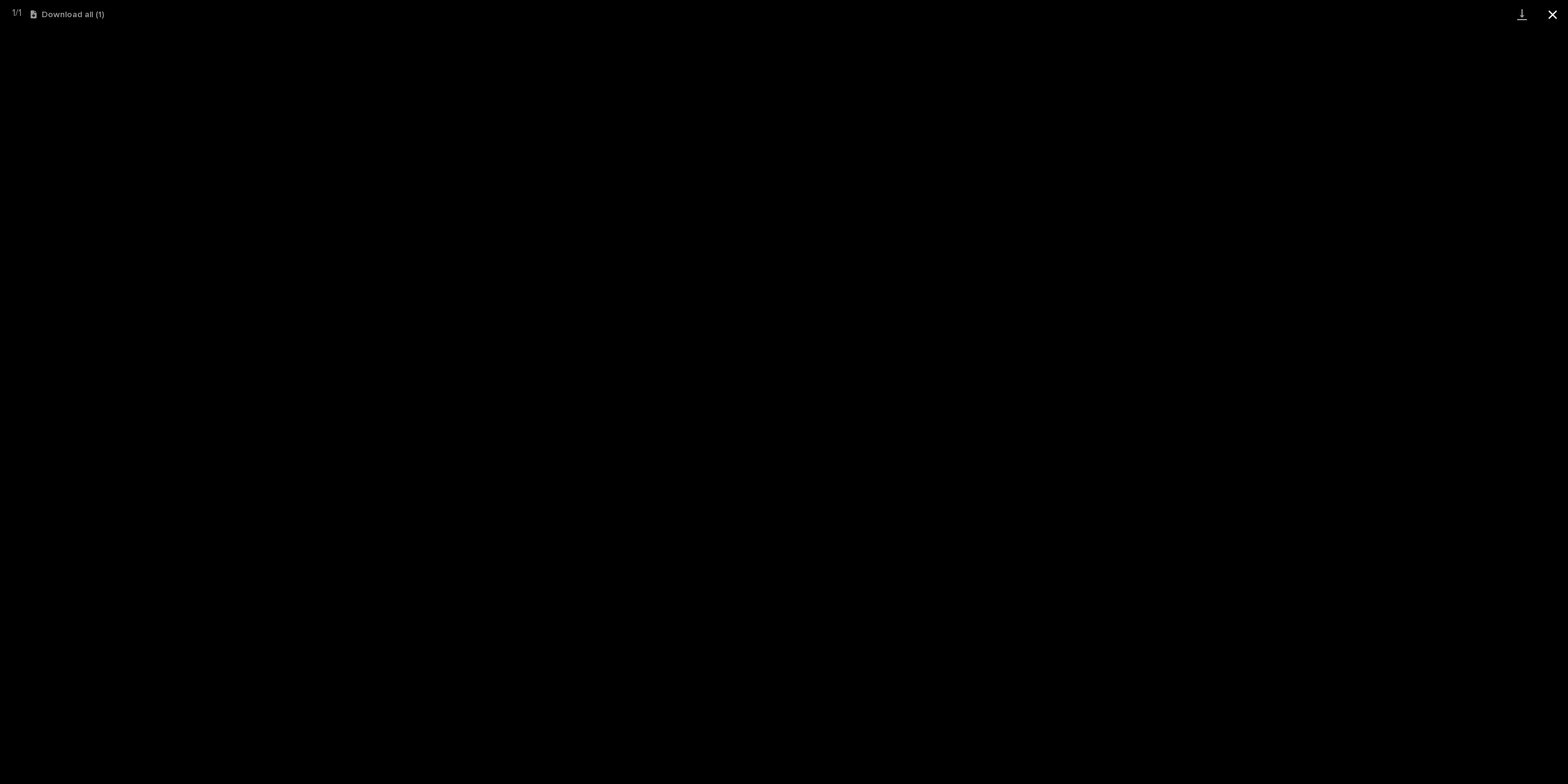
click at [1552, 12] on button "Close gallery" at bounding box center [1552, 14] width 31 height 29
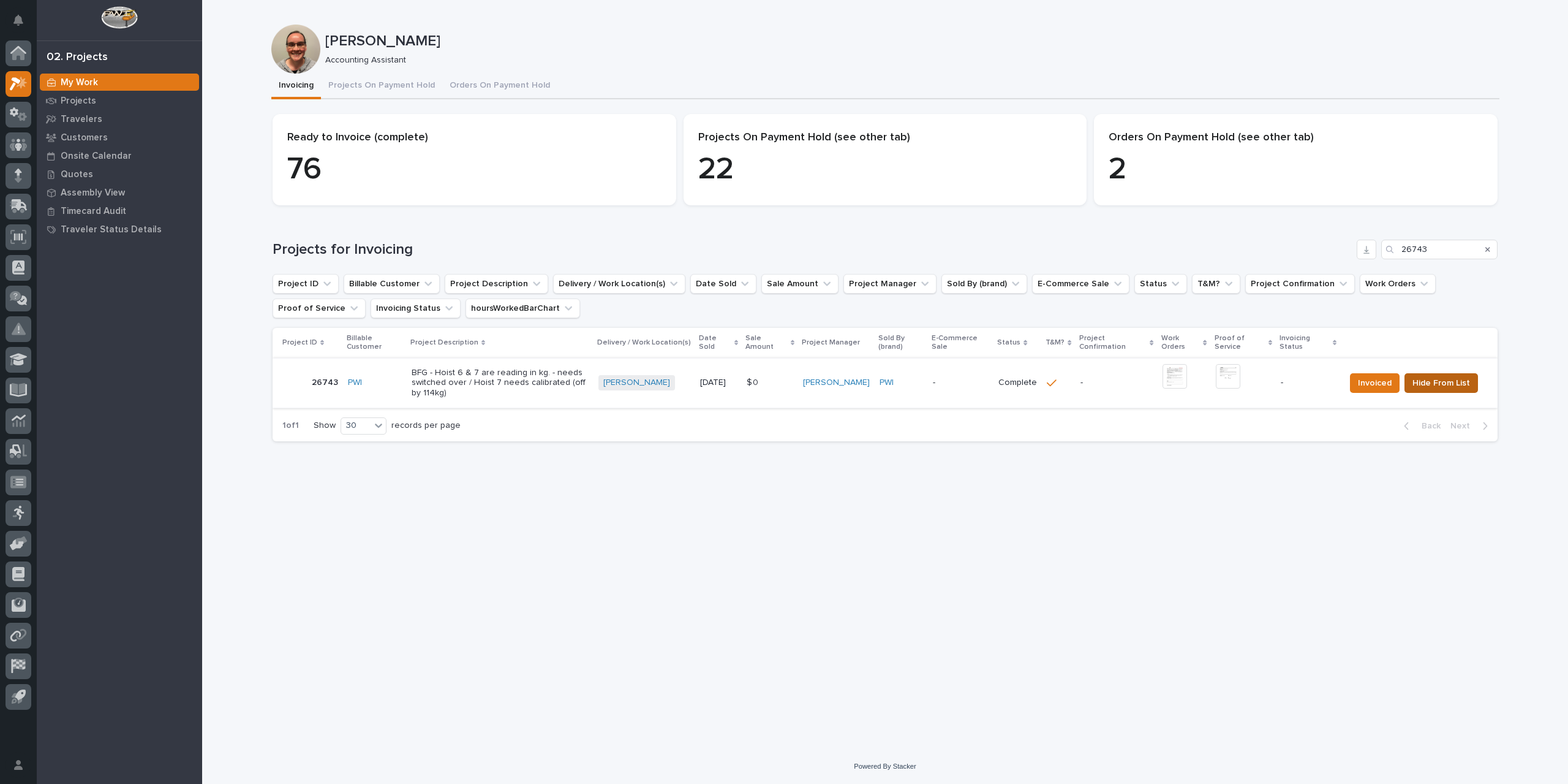
click at [1443, 383] on span "Hide From List" at bounding box center [1441, 383] width 58 height 15
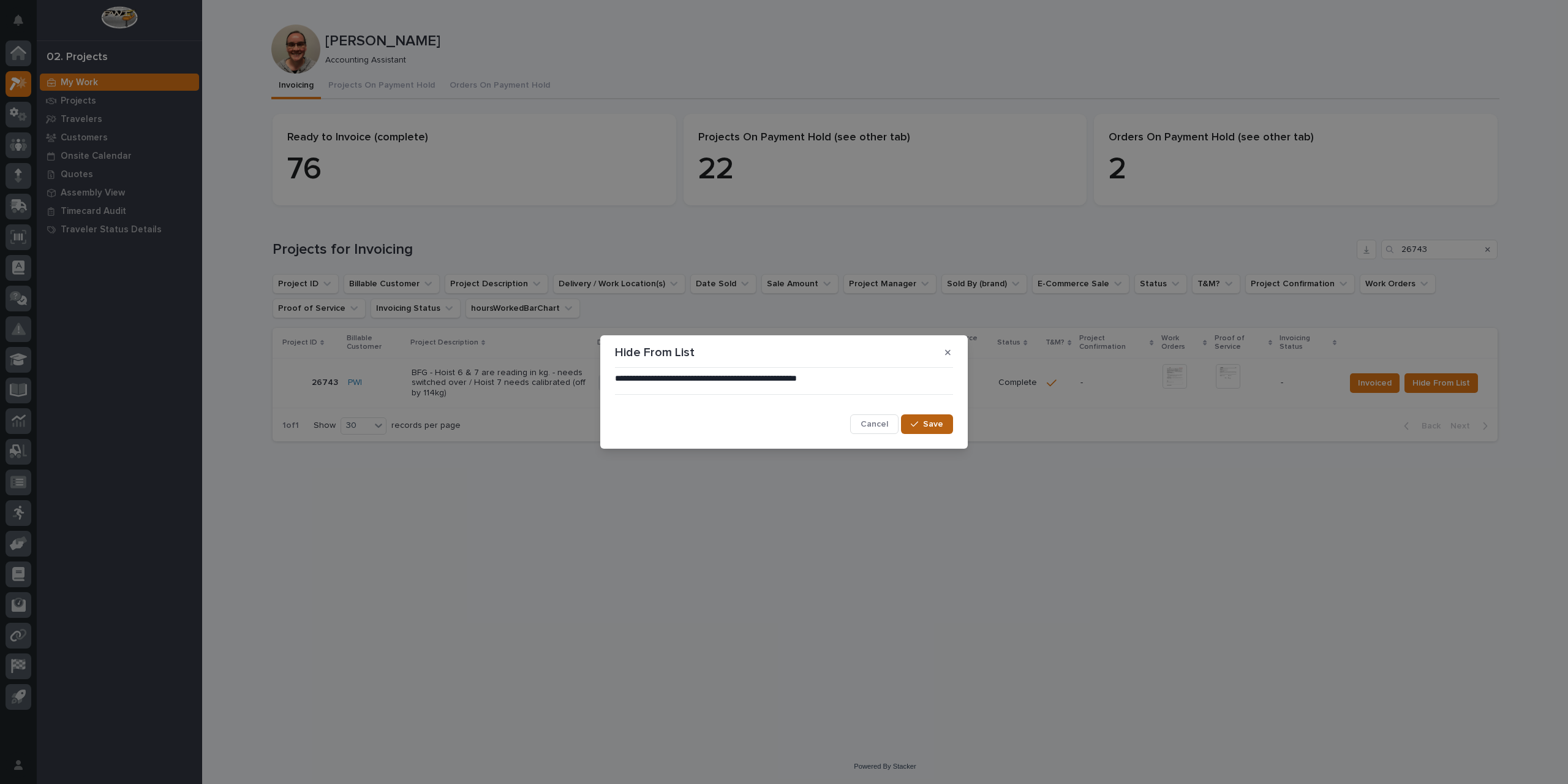
click at [931, 426] on span "Save" at bounding box center [933, 424] width 21 height 11
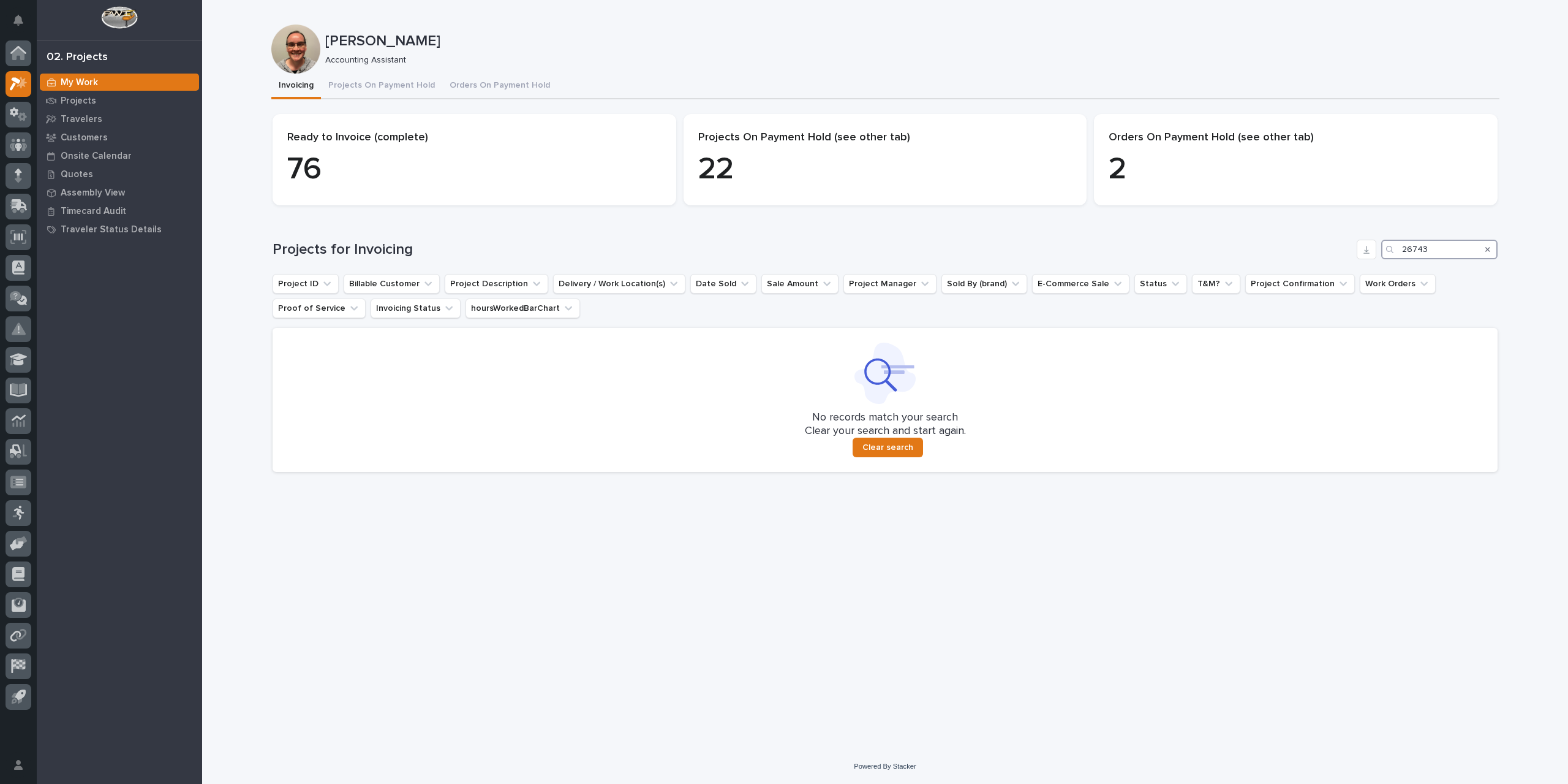
click at [1477, 250] on input "26743" at bounding box center [1439, 249] width 117 height 20
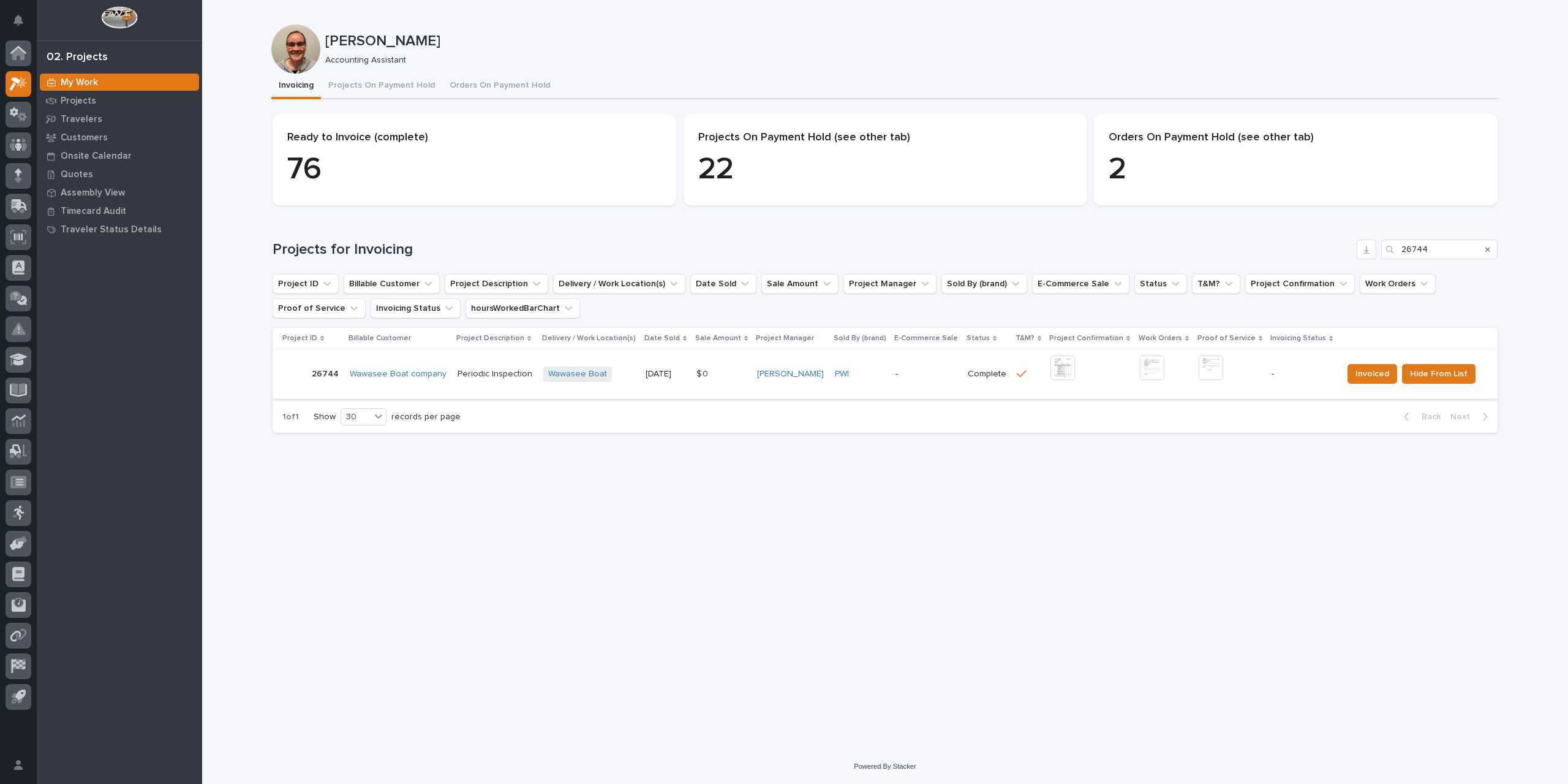
click at [1064, 365] on img at bounding box center [1062, 368] width 24 height 24
click at [1200, 369] on img at bounding box center [1211, 368] width 24 height 24
click at [1372, 377] on span "Invoiced" at bounding box center [1372, 374] width 34 height 15
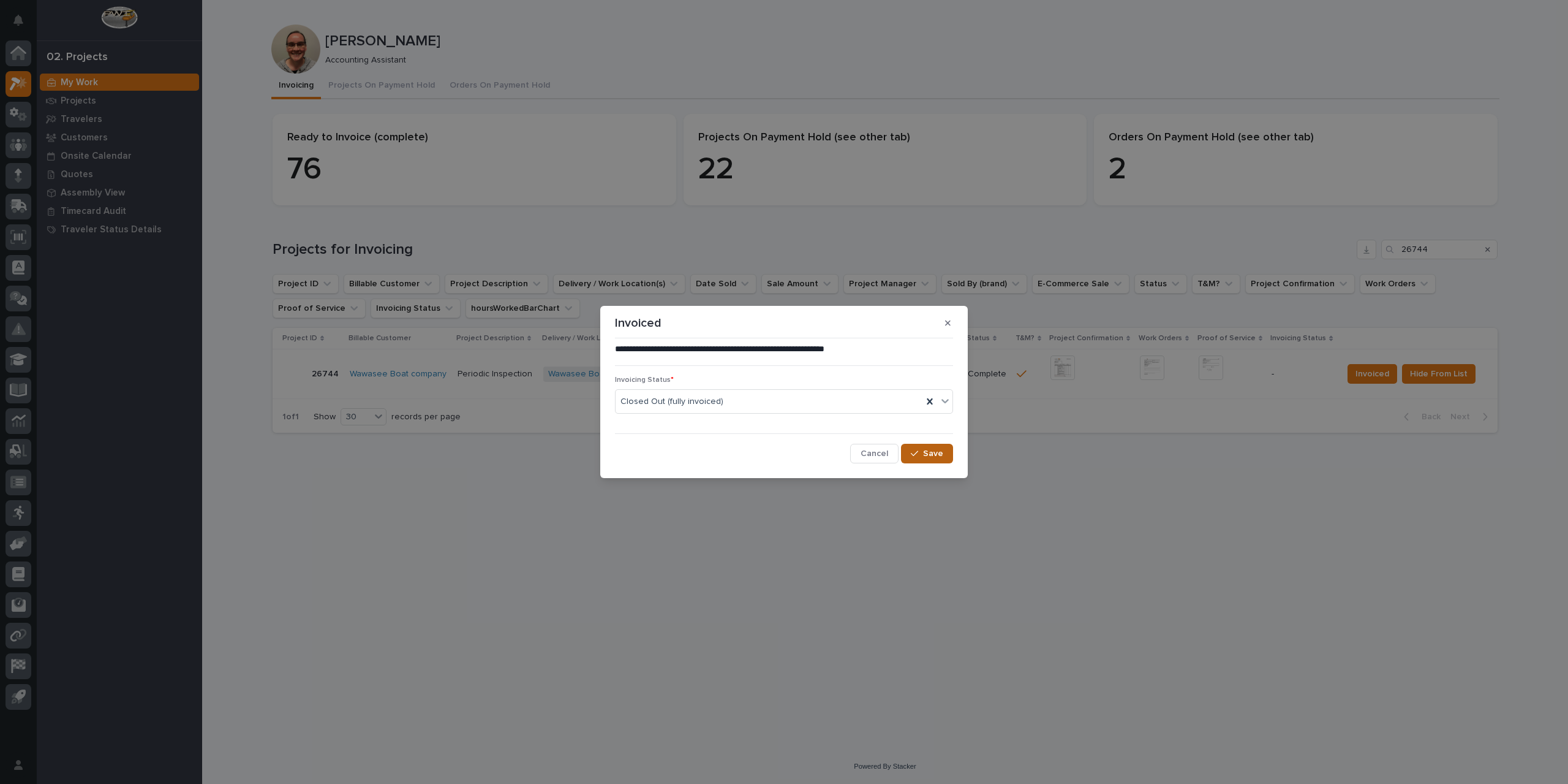
click at [920, 453] on div "button" at bounding box center [916, 453] width 12 height 8
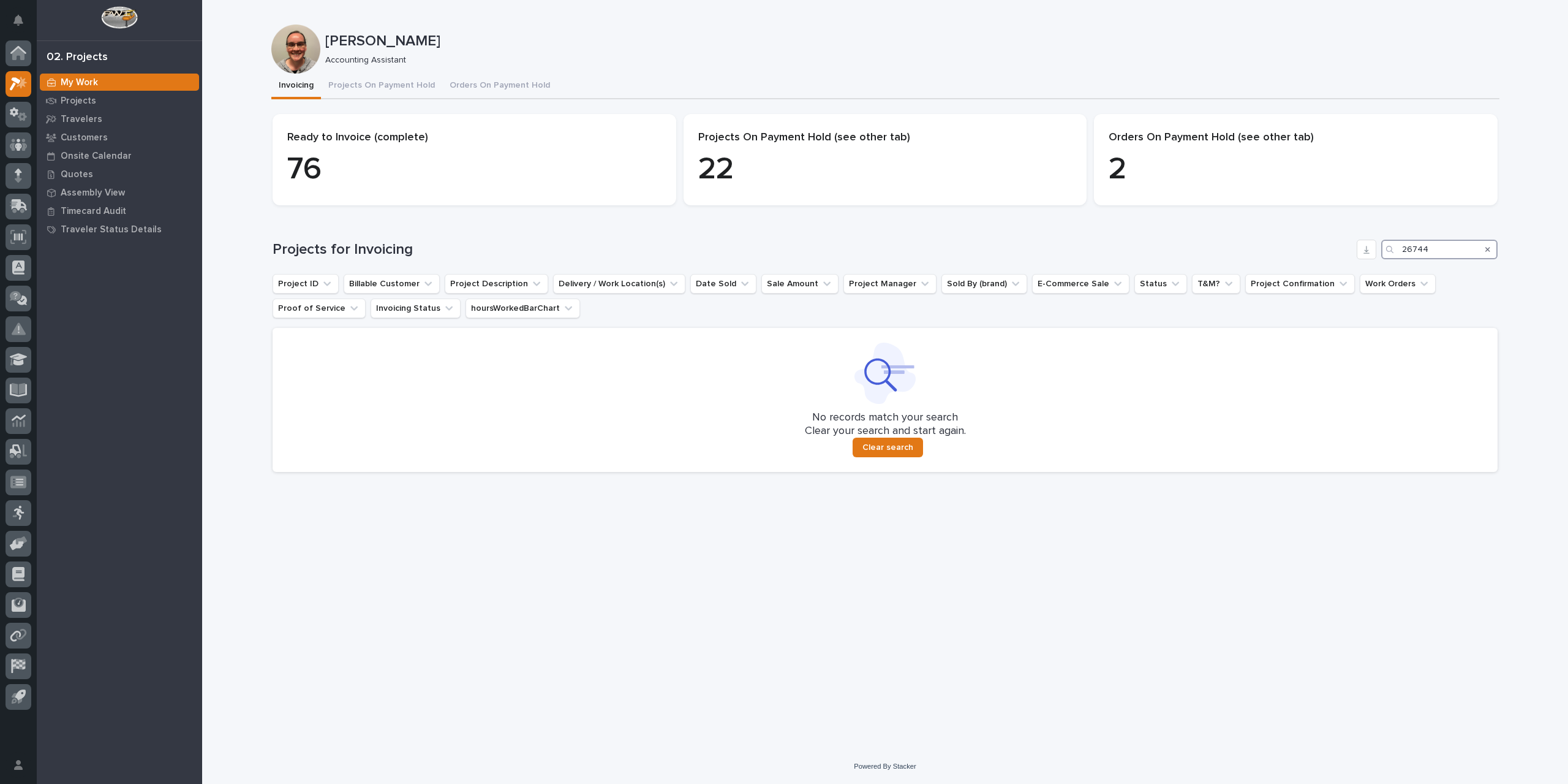
drag, startPoint x: 1424, startPoint y: 253, endPoint x: 1335, endPoint y: 253, distance: 89.0
click at [1335, 253] on div "Projects for Invoicing 26744" at bounding box center [884, 249] width 1225 height 20
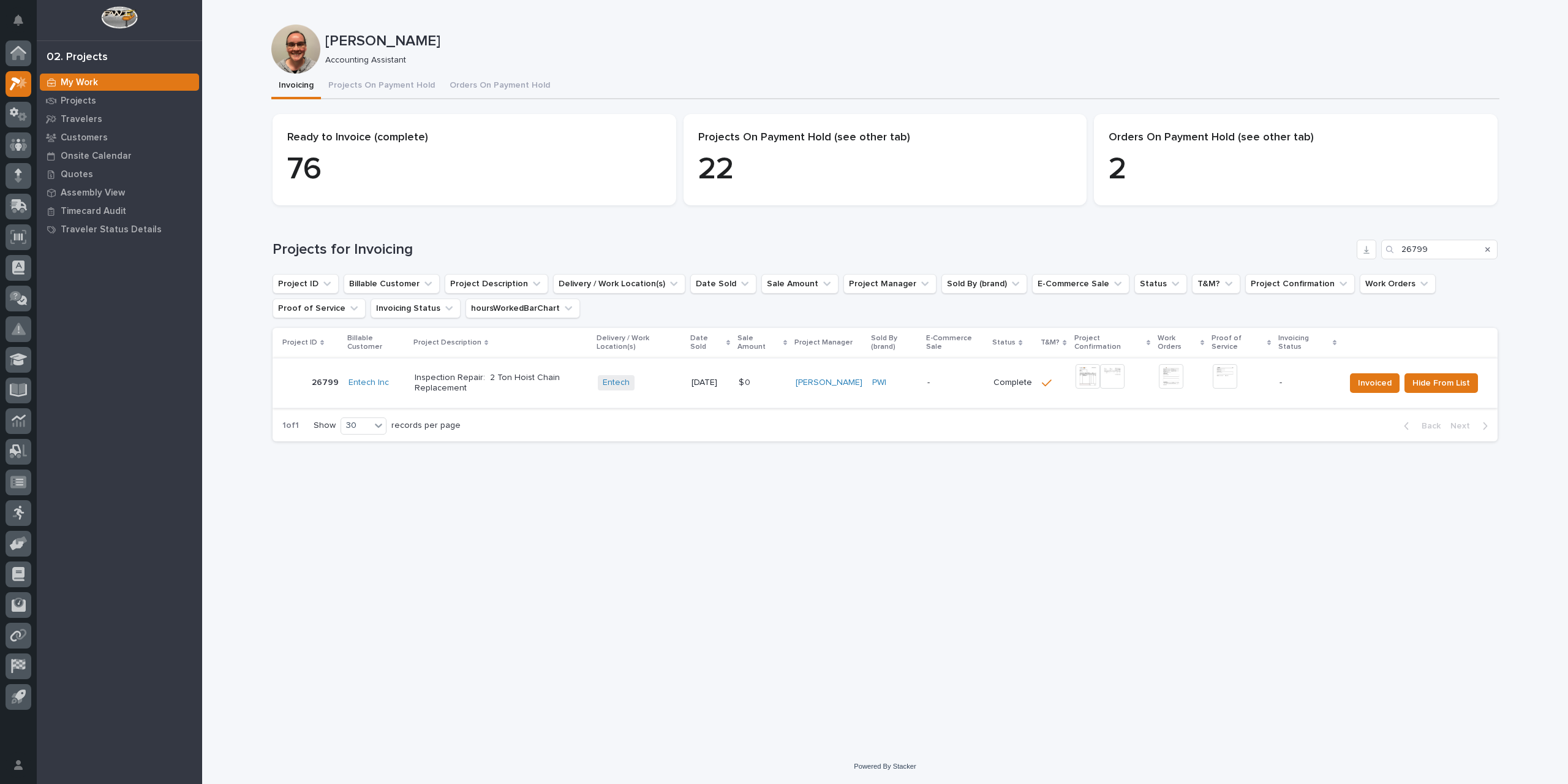
click at [1094, 377] on img at bounding box center [1088, 376] width 24 height 24
click at [1227, 381] on img at bounding box center [1225, 376] width 24 height 24
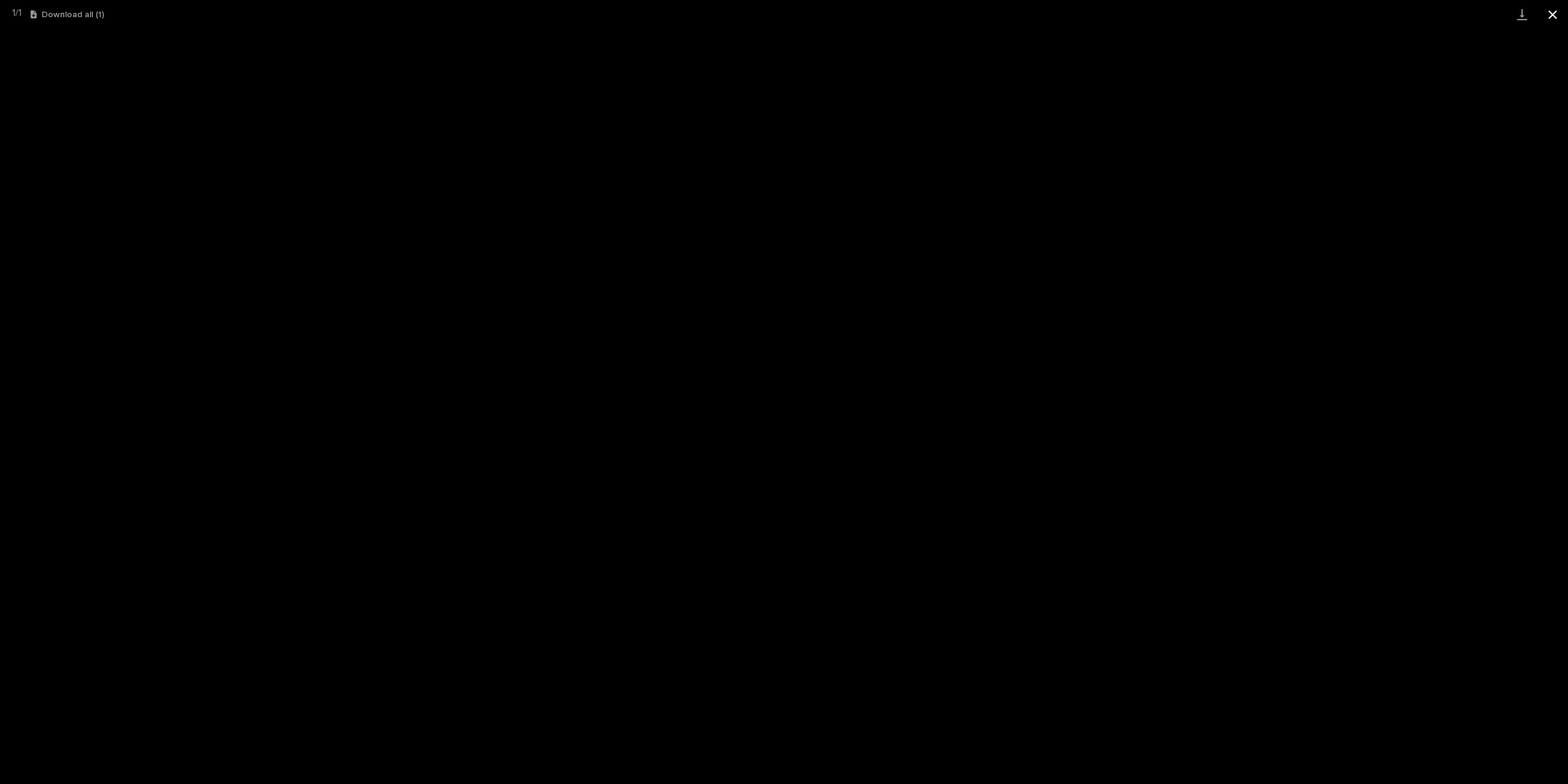
click at [1554, 10] on button "Close gallery" at bounding box center [1552, 14] width 31 height 29
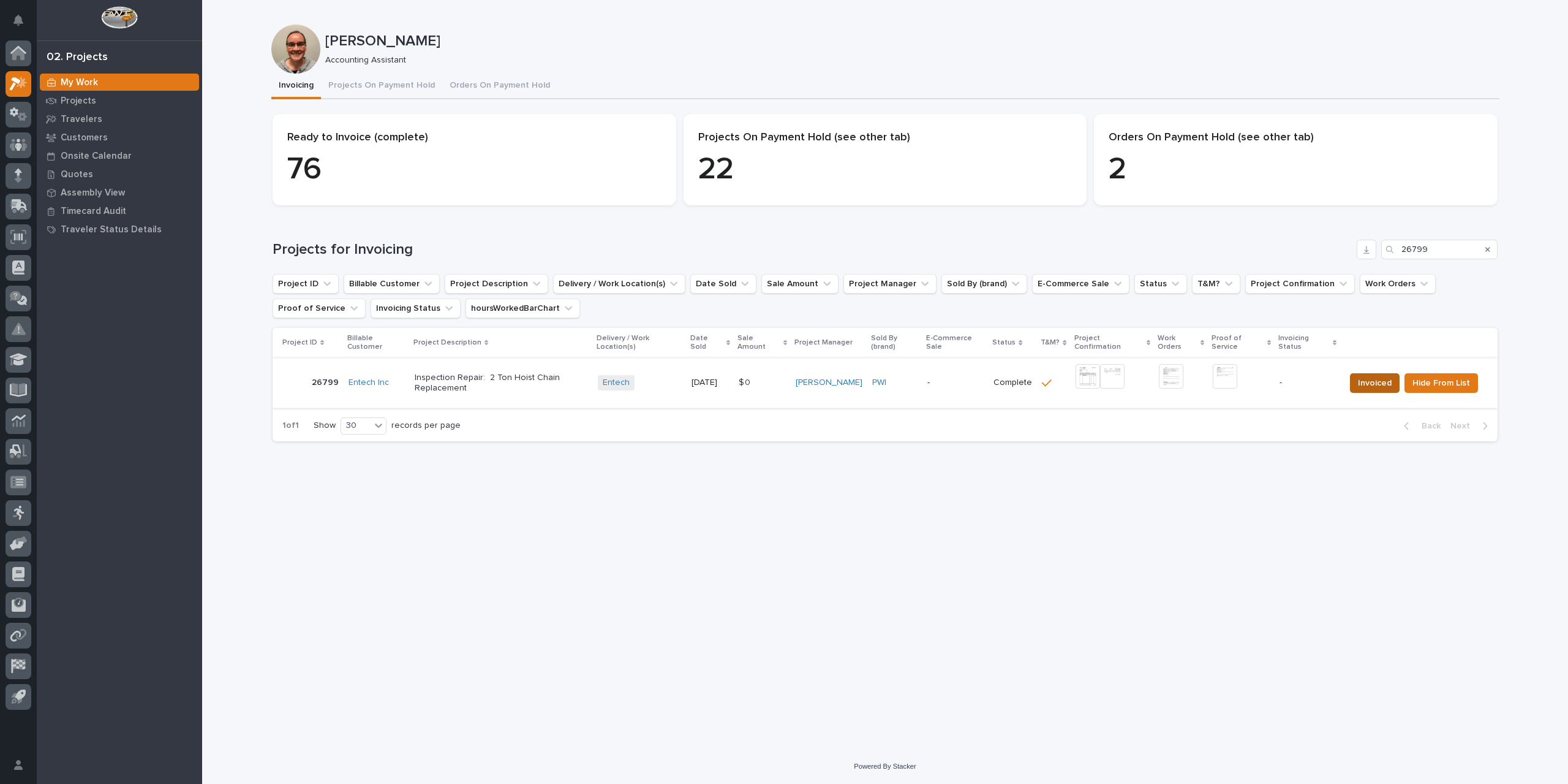
click at [1364, 383] on span "Invoiced" at bounding box center [1375, 383] width 34 height 15
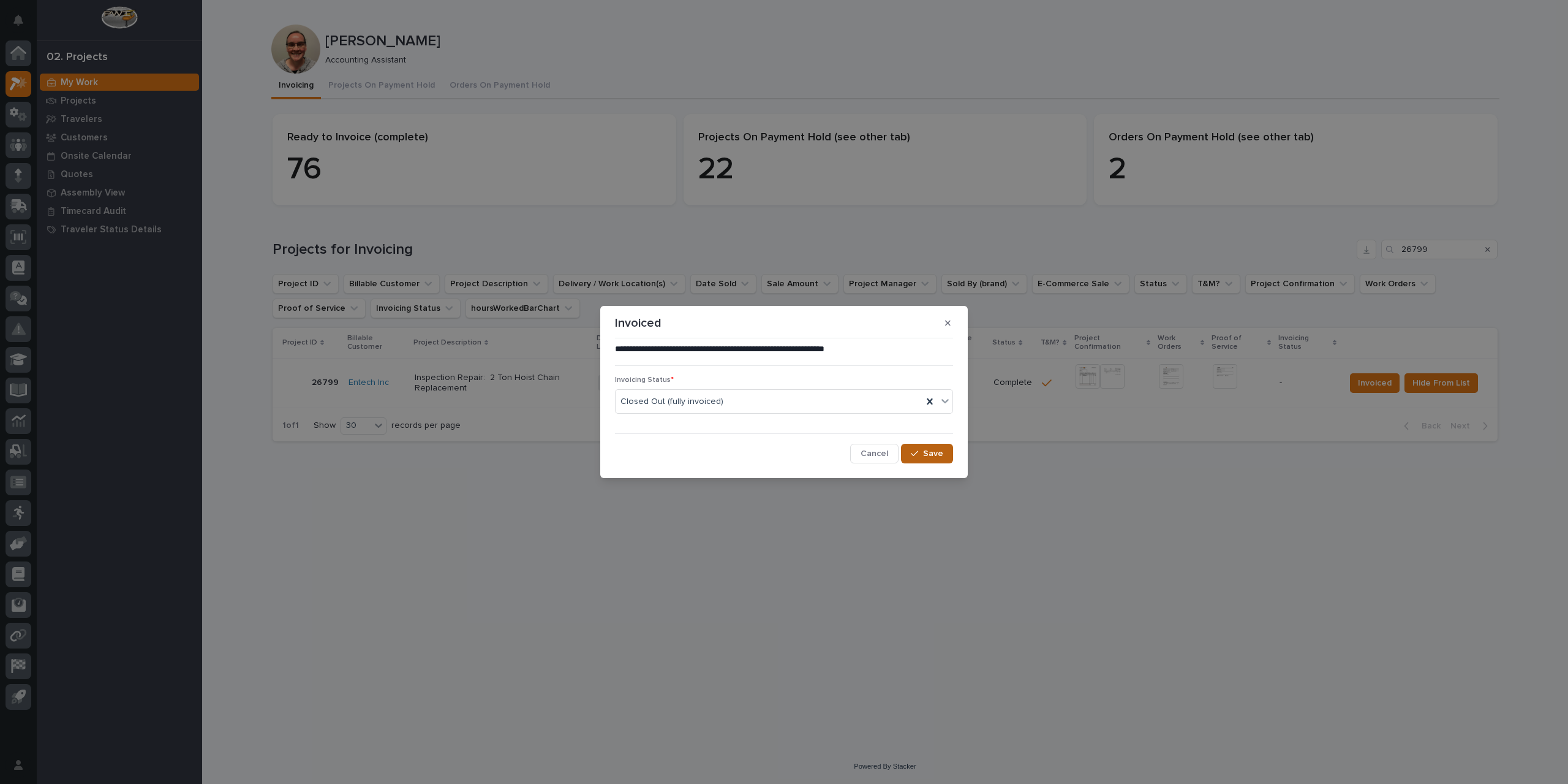
click at [937, 453] on span "Save" at bounding box center [933, 454] width 21 height 11
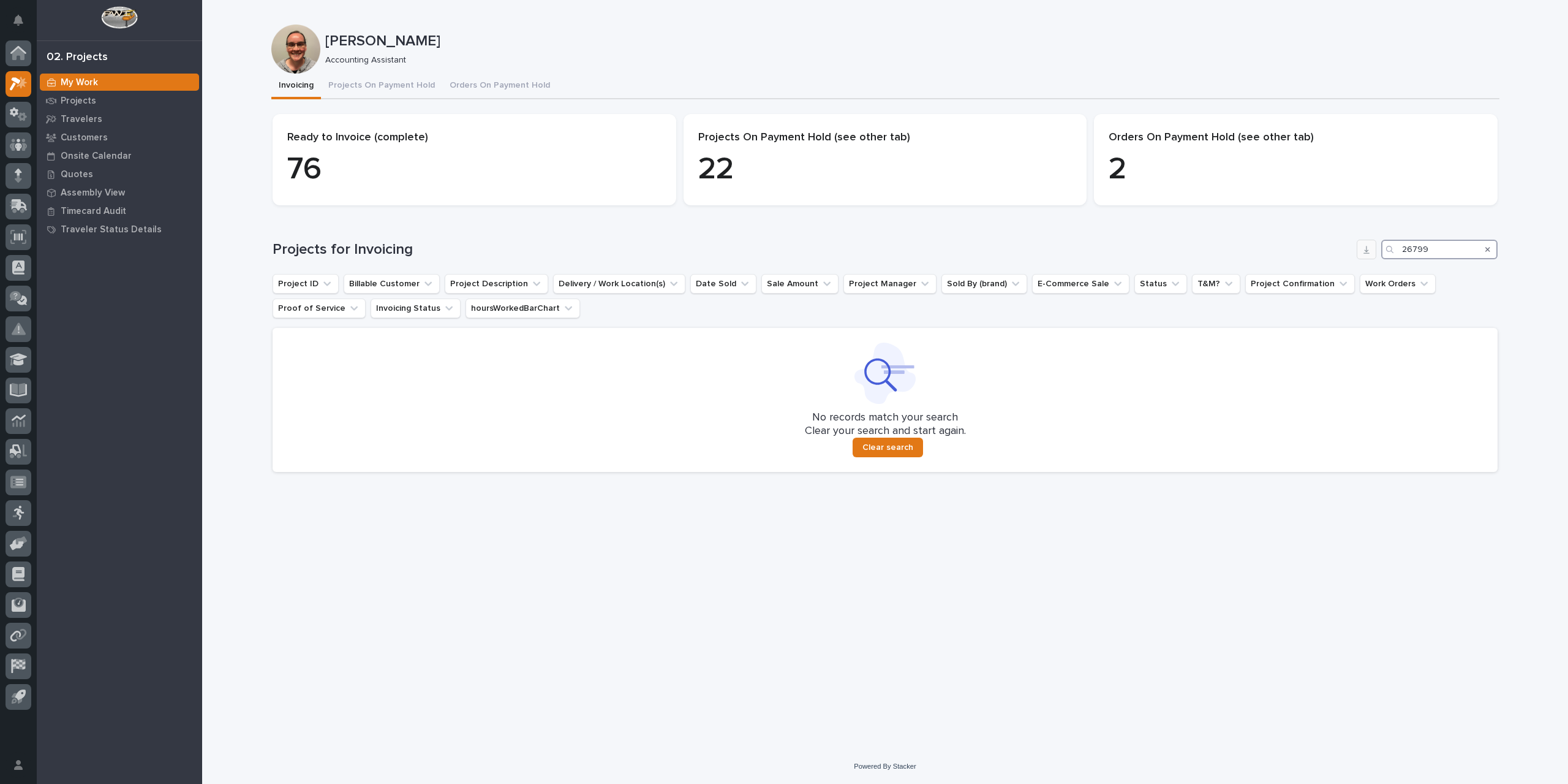
drag, startPoint x: 1442, startPoint y: 245, endPoint x: 1360, endPoint y: 254, distance: 82.5
click at [1360, 254] on div "Projects for Invoicing 26799" at bounding box center [884, 249] width 1225 height 20
type input "26807"
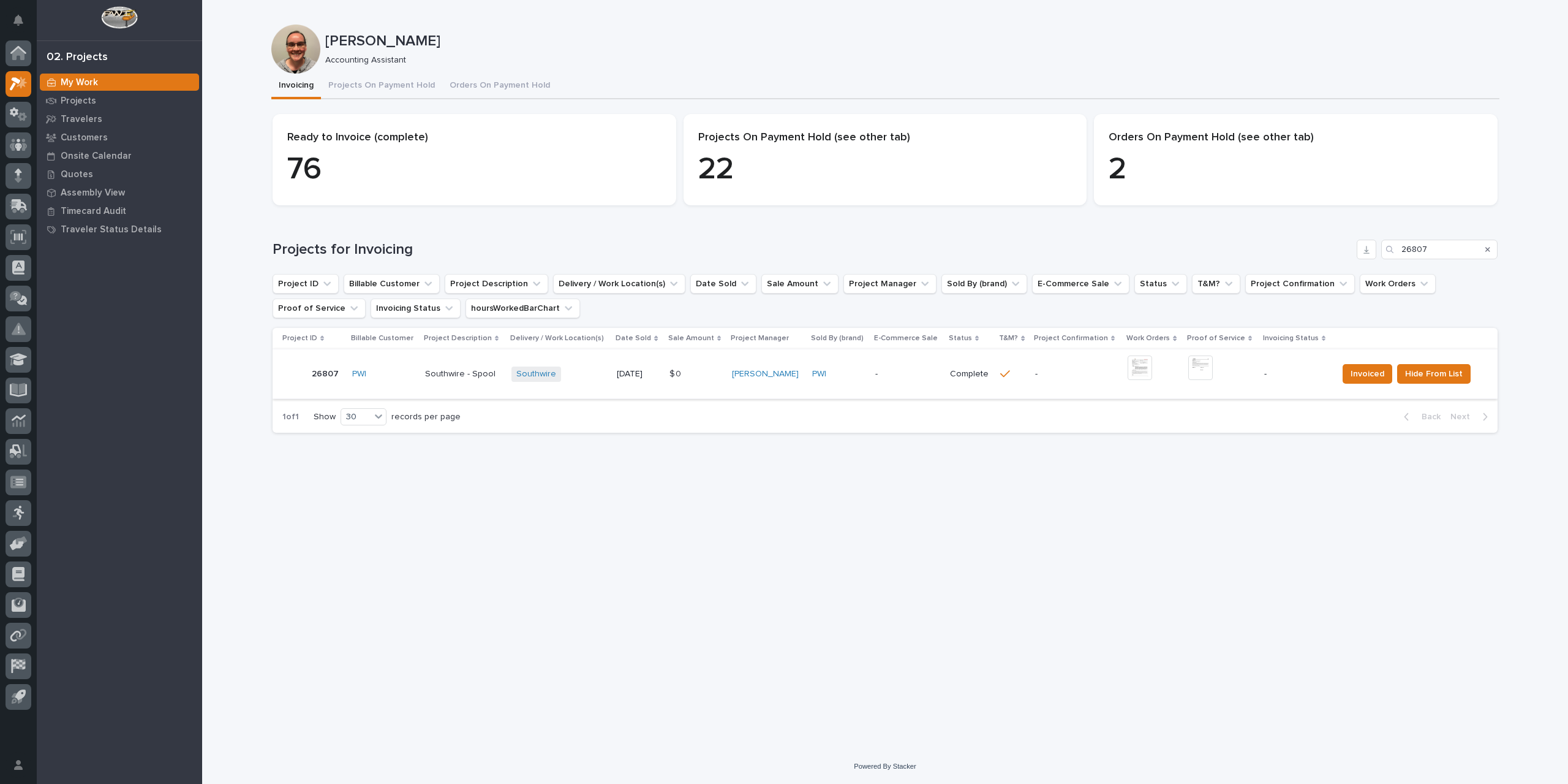
click at [1138, 370] on img at bounding box center [1140, 368] width 24 height 24
click at [1143, 371] on img at bounding box center [1140, 368] width 24 height 24
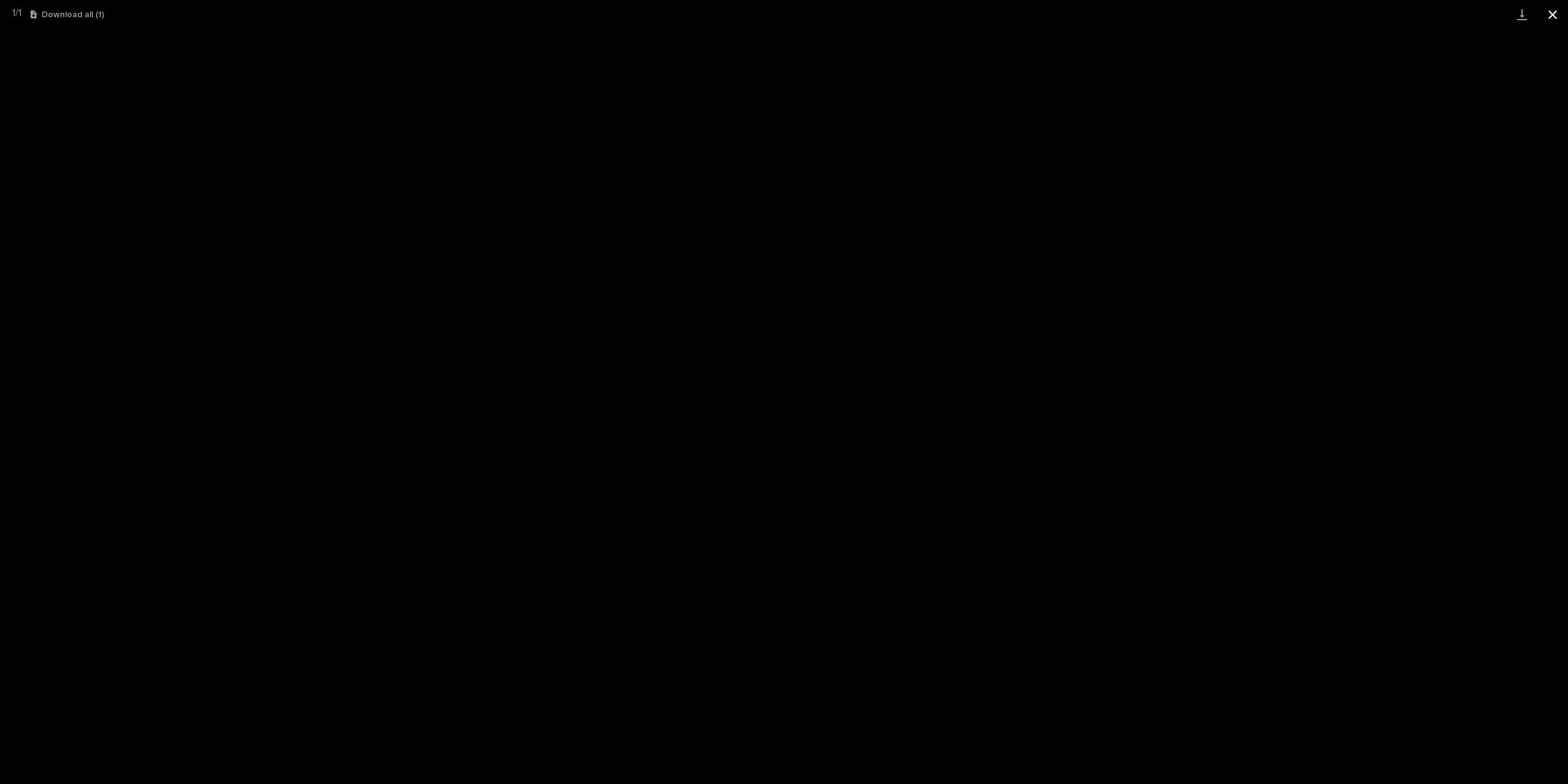
click at [1550, 19] on button "Close gallery" at bounding box center [1552, 14] width 31 height 29
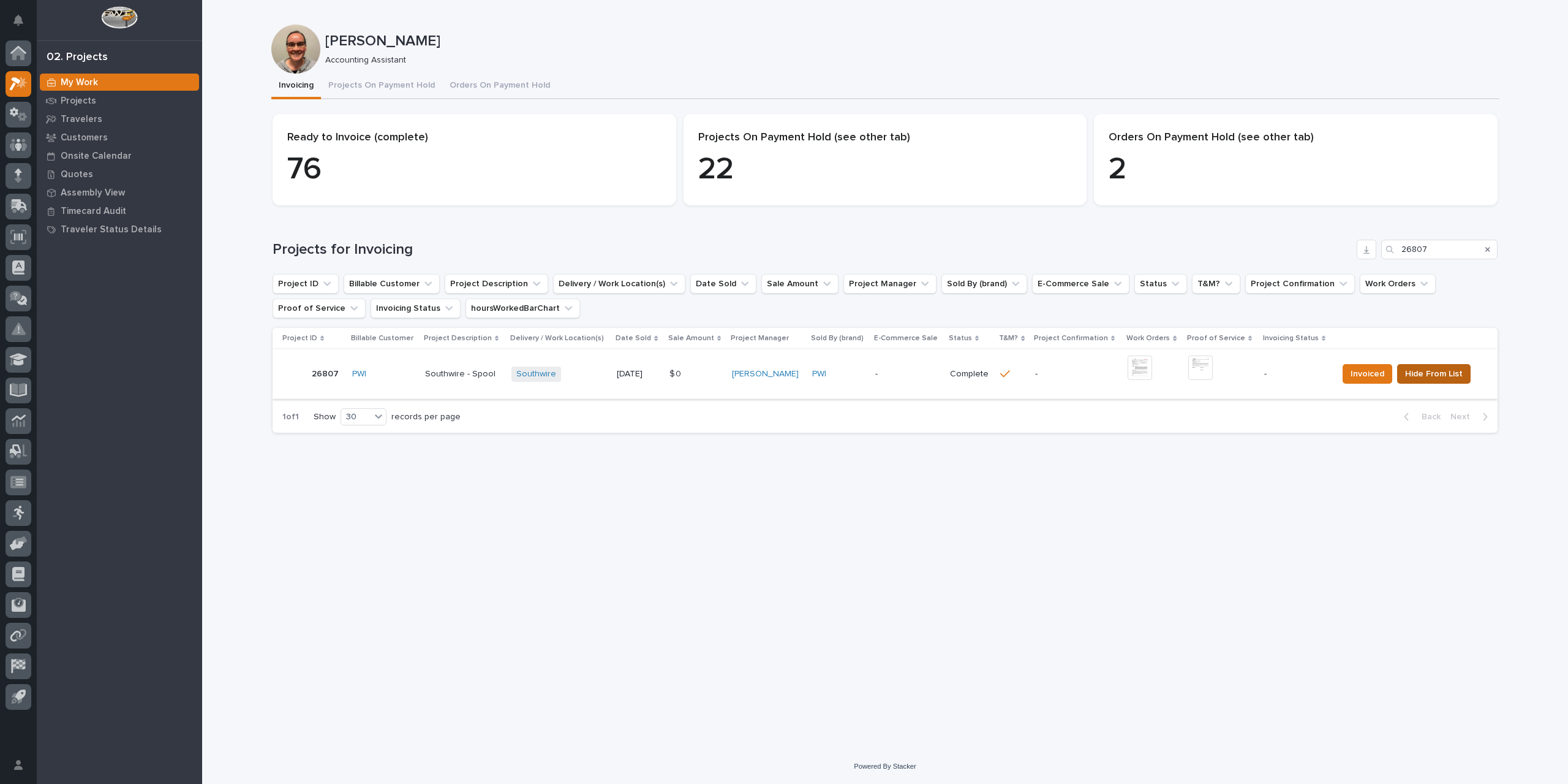
click at [1427, 375] on span "Hide From List" at bounding box center [1434, 374] width 58 height 15
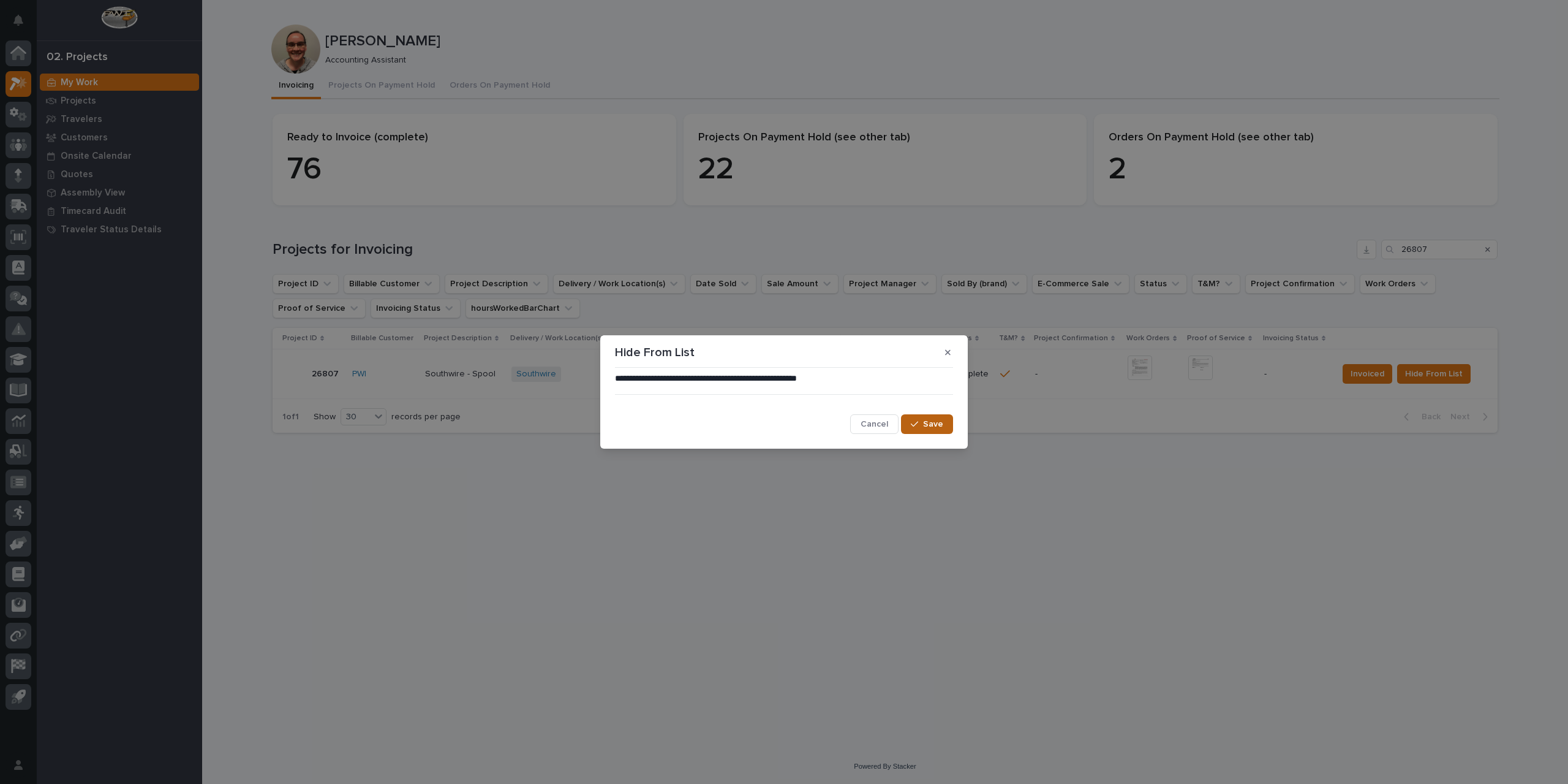
click at [934, 425] on span "Save" at bounding box center [933, 424] width 21 height 11
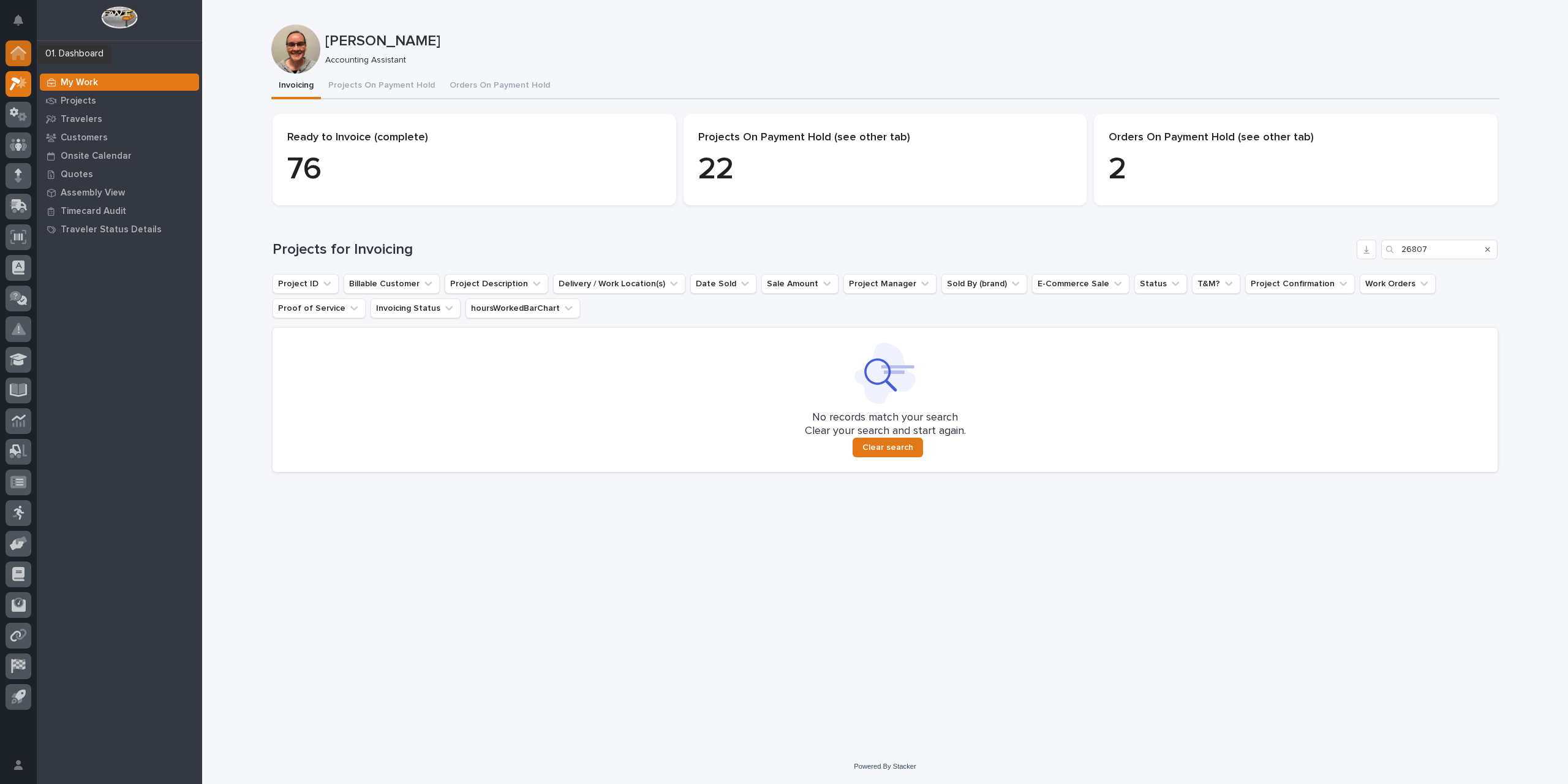
click at [25, 52] on icon at bounding box center [18, 49] width 16 height 8
